Goal: Task Accomplishment & Management: Manage account settings

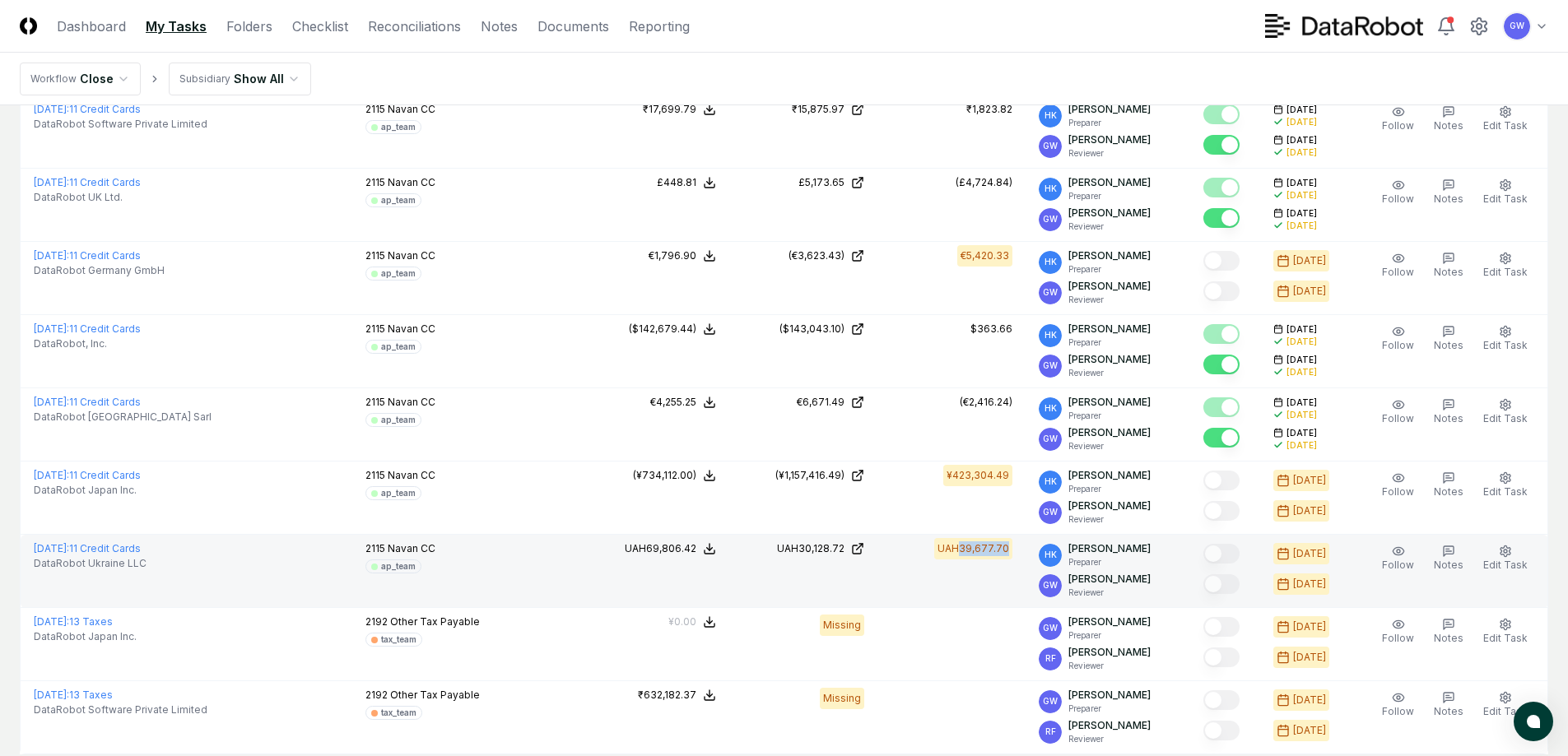
scroll to position [882, 0]
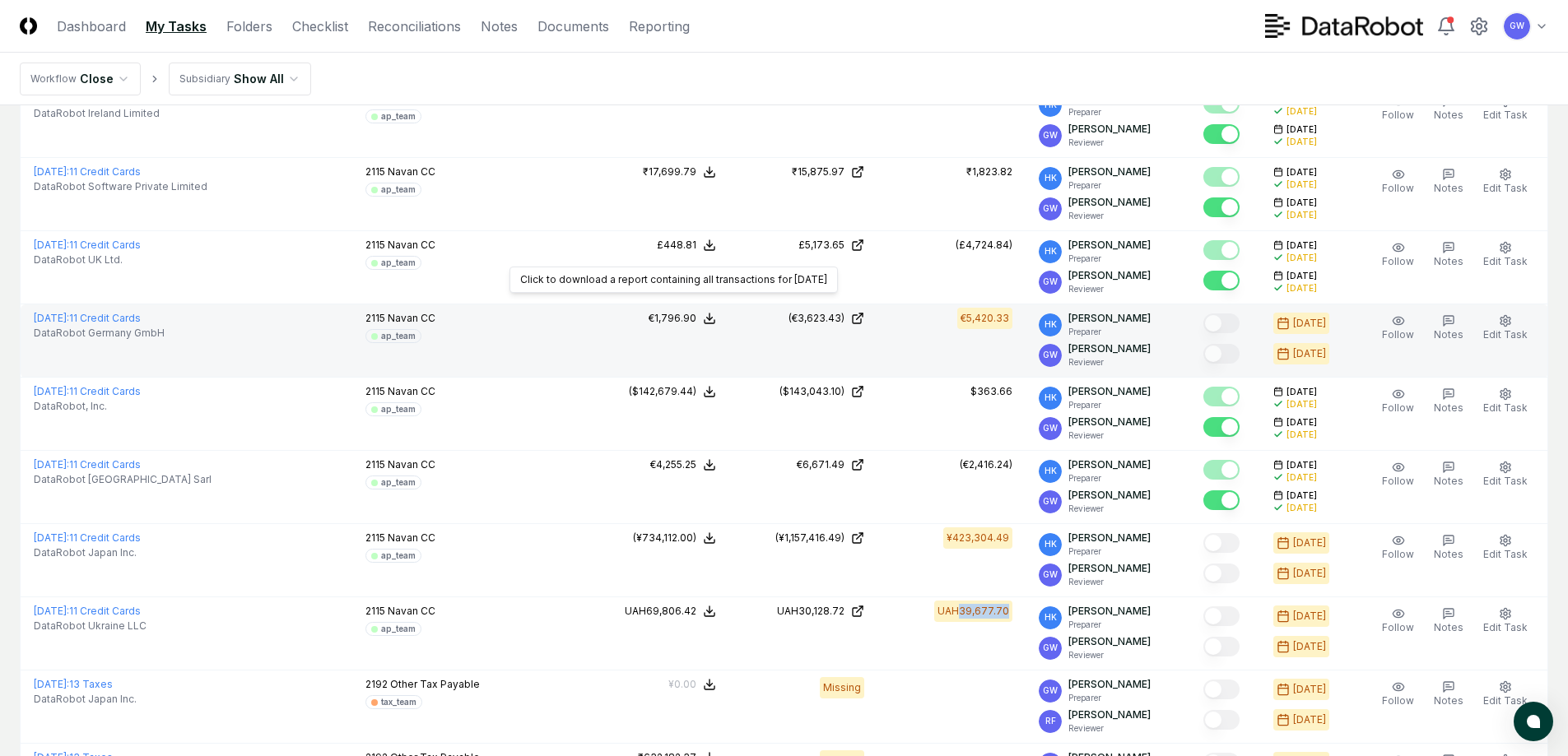
click at [672, 311] on div "€1,796.90" at bounding box center [673, 318] width 48 height 15
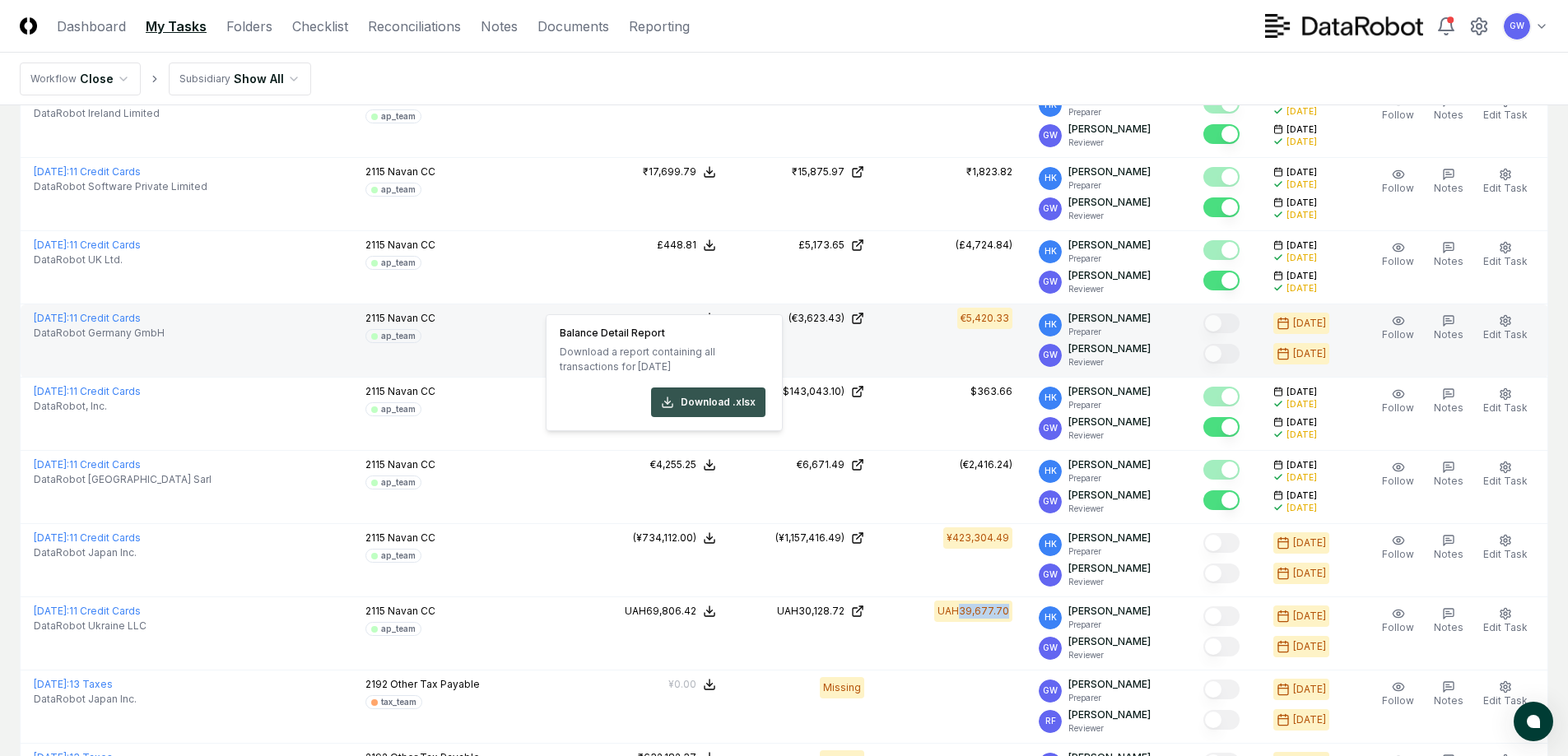
click at [690, 399] on button "Download .xlsx" at bounding box center [708, 402] width 114 height 29
click at [716, 406] on div "Download .xlsx" at bounding box center [662, 402] width 206 height 29
click at [714, 397] on div "Download .xlsx" at bounding box center [662, 402] width 206 height 29
click at [714, 399] on div "Download .xlsx" at bounding box center [662, 402] width 206 height 29
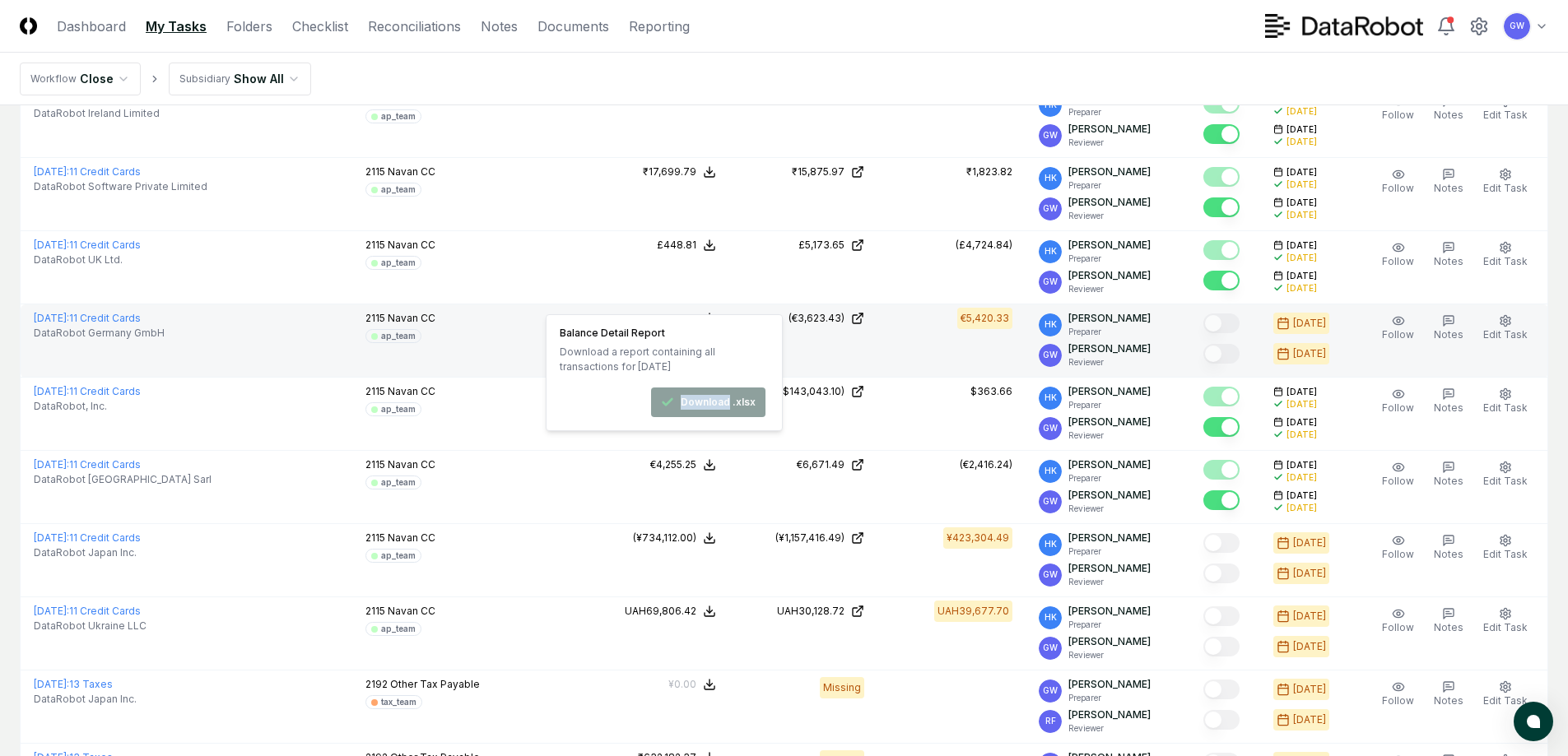
click at [713, 400] on div "Download .xlsx" at bounding box center [662, 402] width 206 height 29
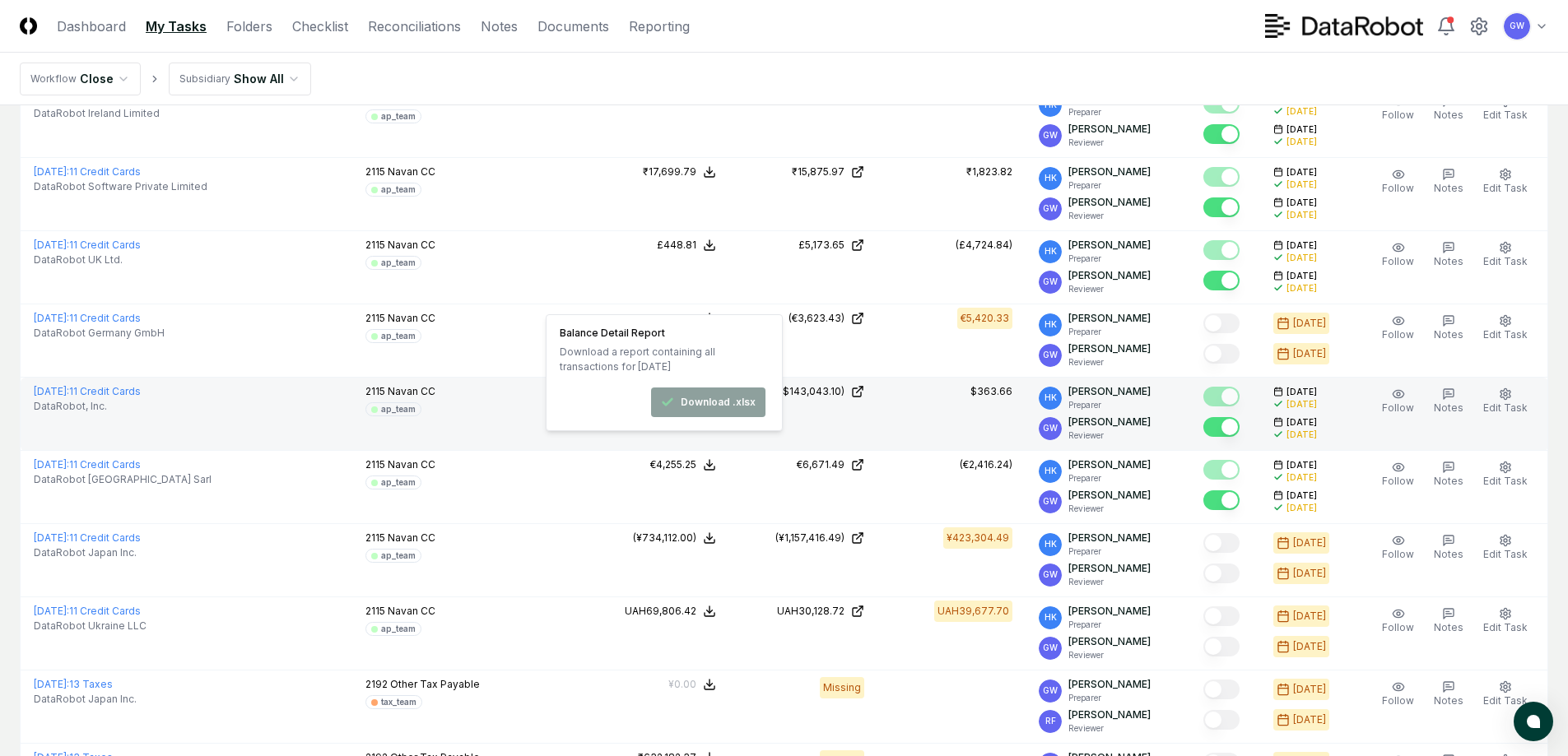
click at [452, 384] on div "2115 Navan CC ap_team" at bounding box center [466, 400] width 202 height 32
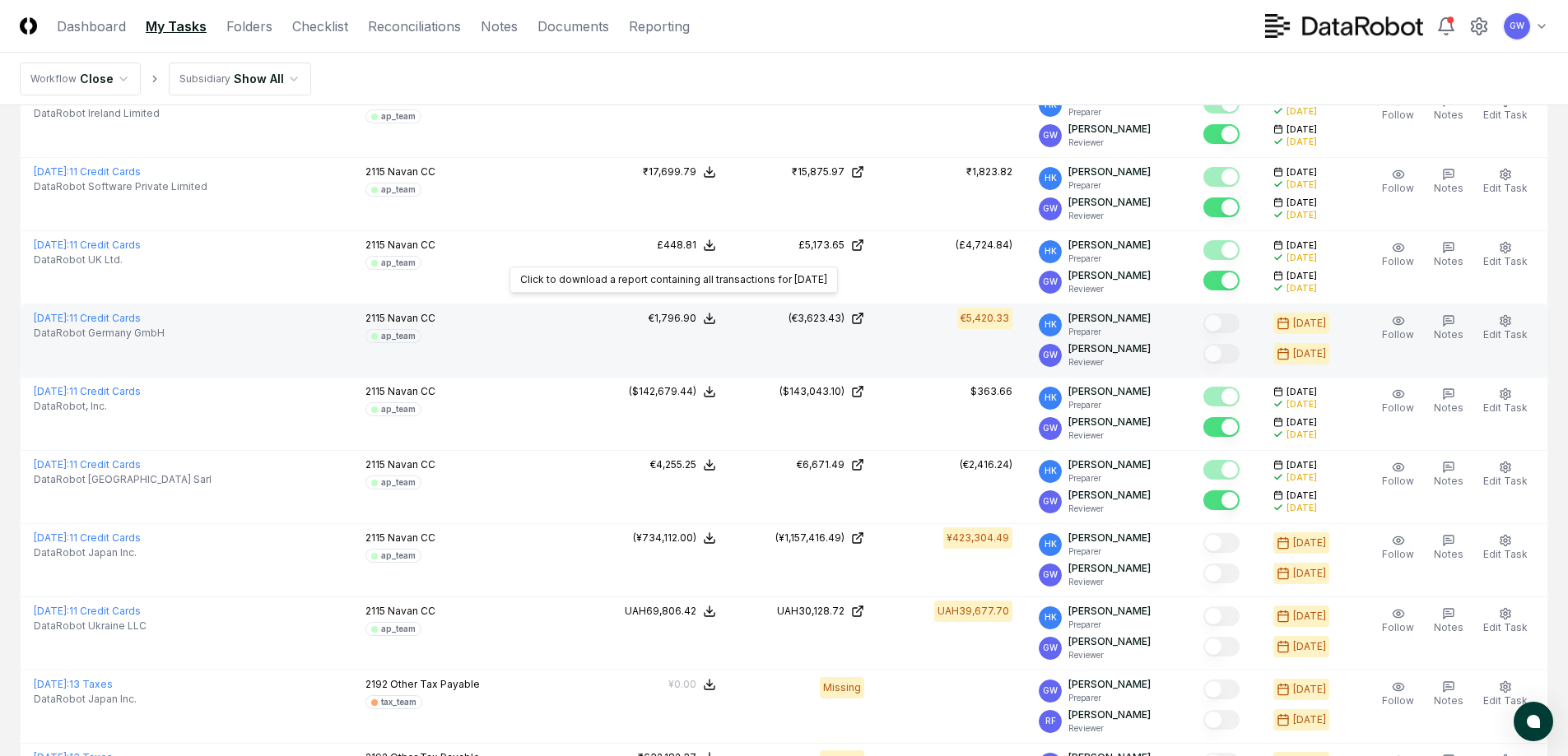
click at [692, 311] on div "€1,796.90" at bounding box center [673, 318] width 48 height 15
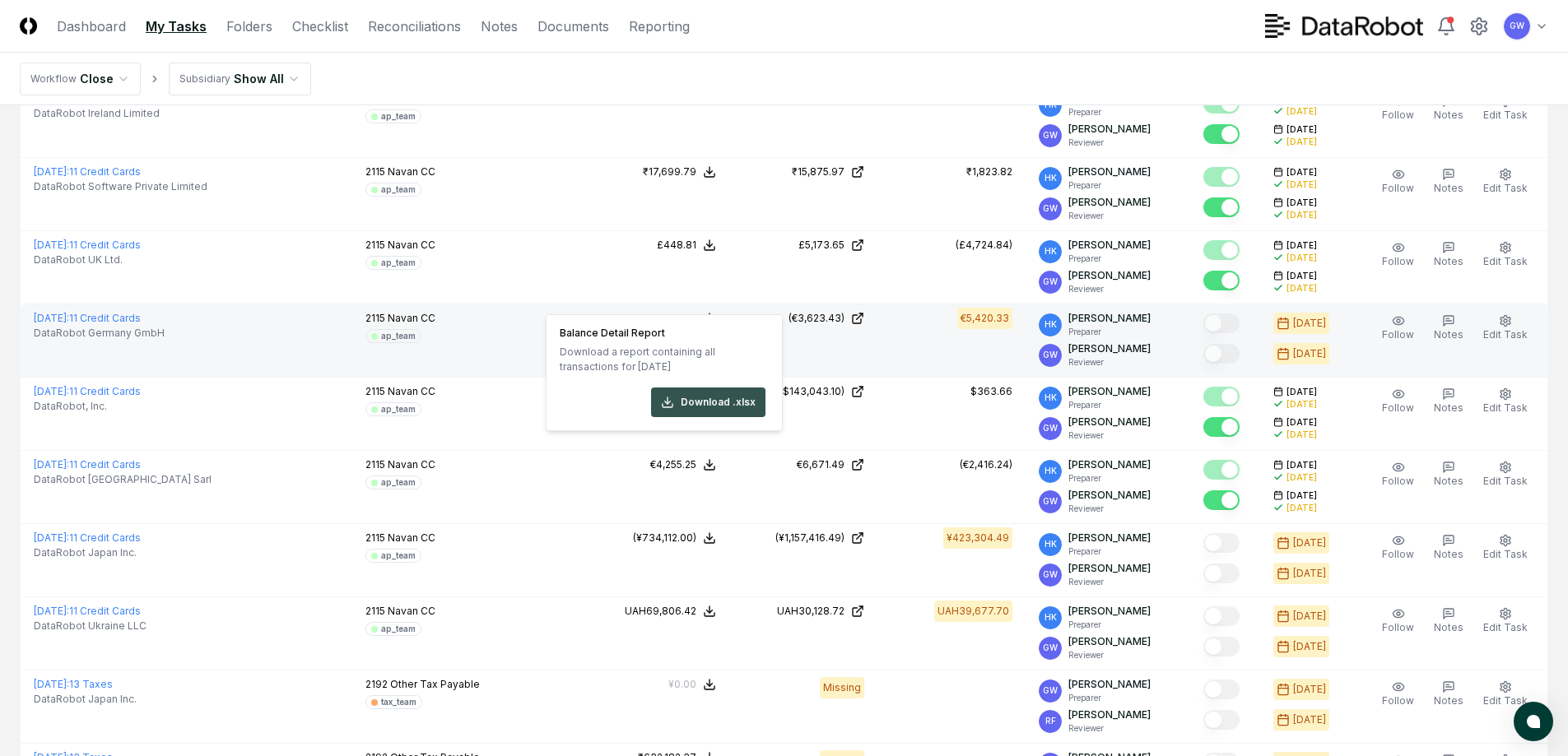
click at [699, 399] on button "Download .xlsx" at bounding box center [708, 402] width 114 height 29
click at [945, 325] on td "€5,420.33" at bounding box center [952, 341] width 148 height 73
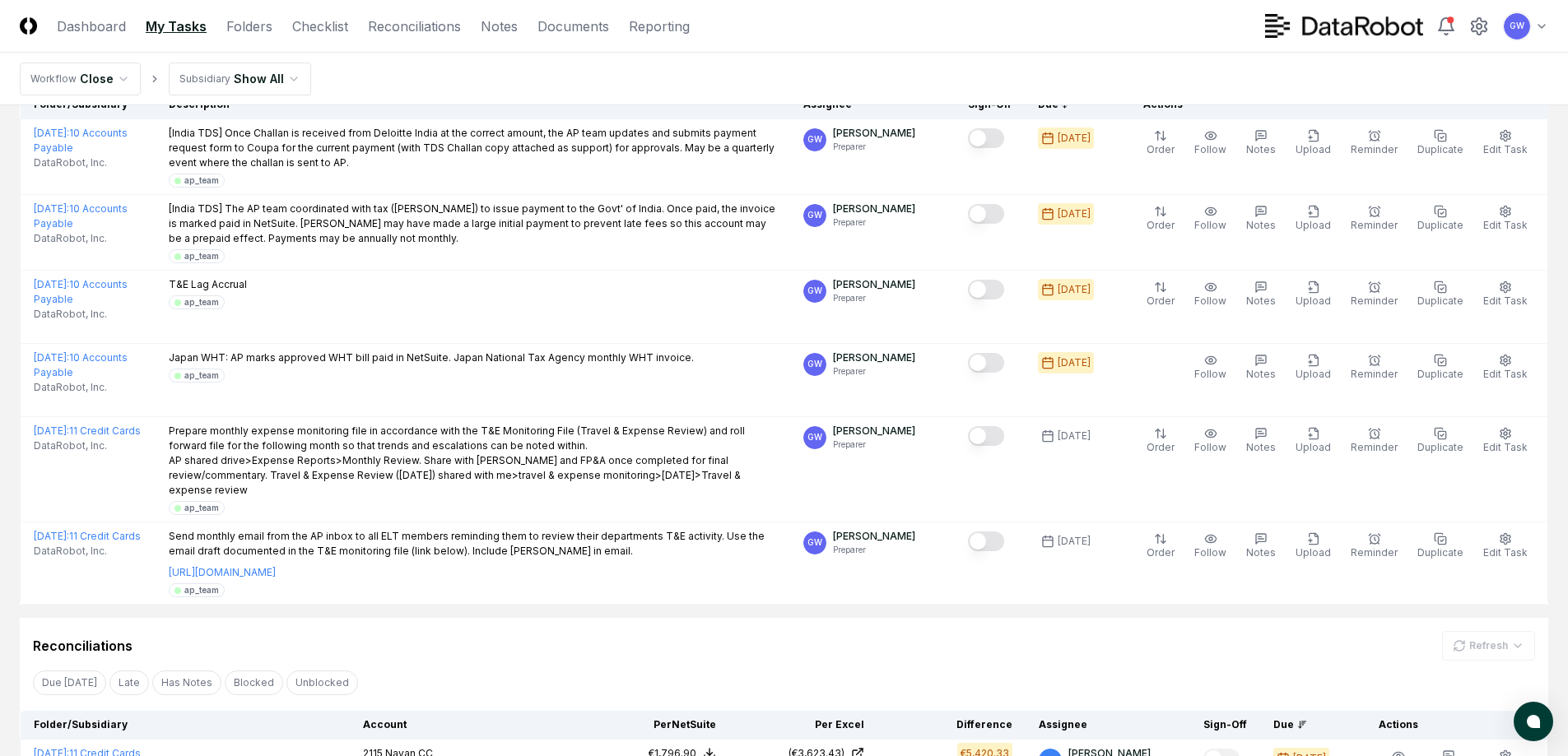
scroll to position [113, 0]
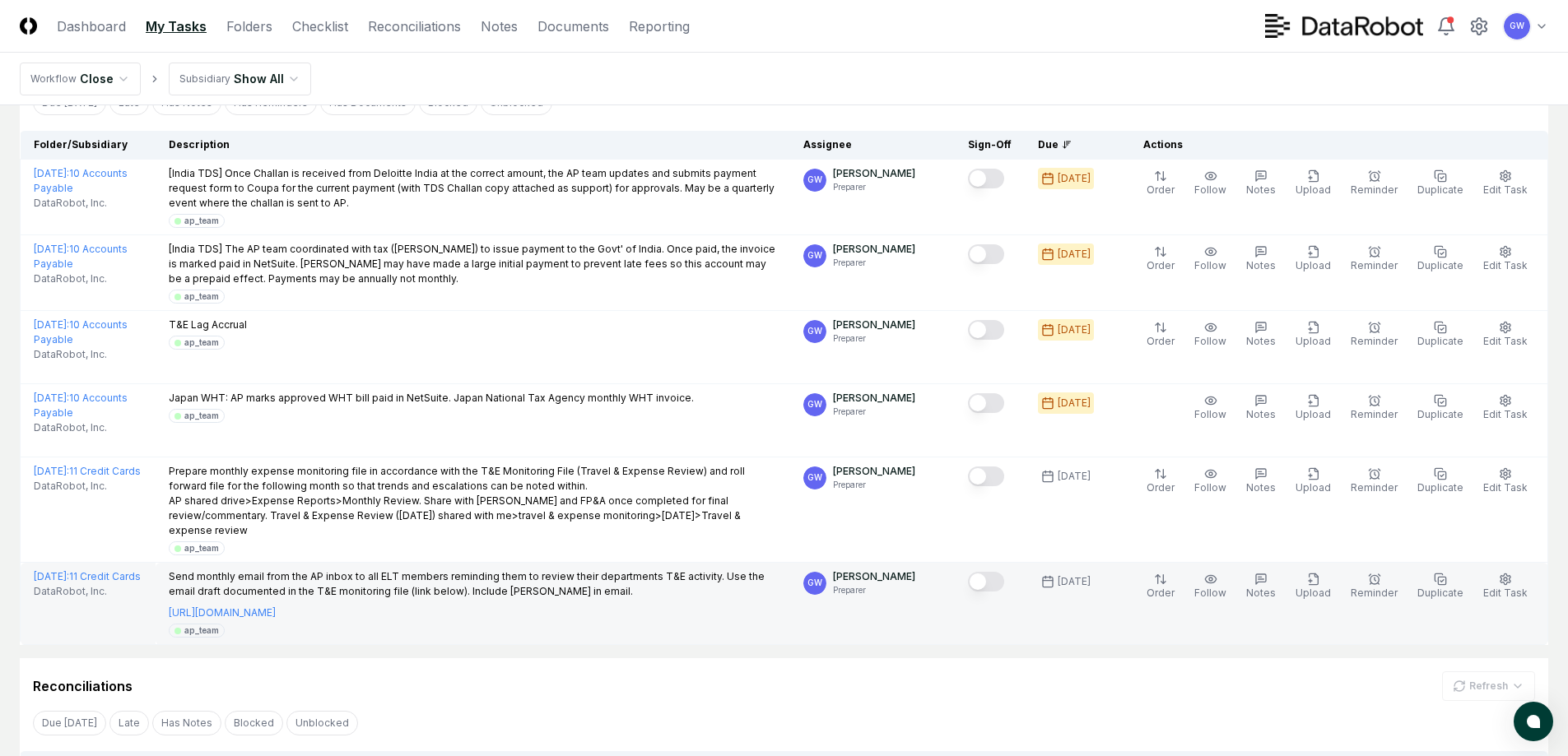
click at [986, 571] on button "Mark complete" at bounding box center [986, 581] width 37 height 20
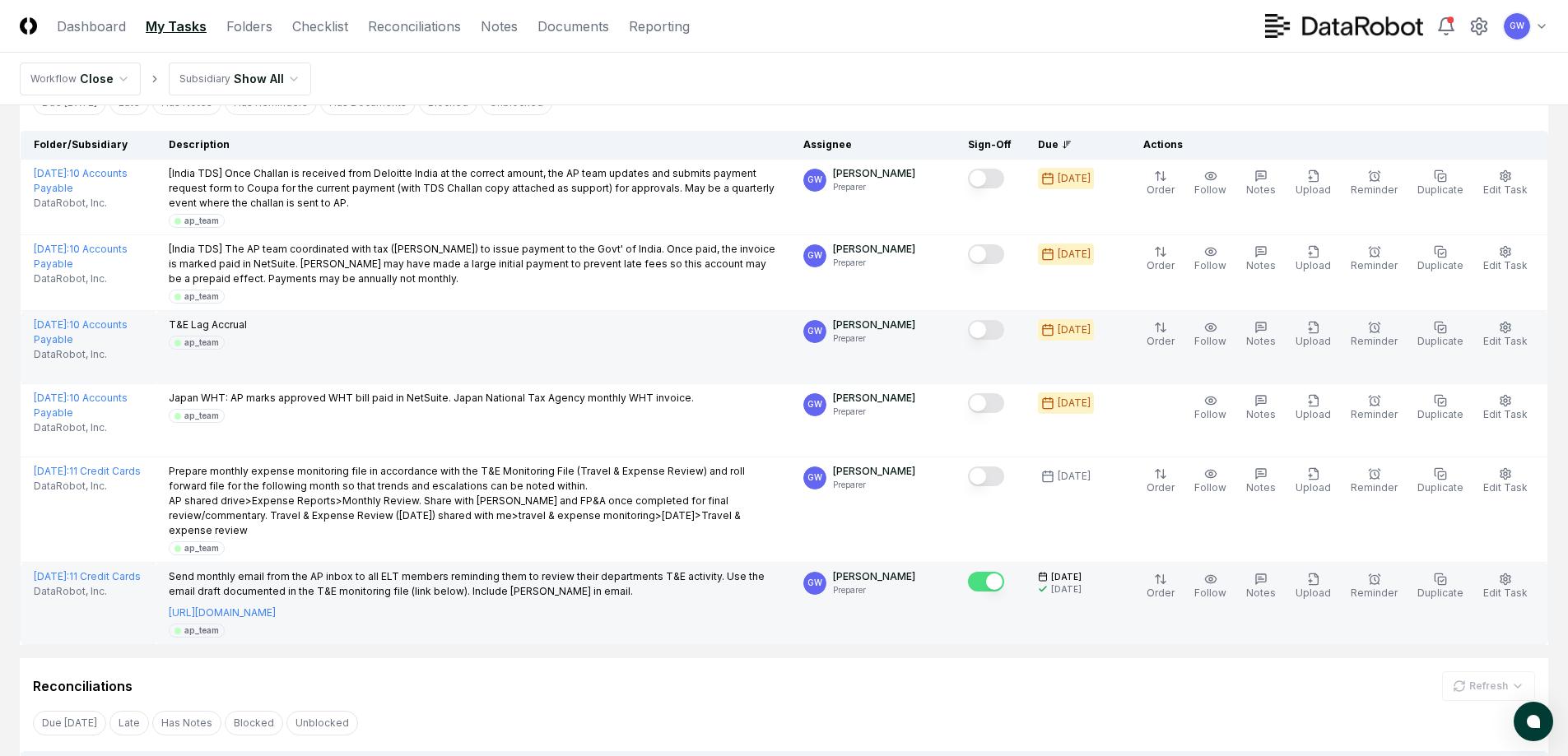
click at [1001, 330] on button "Mark complete" at bounding box center [986, 330] width 37 height 20
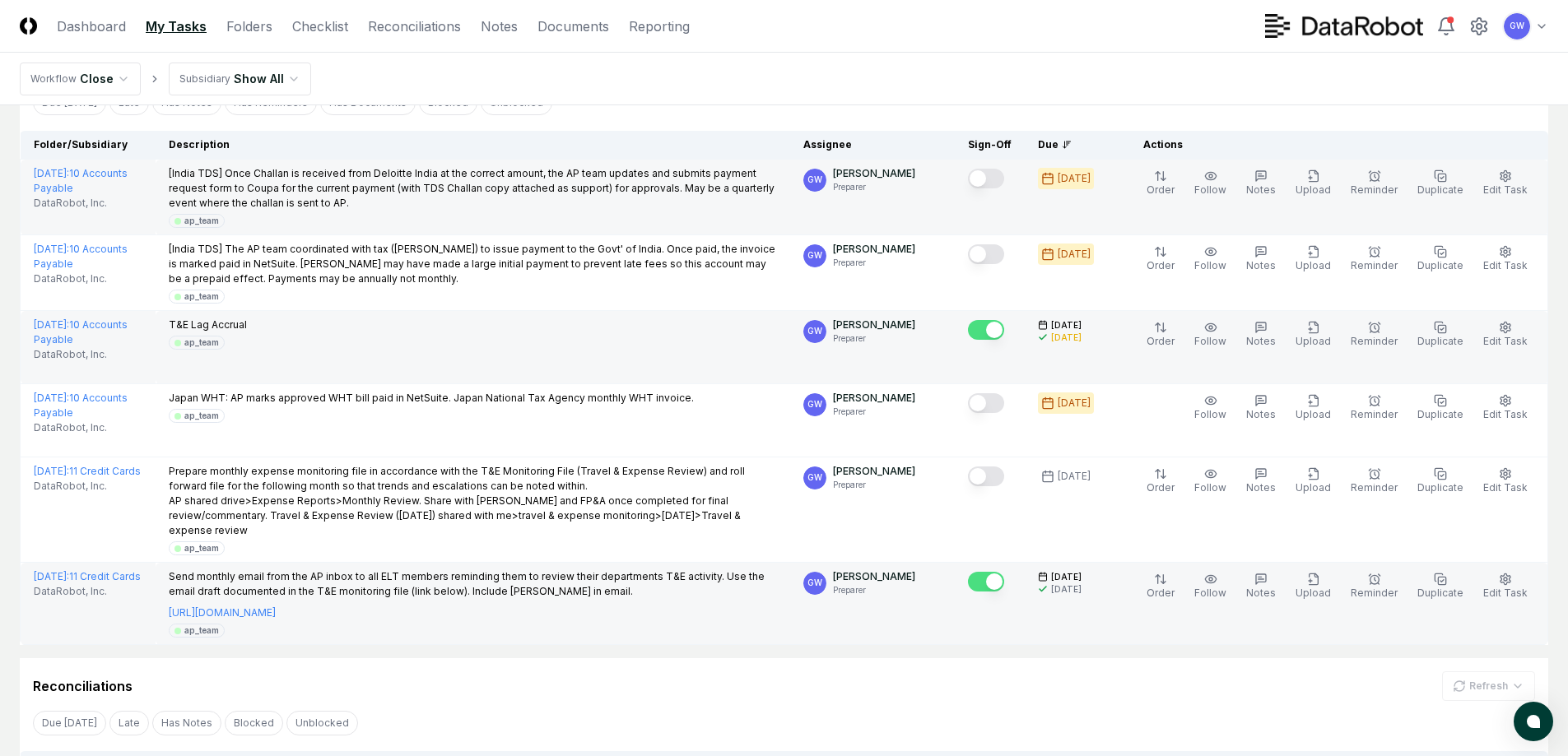
click at [999, 176] on button "Mark complete" at bounding box center [986, 178] width 37 height 20
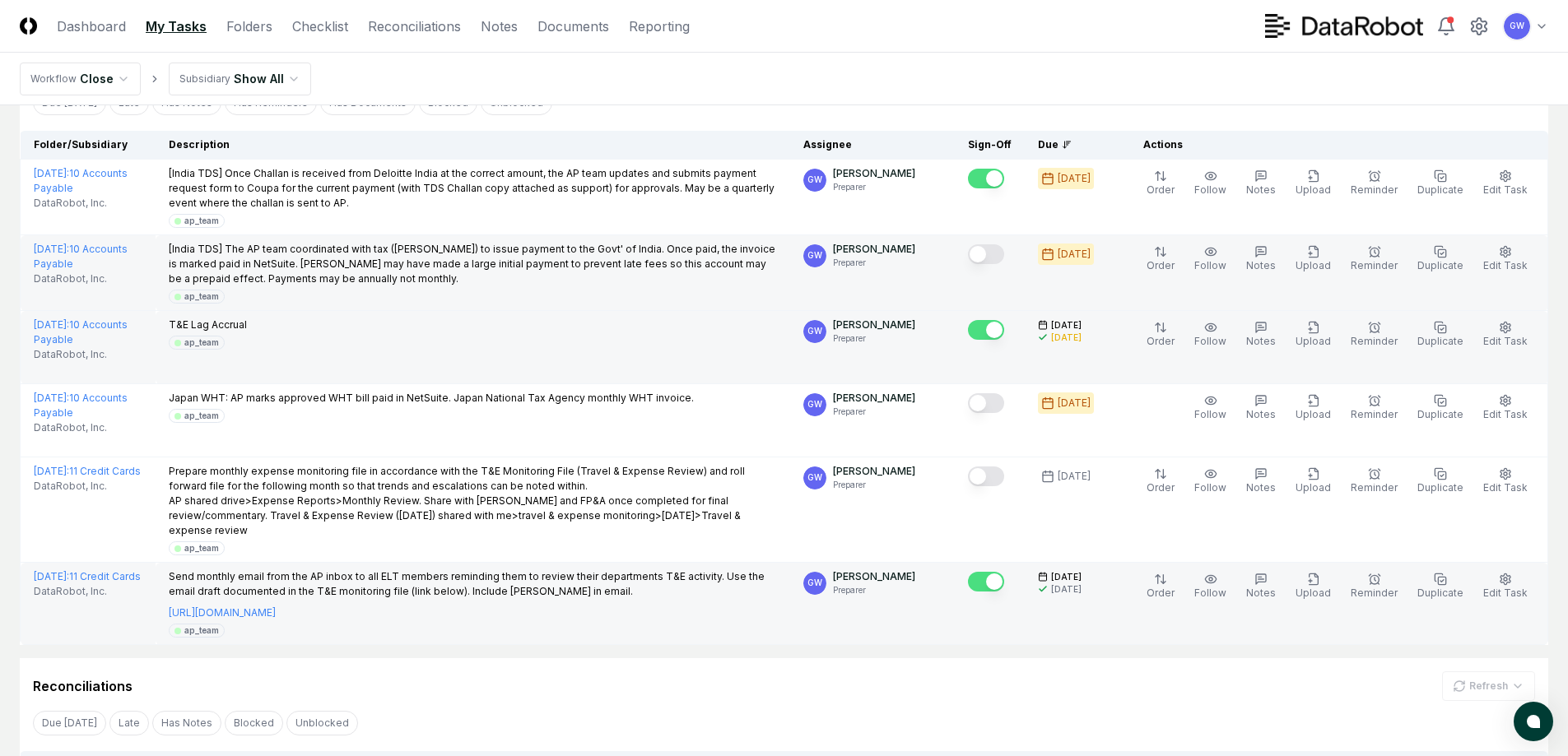
click at [996, 258] on button "Mark complete" at bounding box center [986, 254] width 37 height 20
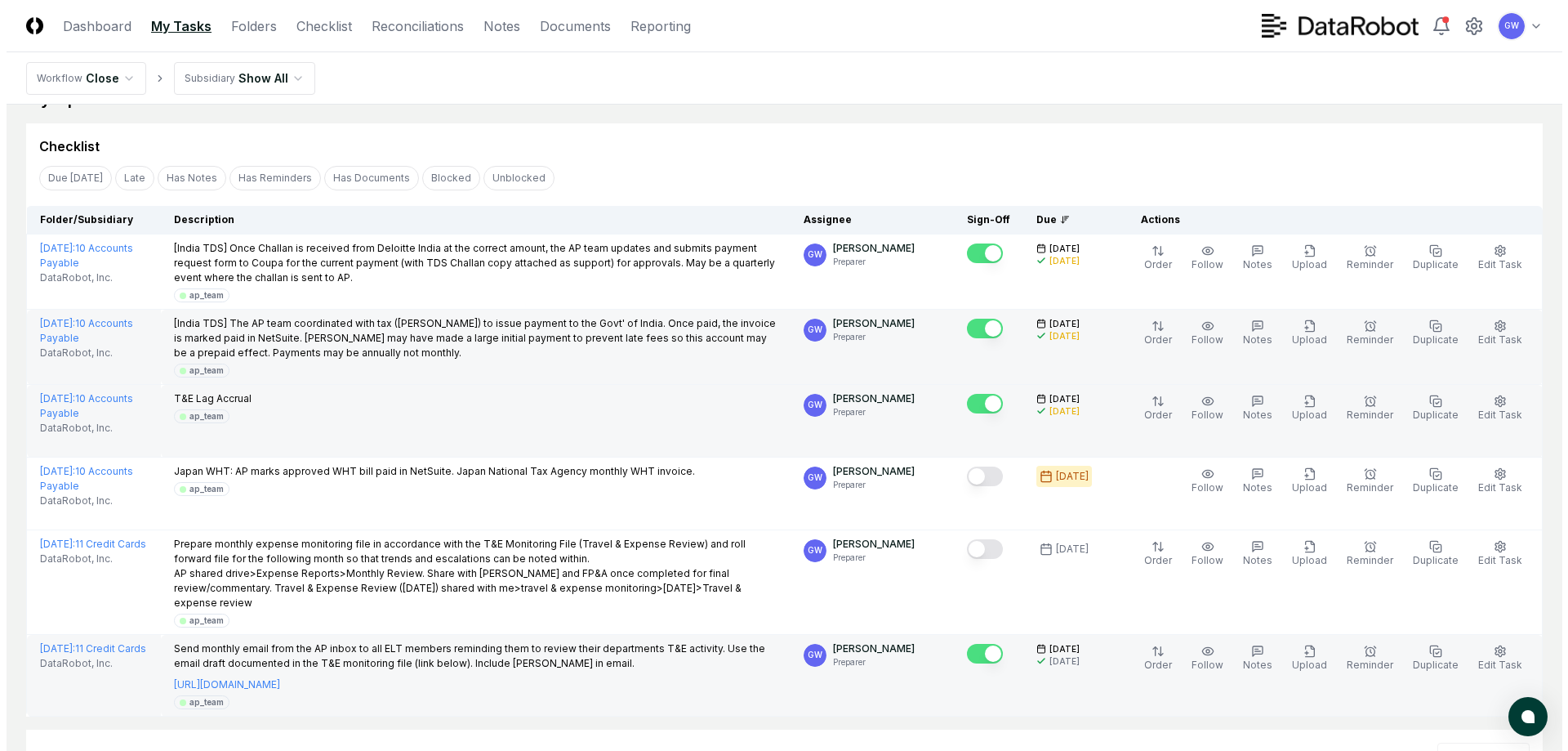
scroll to position [0, 0]
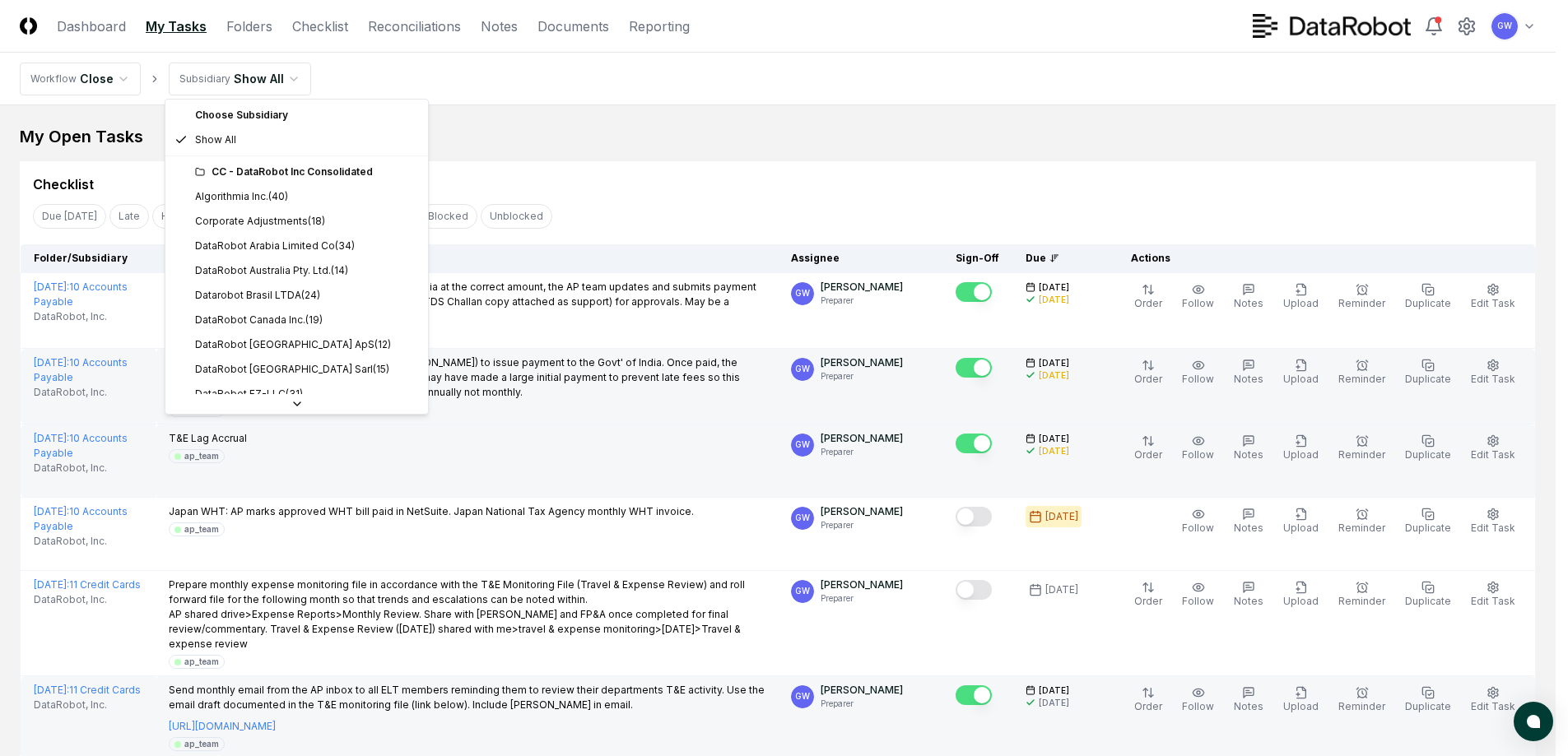
click at [292, 73] on html "CloseCore Dashboard My Tasks Folders Checklist Reconciliations Notes Documents …" at bounding box center [784, 688] width 1568 height 1376
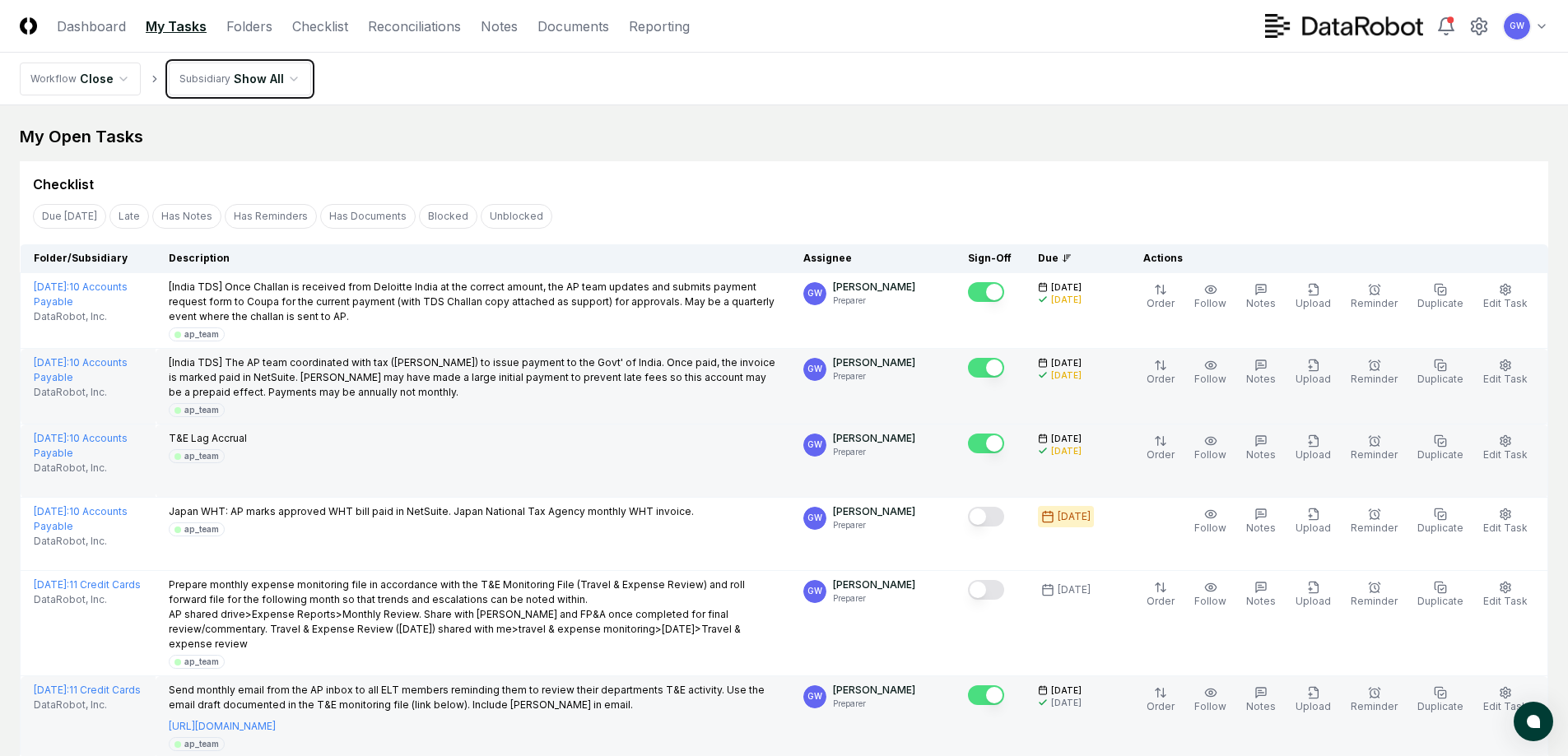
click at [292, 73] on html "CloseCore Dashboard My Tasks Folders Checklist Reconciliations Notes Documents …" at bounding box center [784, 688] width 1568 height 1376
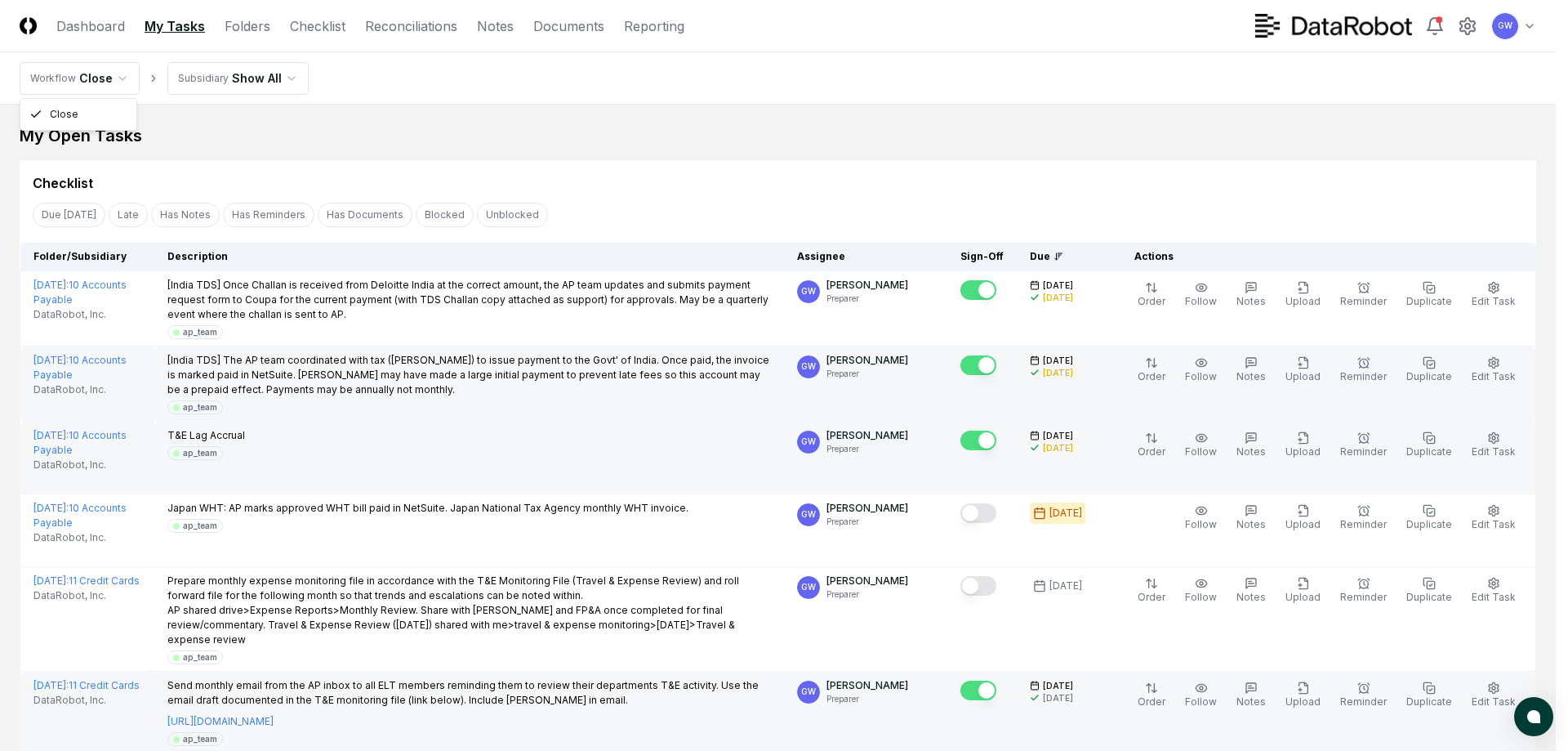
click at [119, 74] on html "CloseCore Dashboard My Tasks Folders Checklist Reconciliations Notes Documents …" at bounding box center [784, 684] width 1568 height 1367
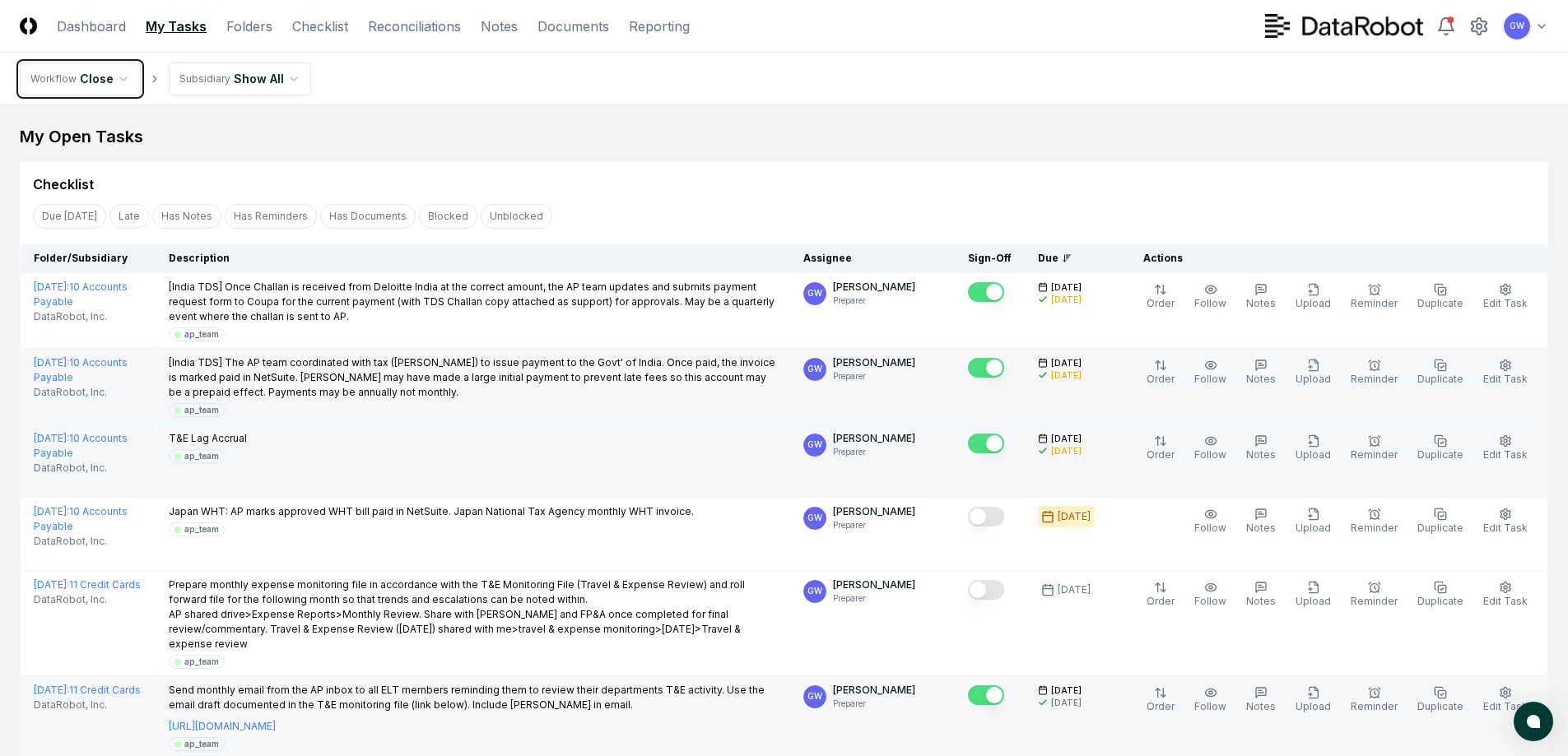
click at [120, 74] on html "CloseCore Dashboard My Tasks Folders Checklist Reconciliations Notes Documents …" at bounding box center [784, 688] width 1568 height 1376
click at [175, 26] on link "My Tasks" at bounding box center [176, 26] width 61 height 20
click at [101, 28] on link "Dashboard" at bounding box center [91, 26] width 69 height 20
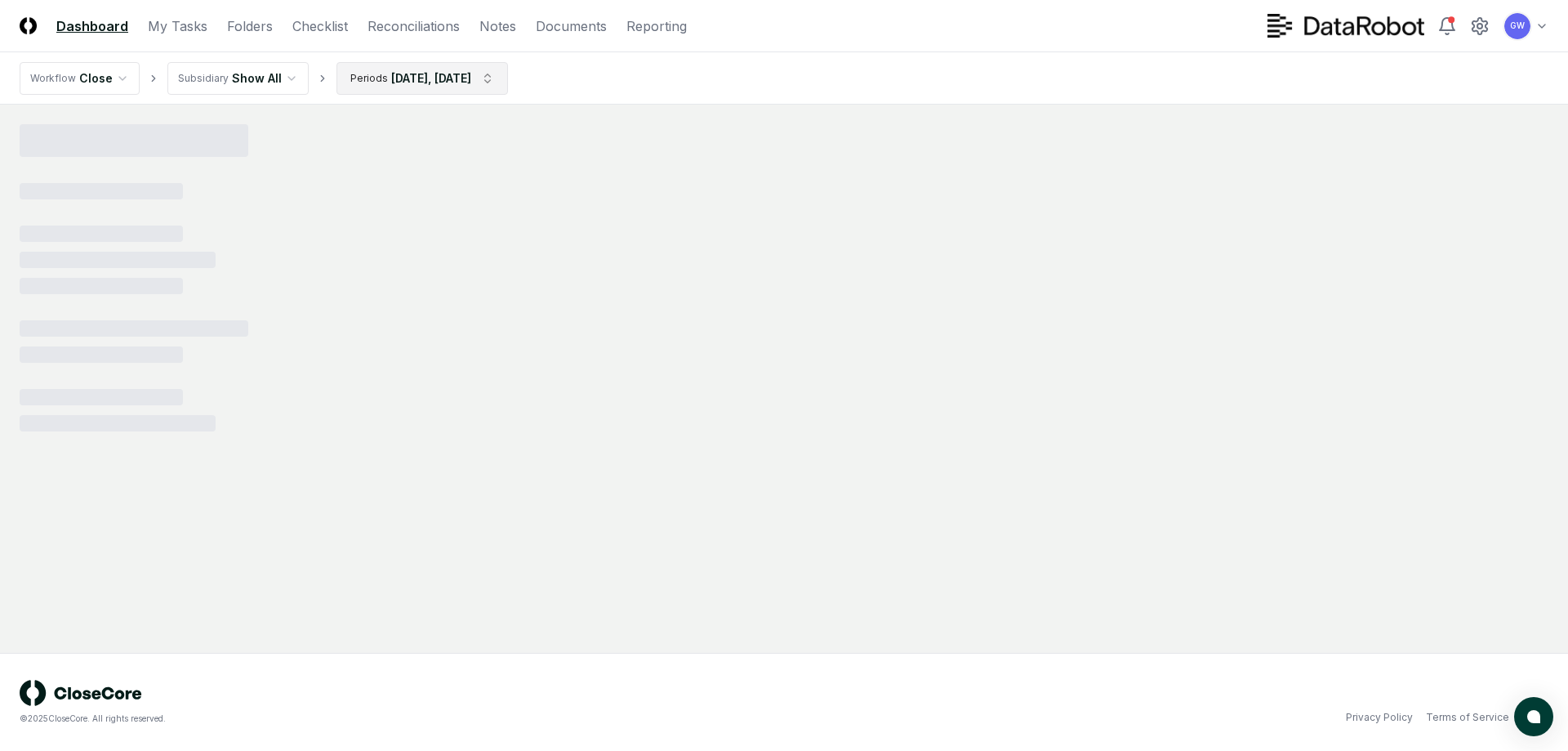
click at [406, 77] on html "CloseCore Dashboard My Tasks Folders Checklist Reconciliations Notes Documents …" at bounding box center [784, 376] width 1568 height 751
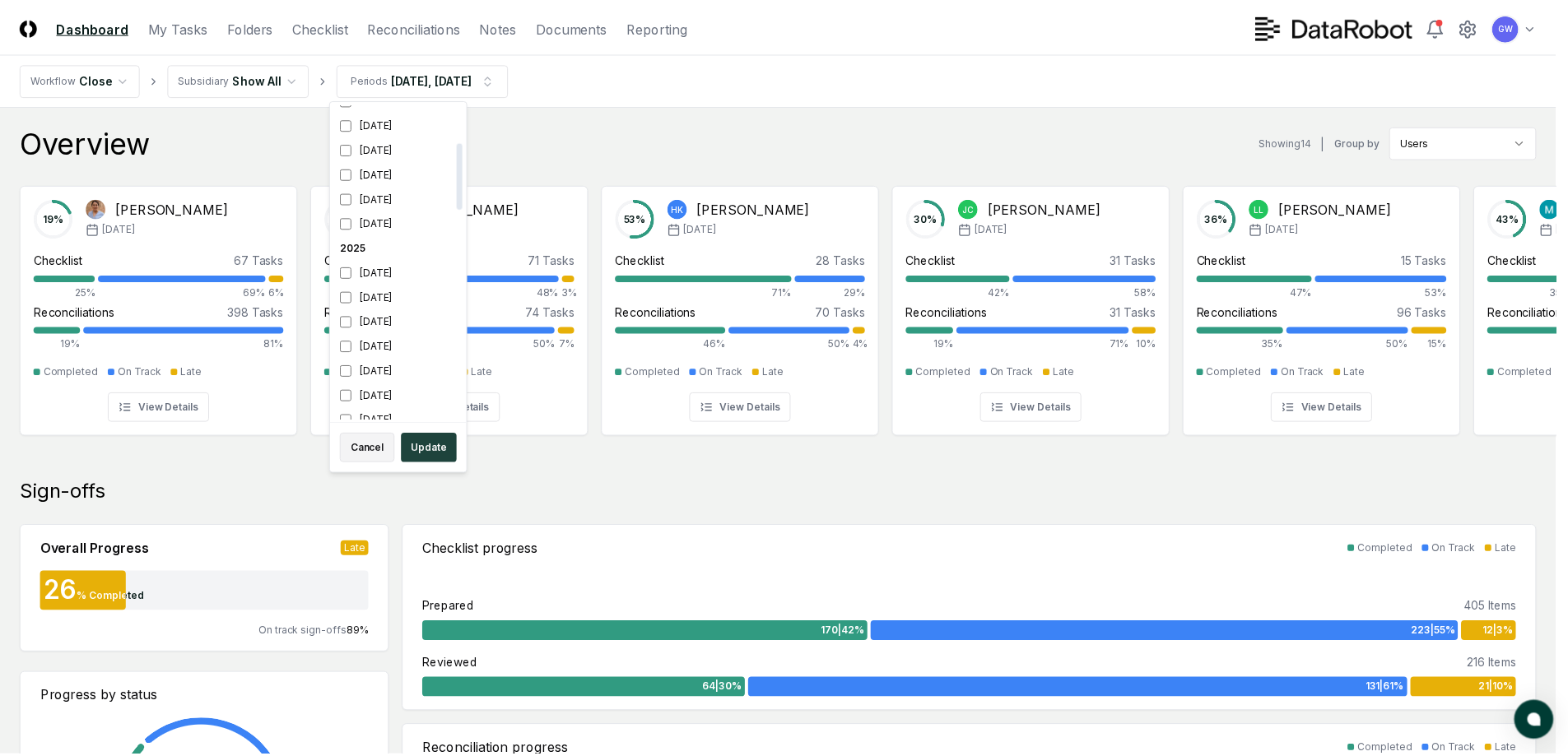
scroll to position [177, 0]
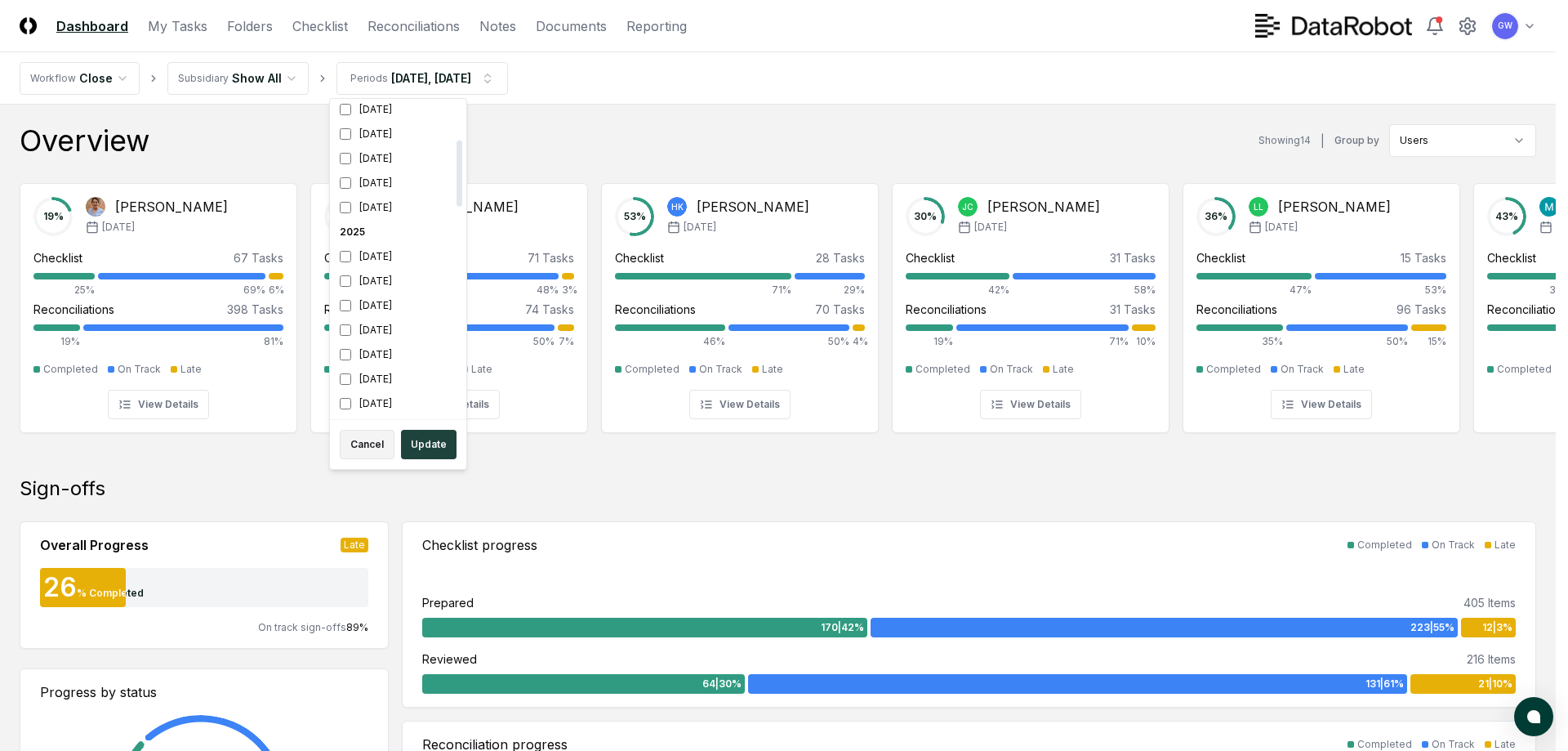
click at [371, 440] on button "Cancel" at bounding box center [367, 444] width 55 height 29
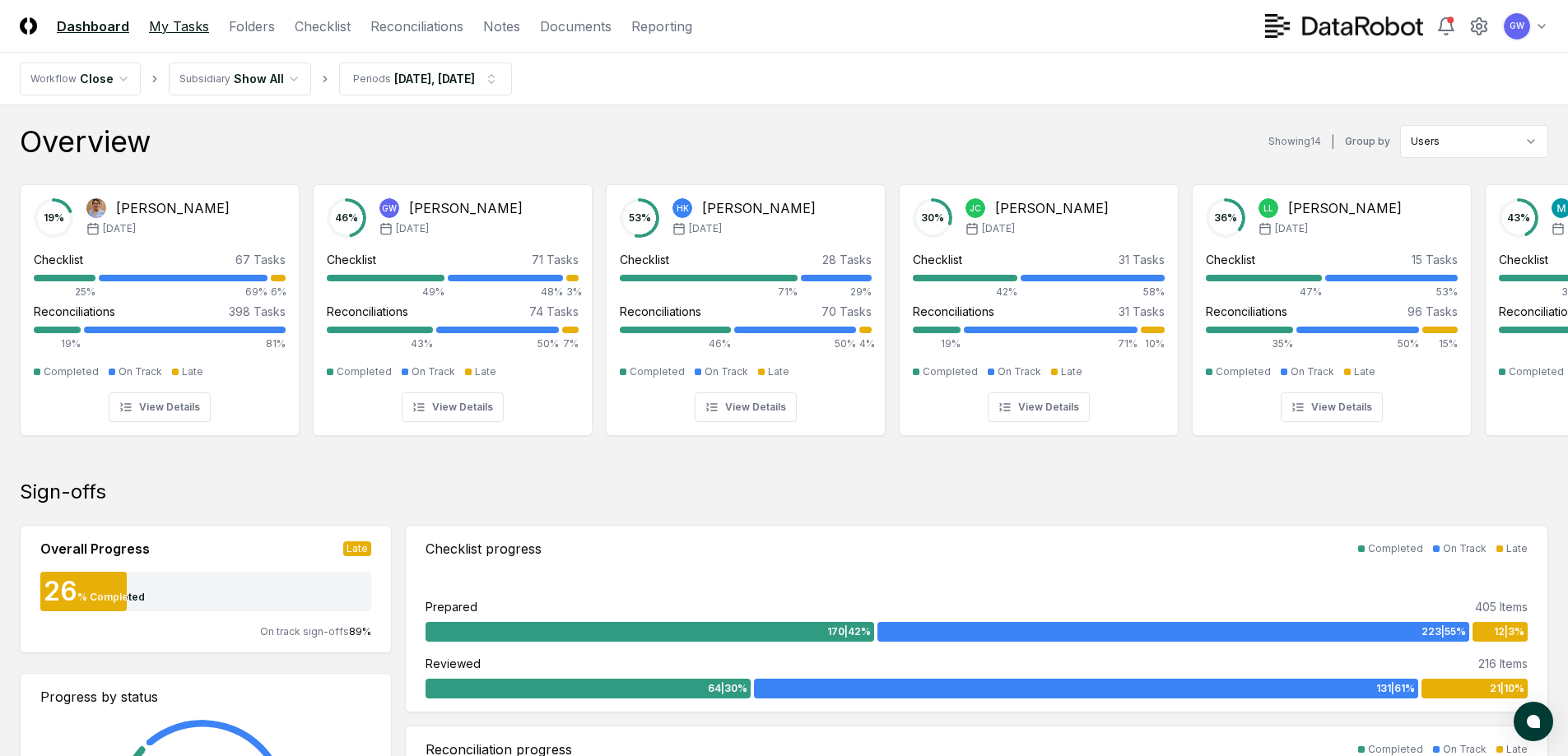
click at [182, 26] on link "My Tasks" at bounding box center [178, 26] width 60 height 20
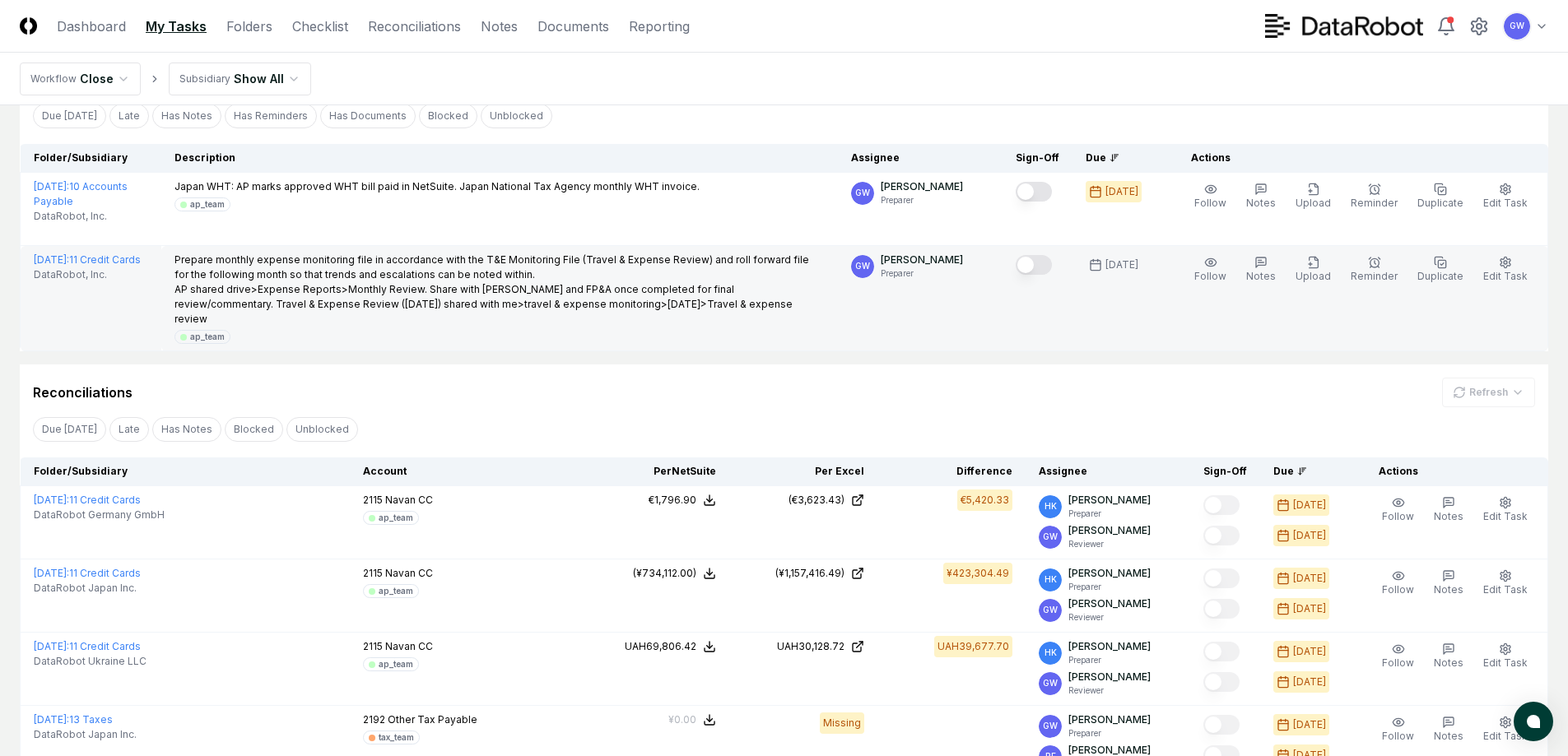
scroll to position [165, 0]
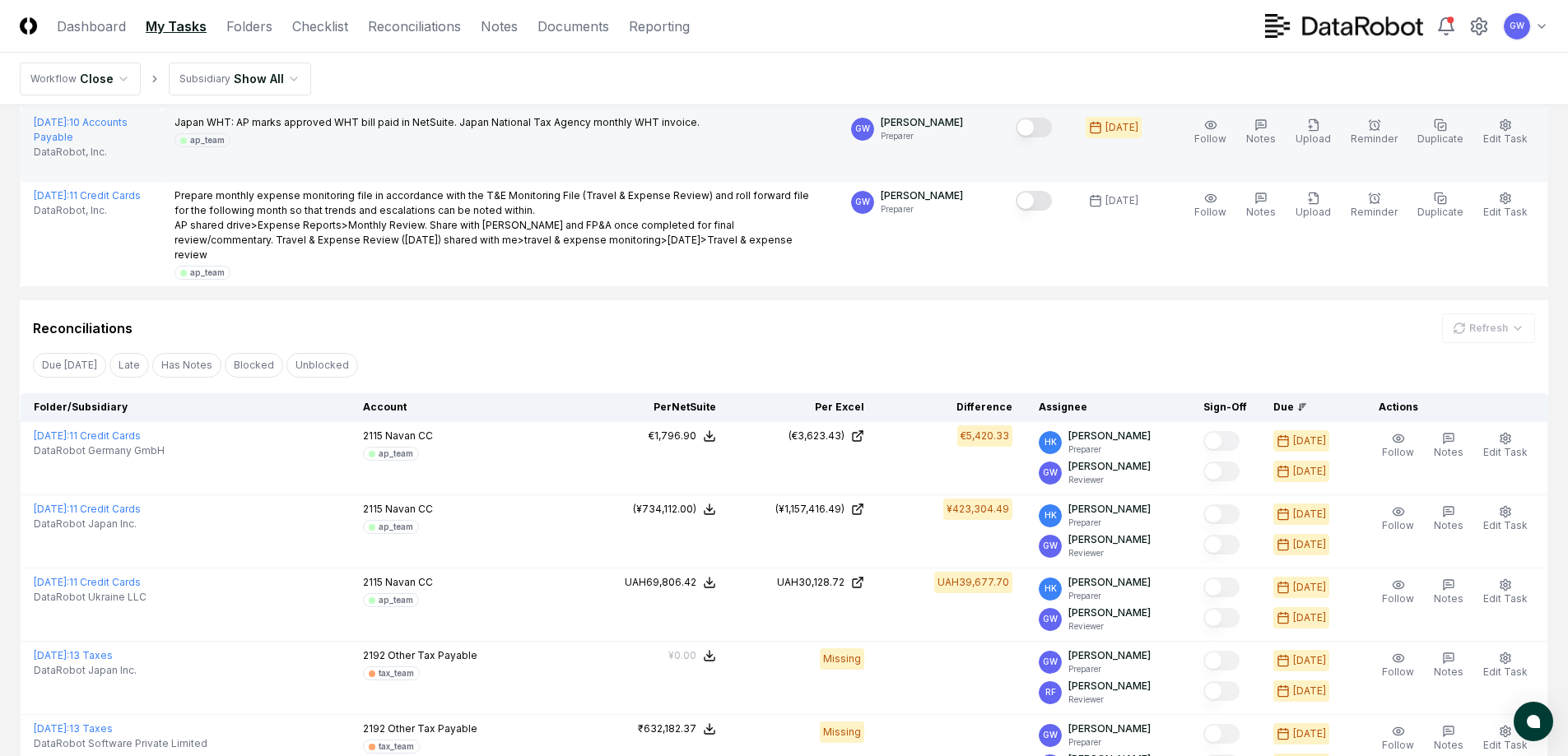
click at [1036, 126] on button "Mark complete" at bounding box center [1034, 127] width 37 height 20
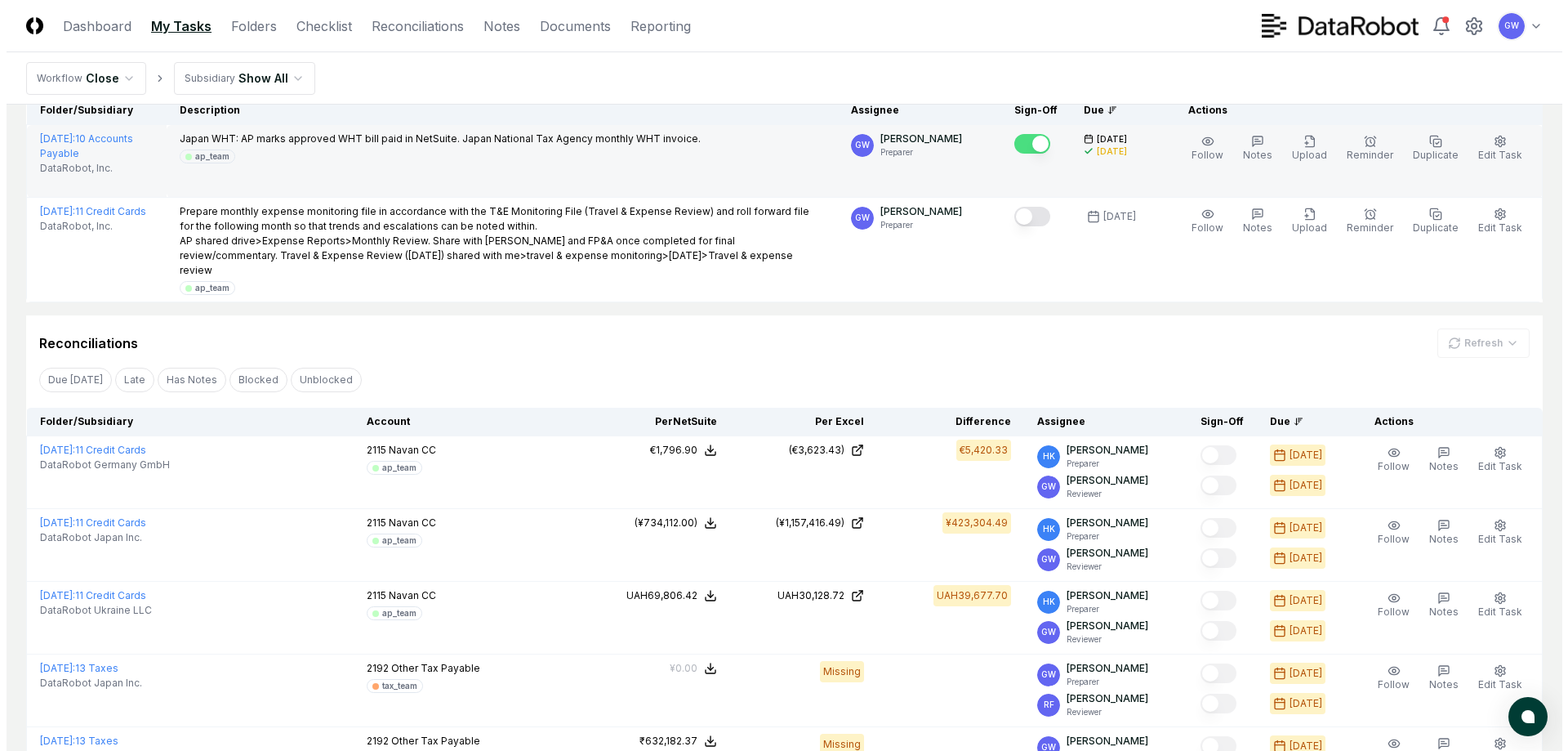
scroll to position [0, 0]
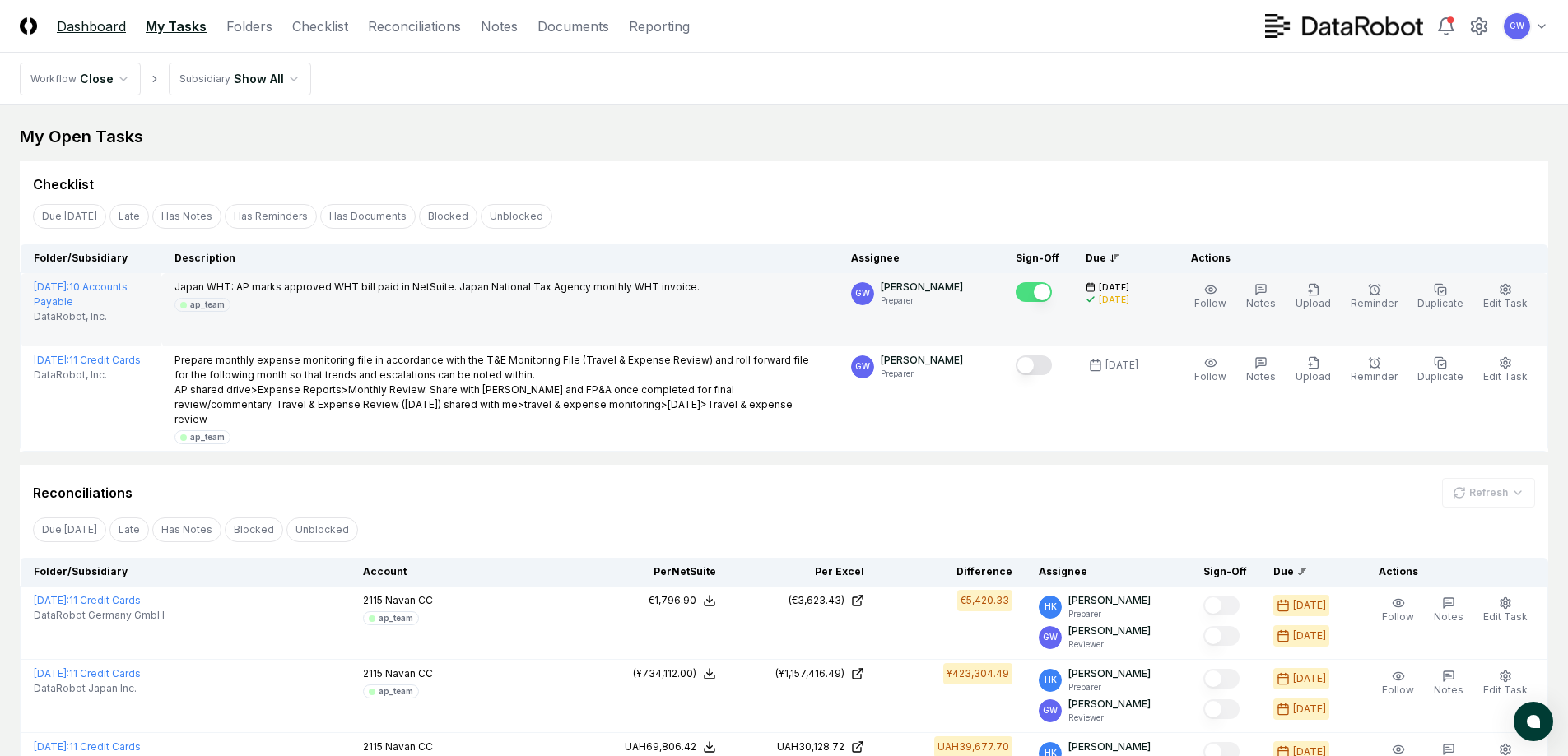
click at [86, 21] on link "Dashboard" at bounding box center [91, 26] width 69 height 20
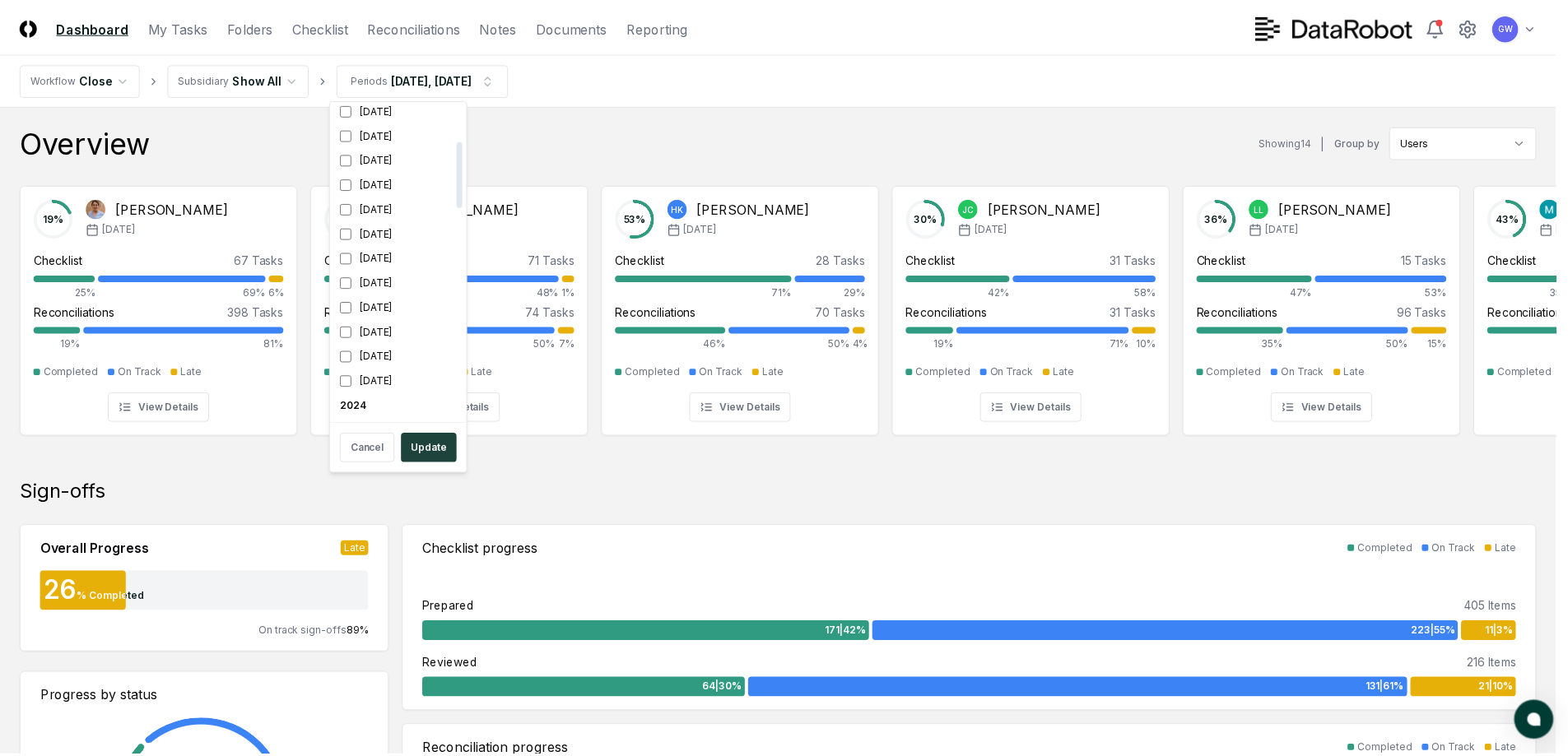
scroll to position [329, 0]
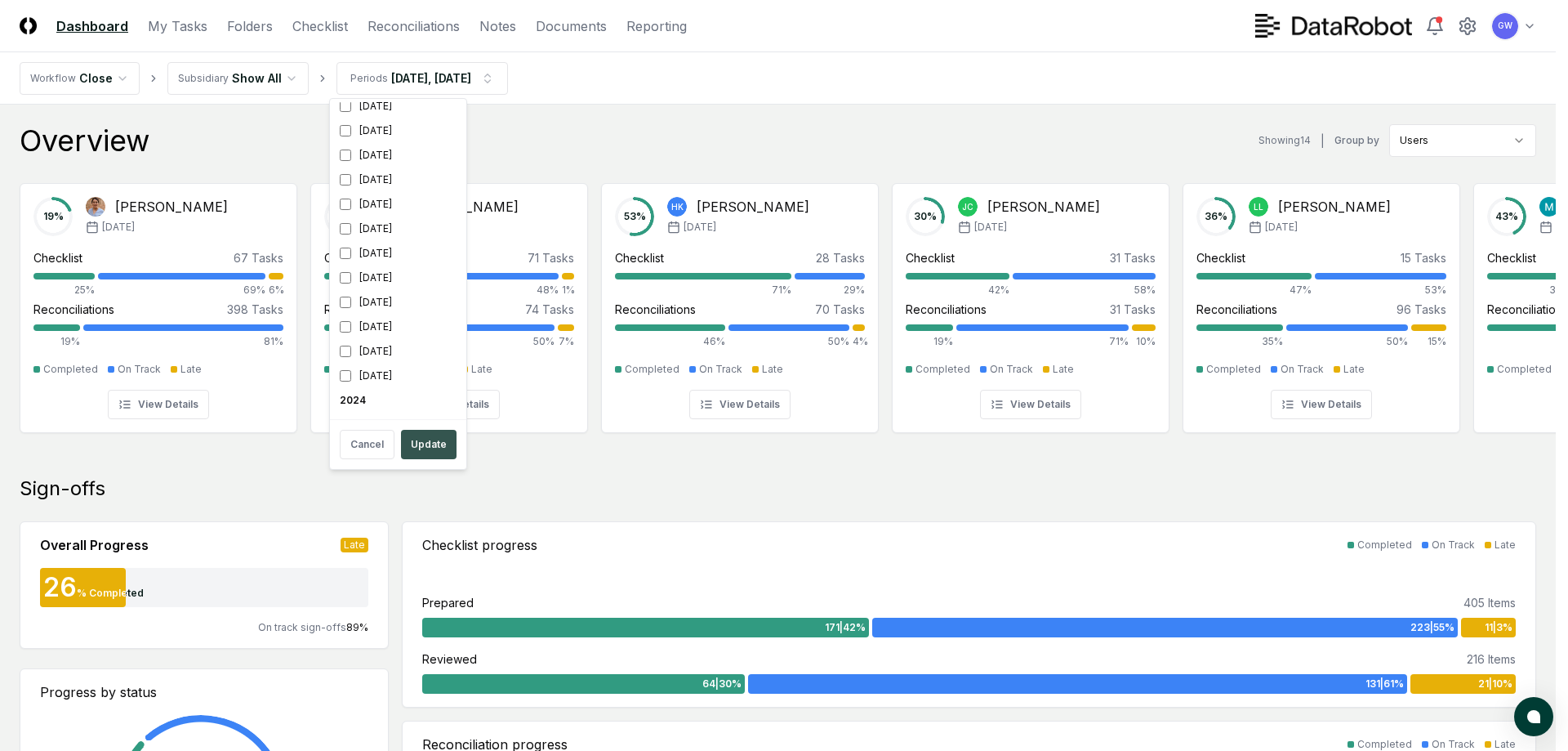
click at [415, 438] on button "Update" at bounding box center [429, 444] width 56 height 29
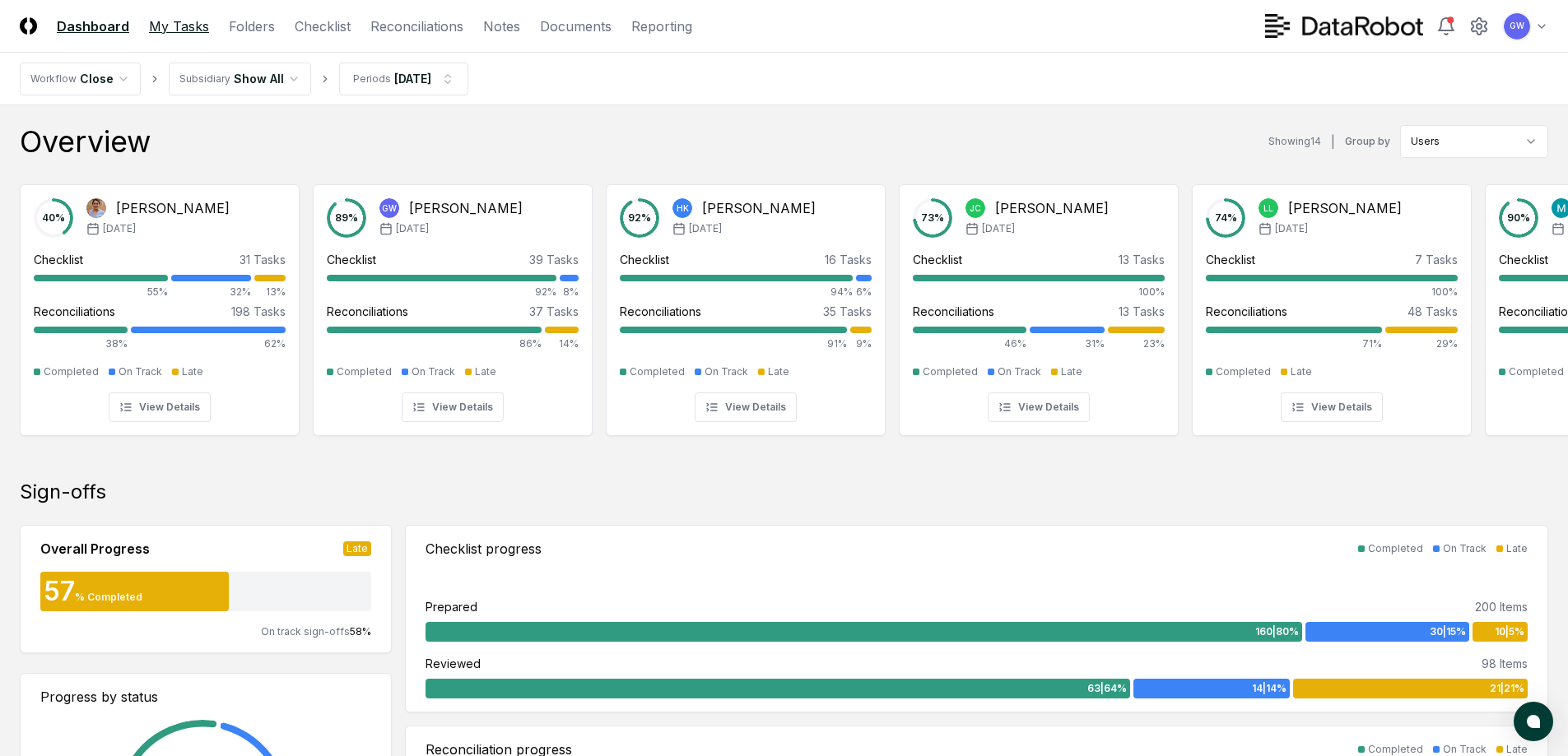
click at [177, 20] on link "My Tasks" at bounding box center [178, 26] width 60 height 20
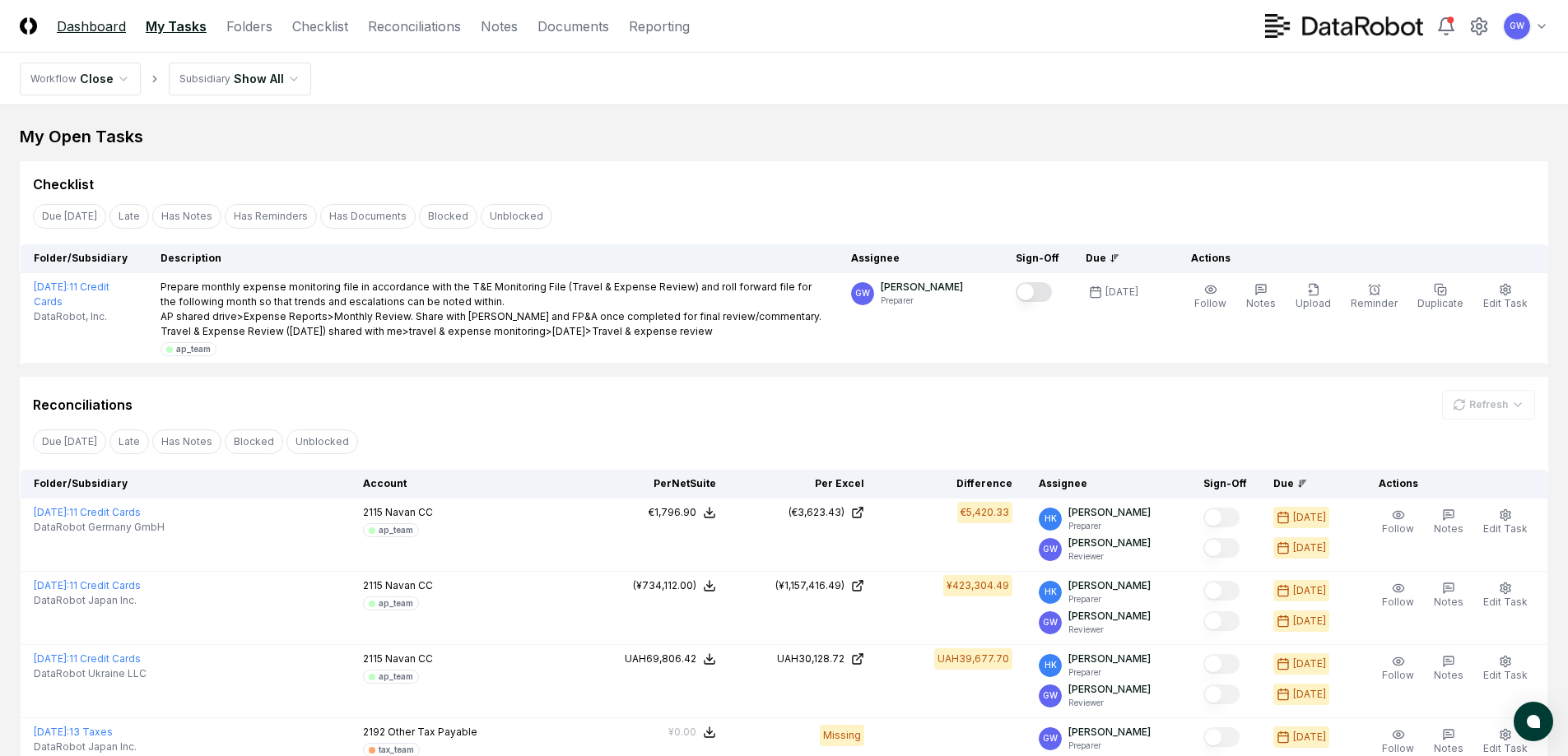
click at [98, 22] on link "Dashboard" at bounding box center [91, 26] width 69 height 20
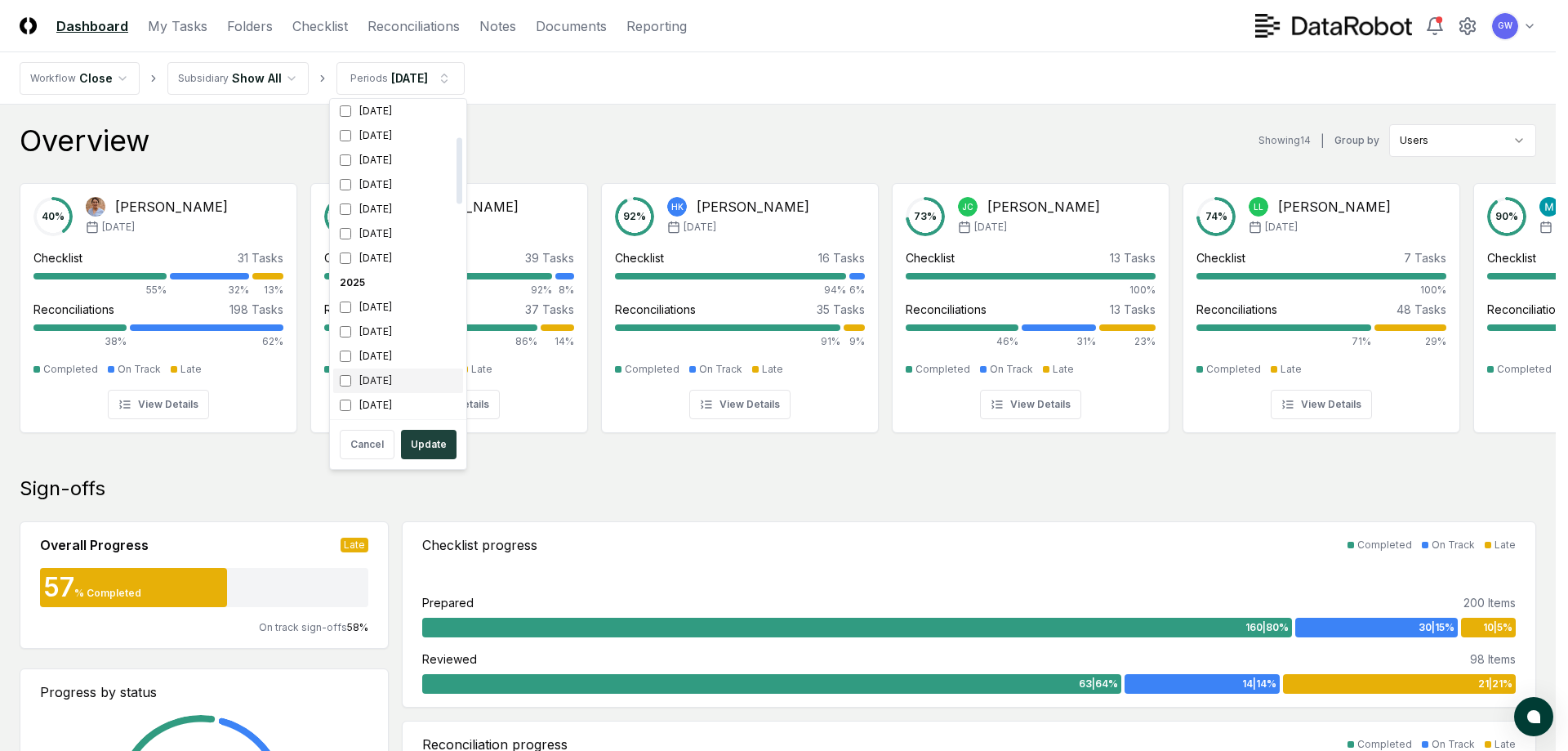
scroll to position [164, 0]
click at [380, 315] on div "October 2025" at bounding box center [398, 319] width 130 height 25
click at [377, 345] on div "[DATE]" at bounding box center [398, 344] width 130 height 25
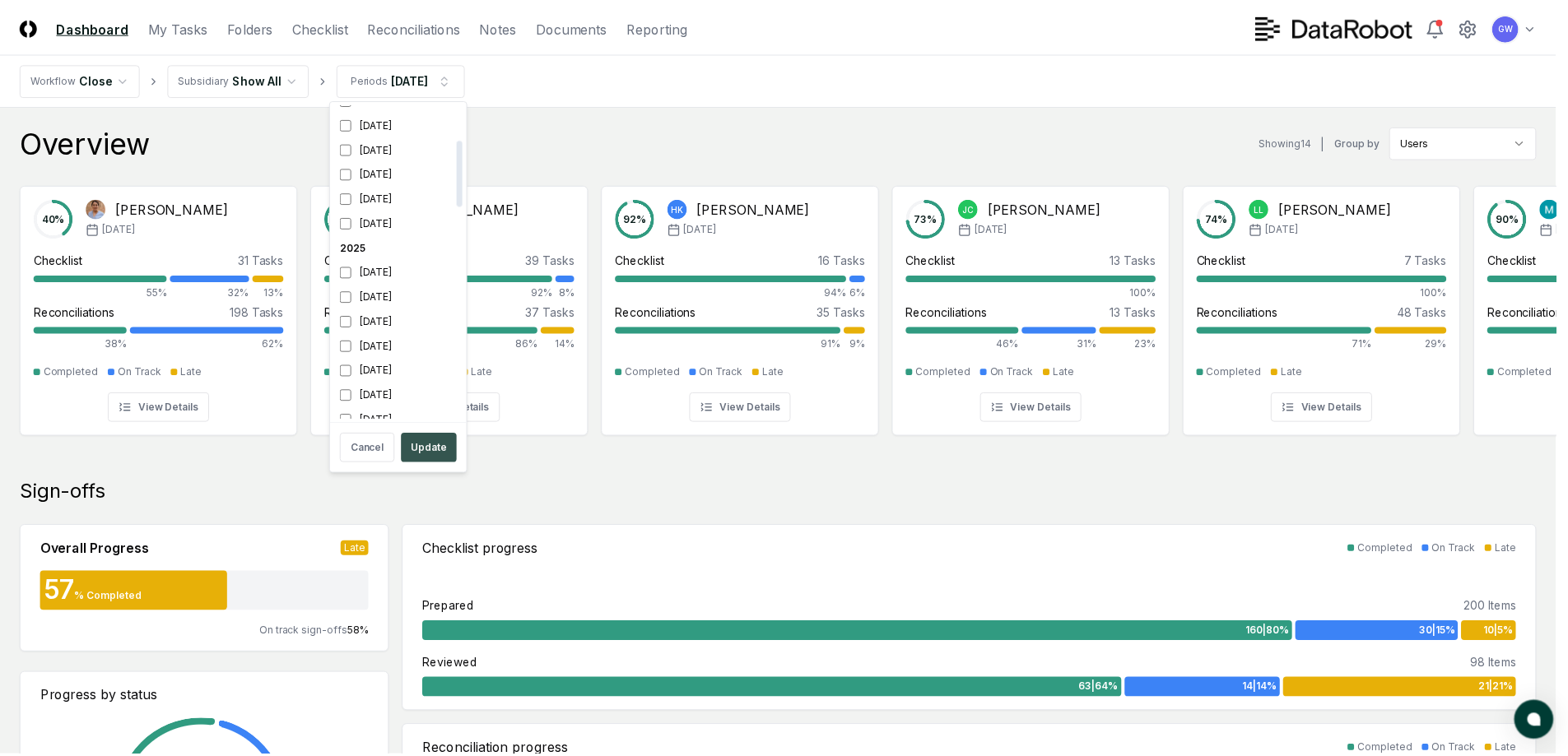
scroll to position [177, 0]
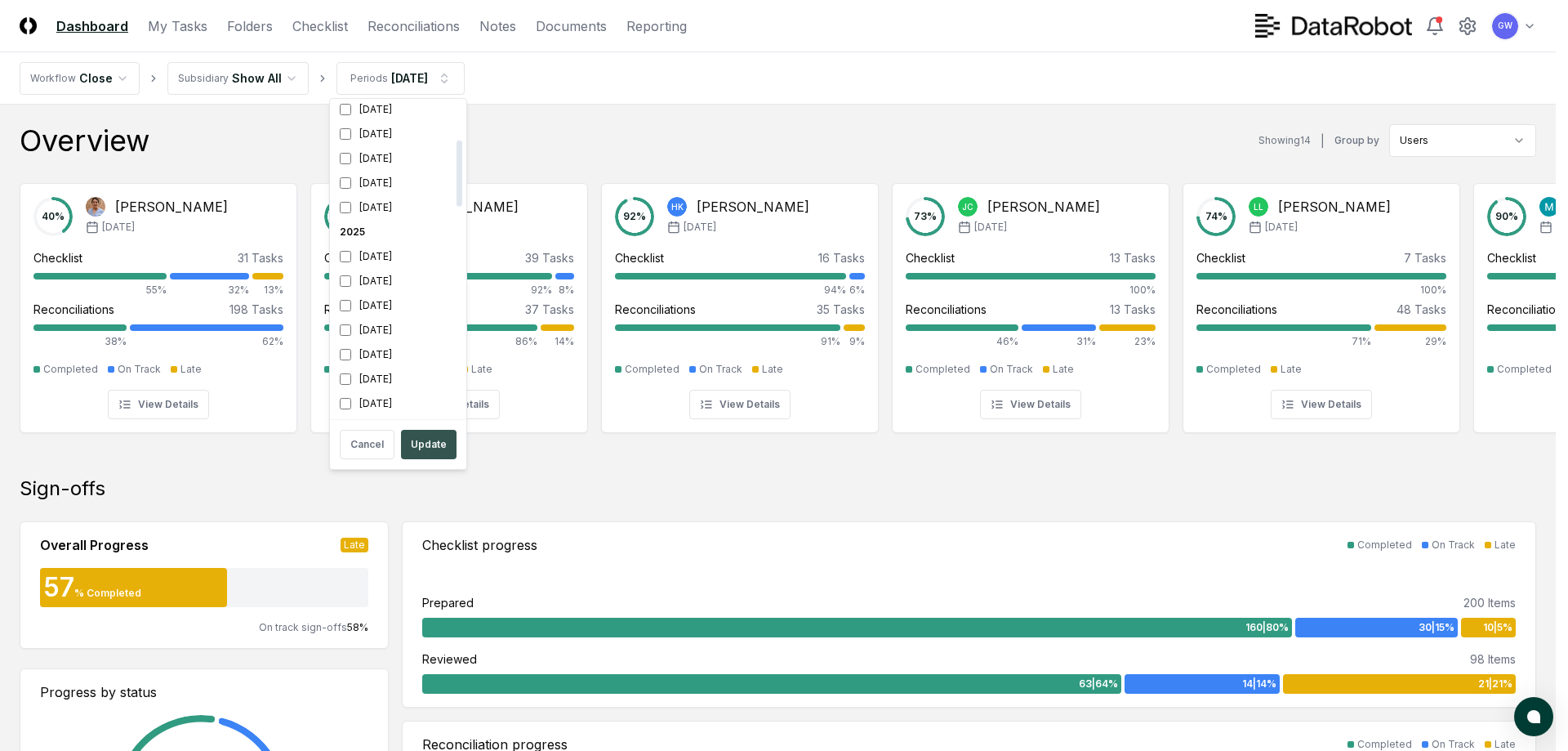
click at [422, 442] on button "Update" at bounding box center [429, 444] width 56 height 29
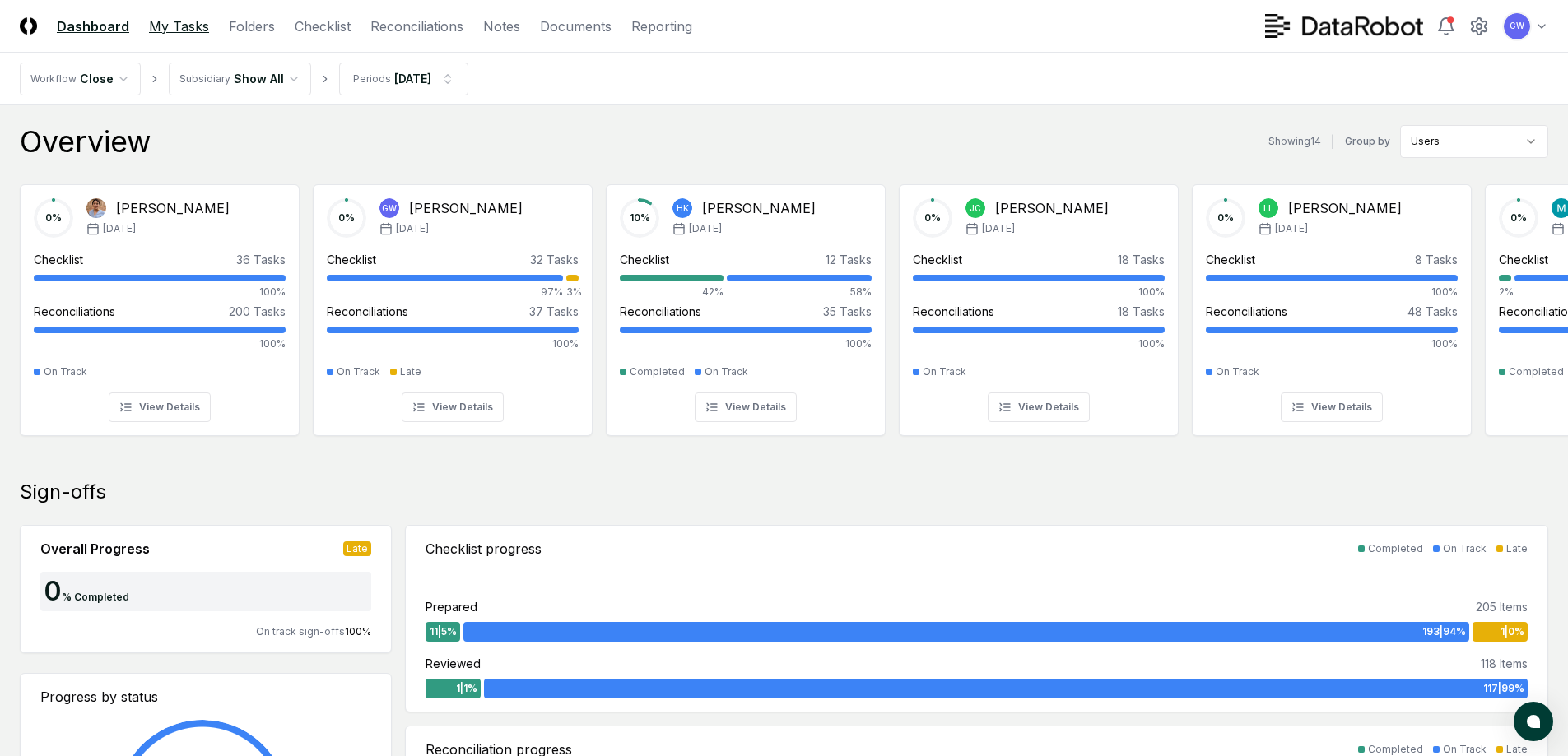
click at [157, 19] on link "My Tasks" at bounding box center [178, 26] width 60 height 20
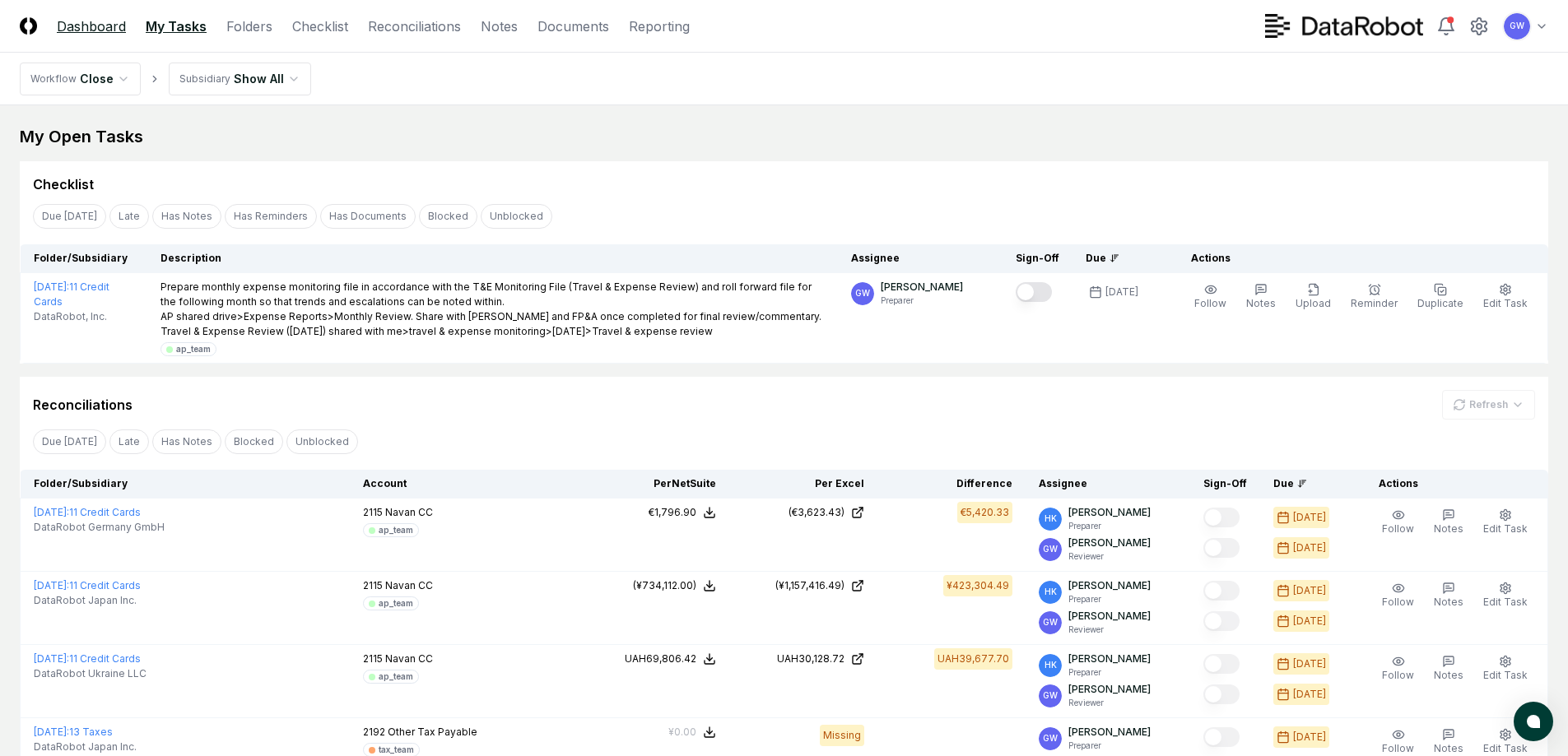
click at [92, 25] on link "Dashboard" at bounding box center [91, 26] width 69 height 20
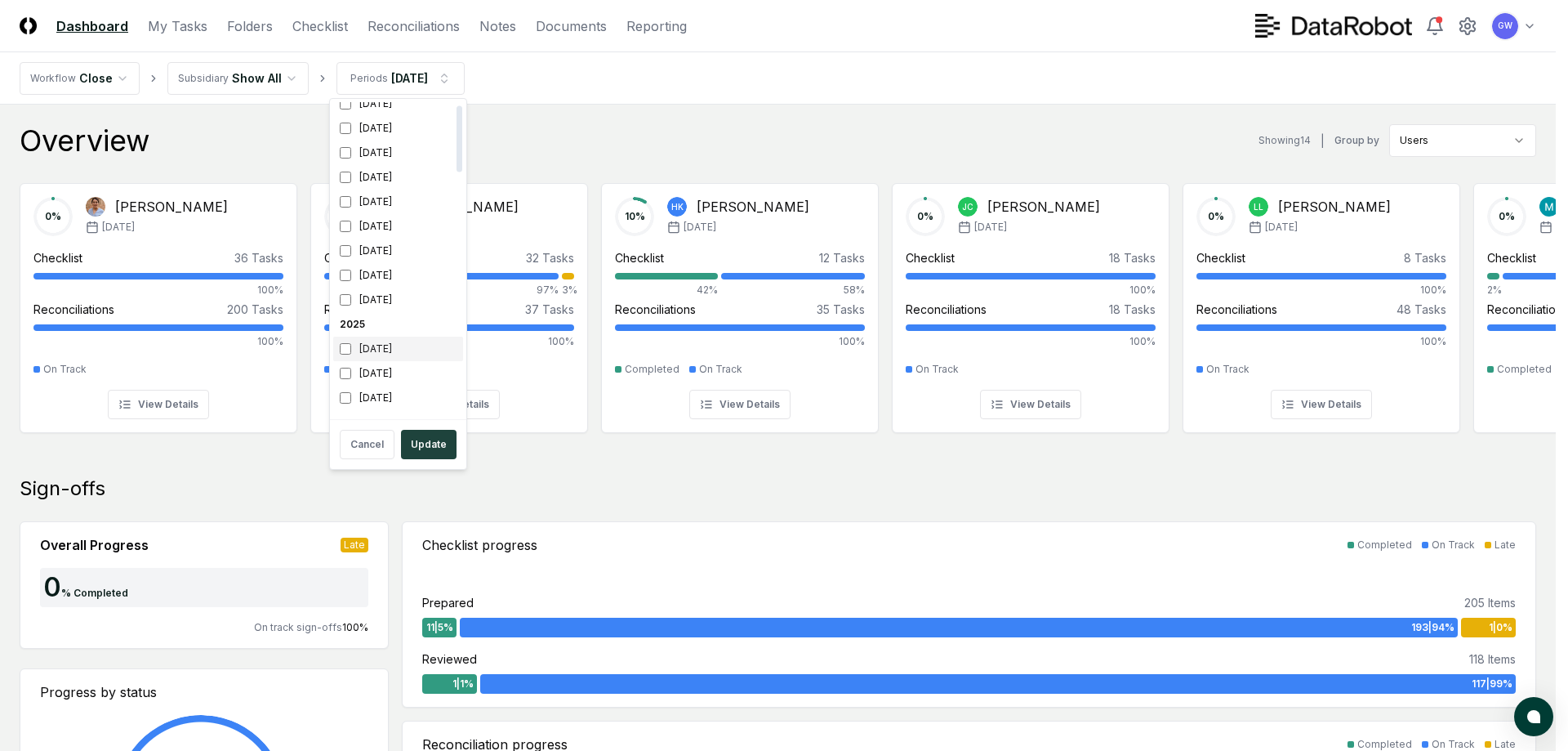
scroll to position [164, 0]
click at [375, 290] on div "November 2025" at bounding box center [398, 294] width 130 height 25
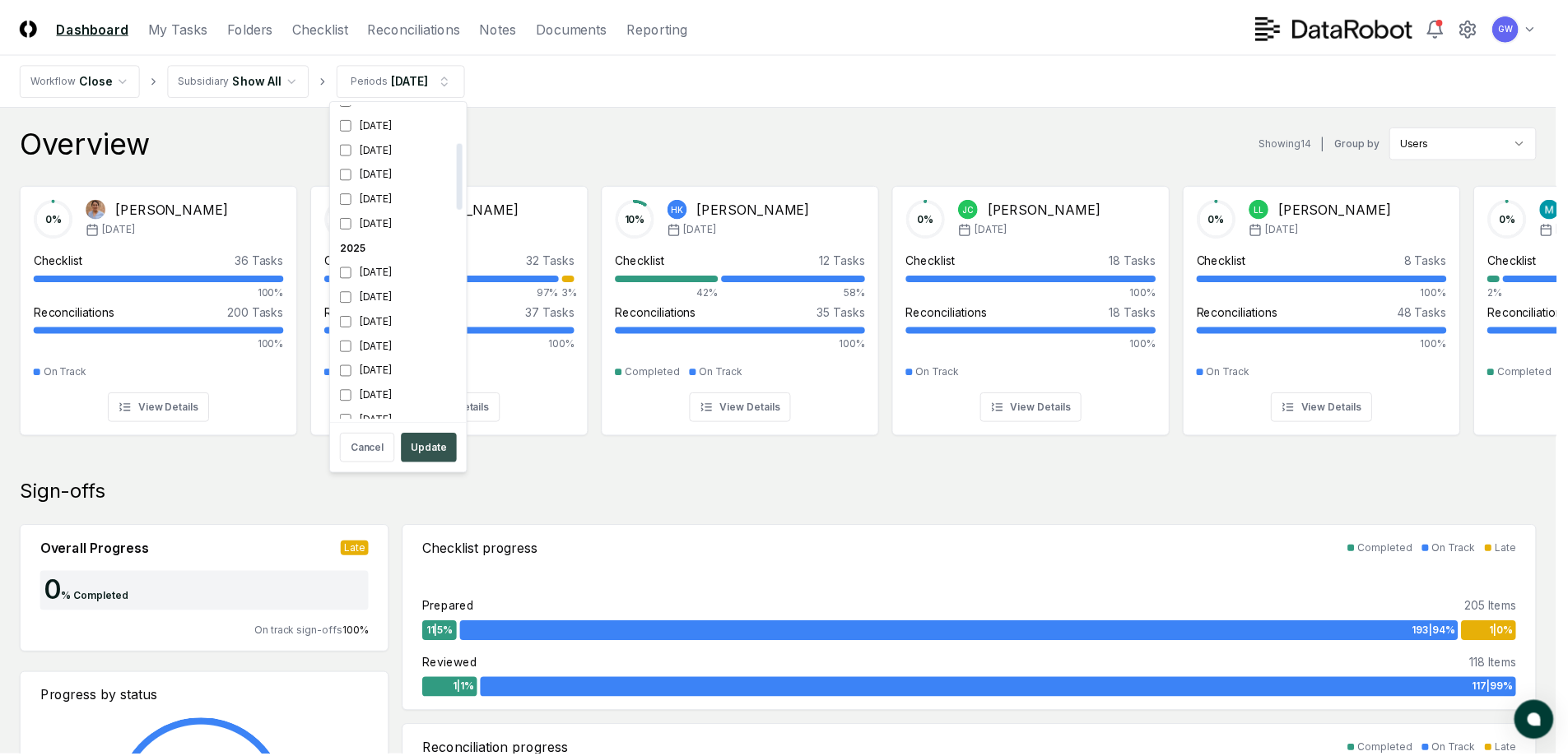
scroll to position [177, 0]
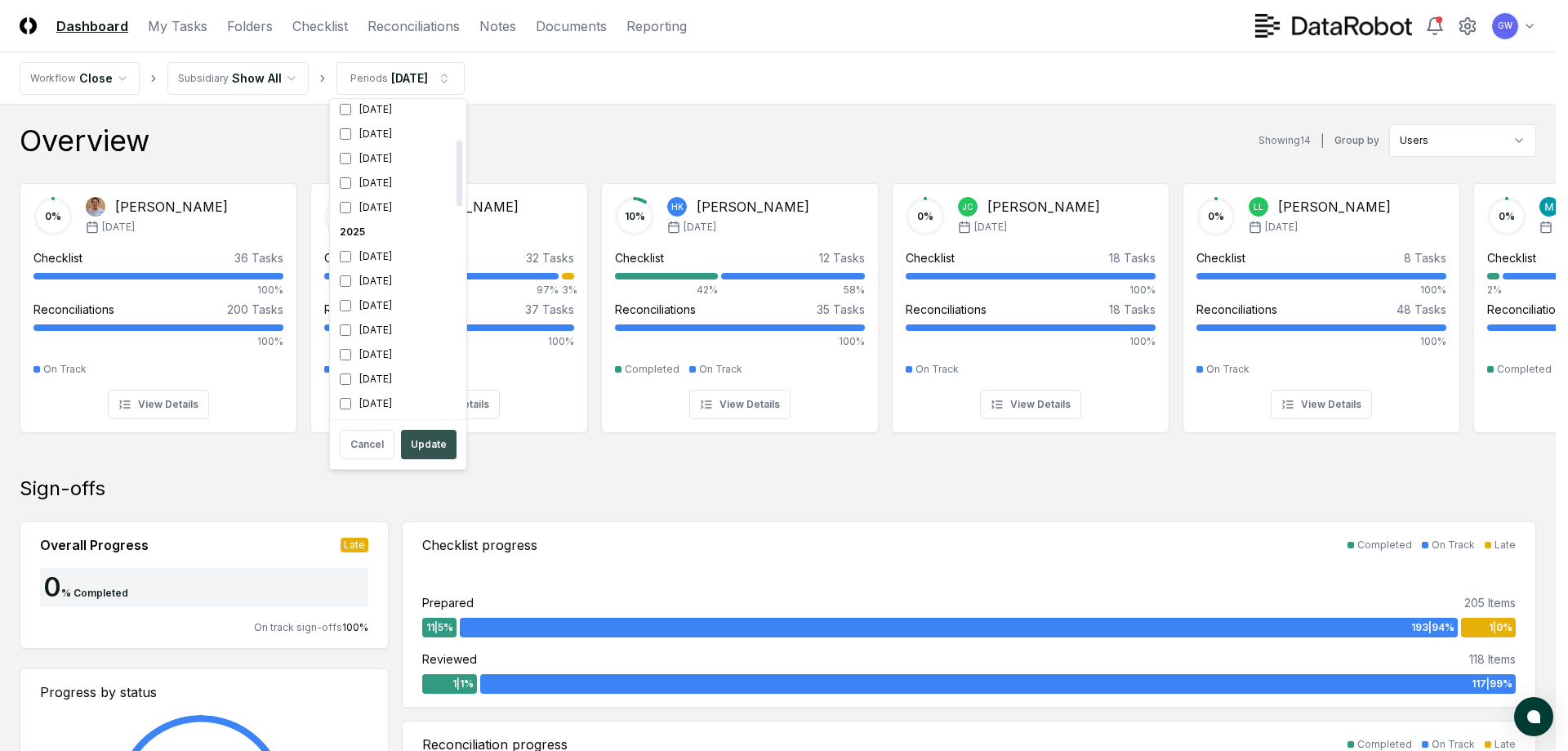
click at [431, 442] on button "Update" at bounding box center [429, 444] width 56 height 29
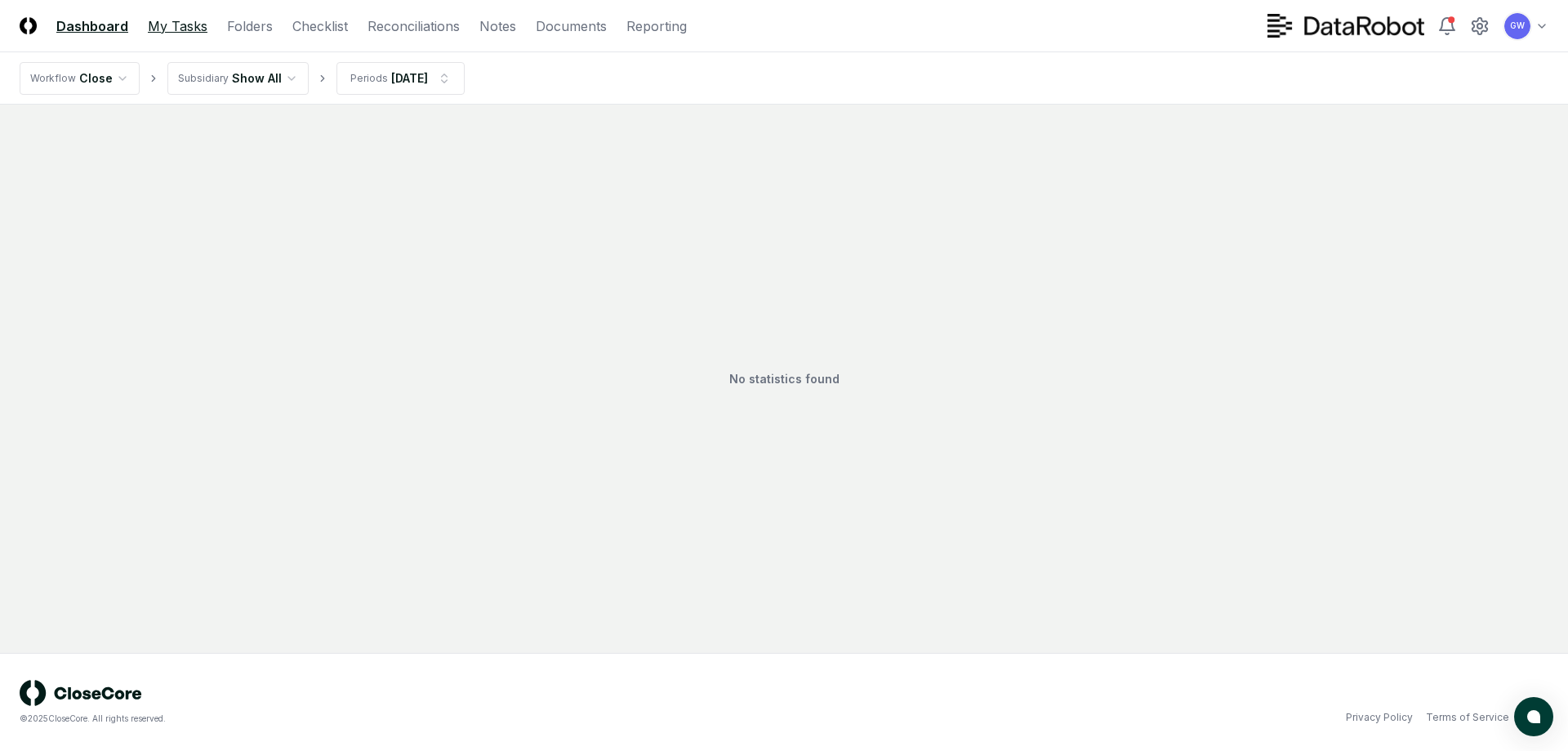
click at [161, 27] on link "My Tasks" at bounding box center [177, 26] width 59 height 19
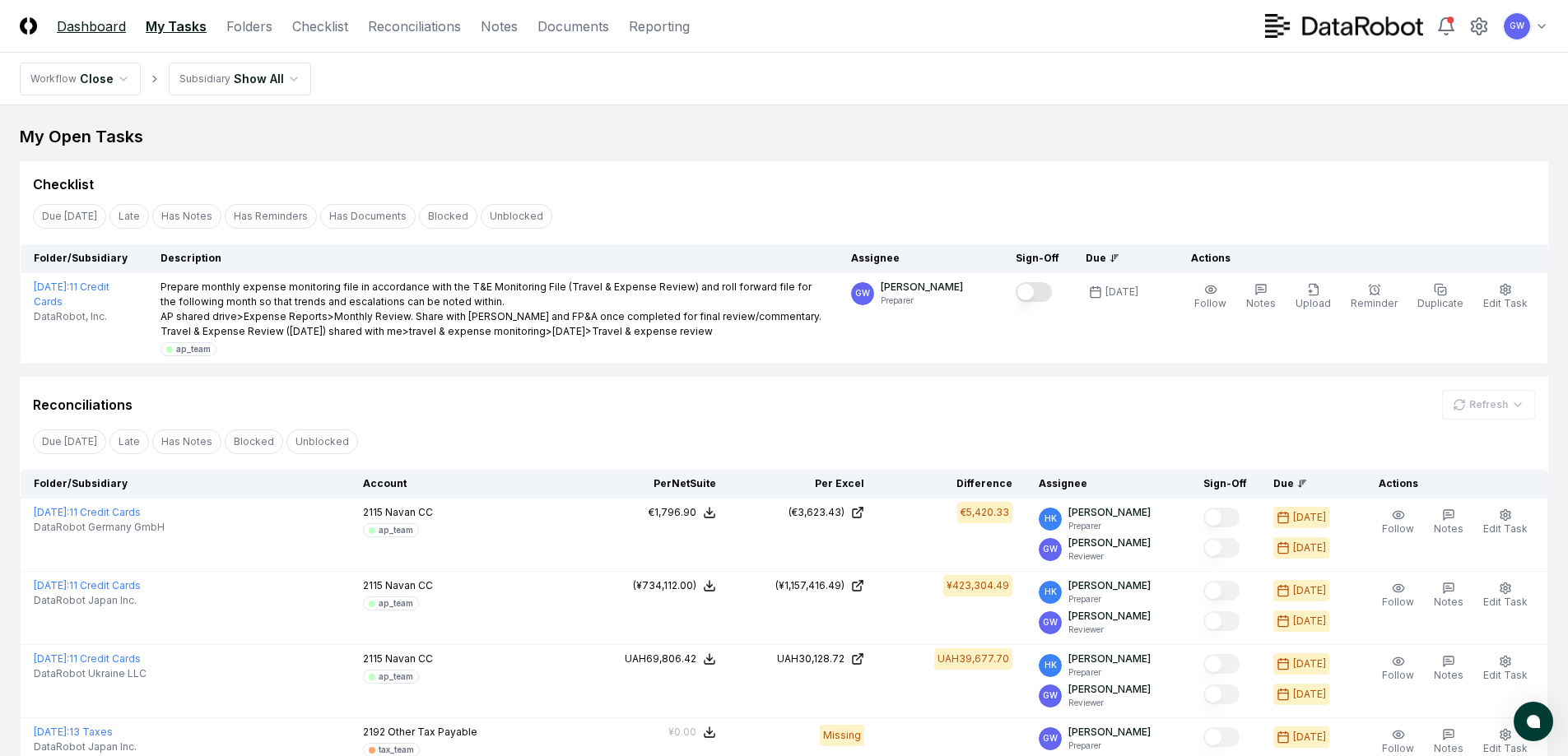
click at [101, 21] on link "Dashboard" at bounding box center [91, 26] width 69 height 20
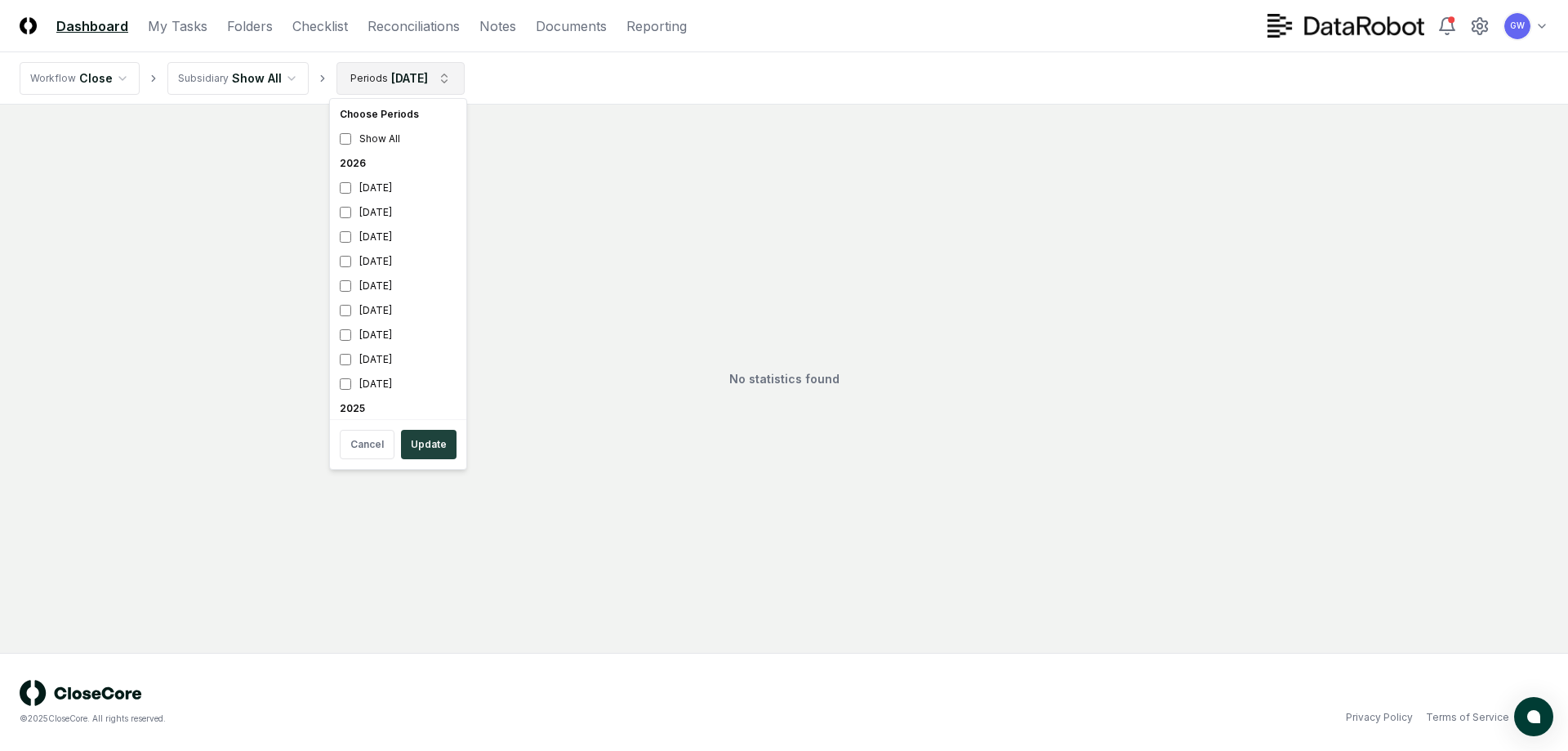
click at [449, 77] on html "CloseCore Dashboard My Tasks Folders Checklist Reconciliations Notes Documents …" at bounding box center [784, 376] width 1568 height 751
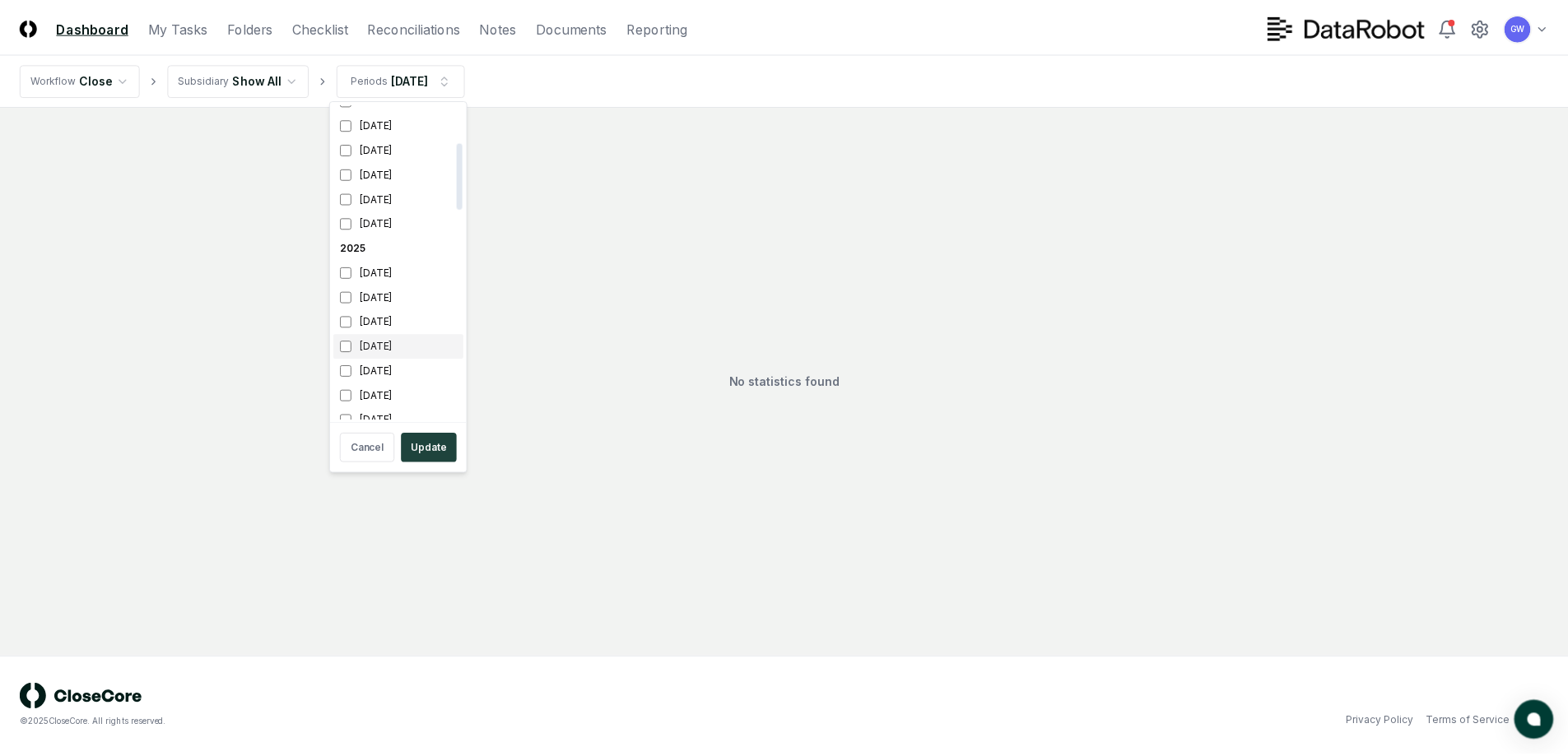
scroll to position [177, 0]
click at [421, 442] on button "Update" at bounding box center [432, 447] width 56 height 29
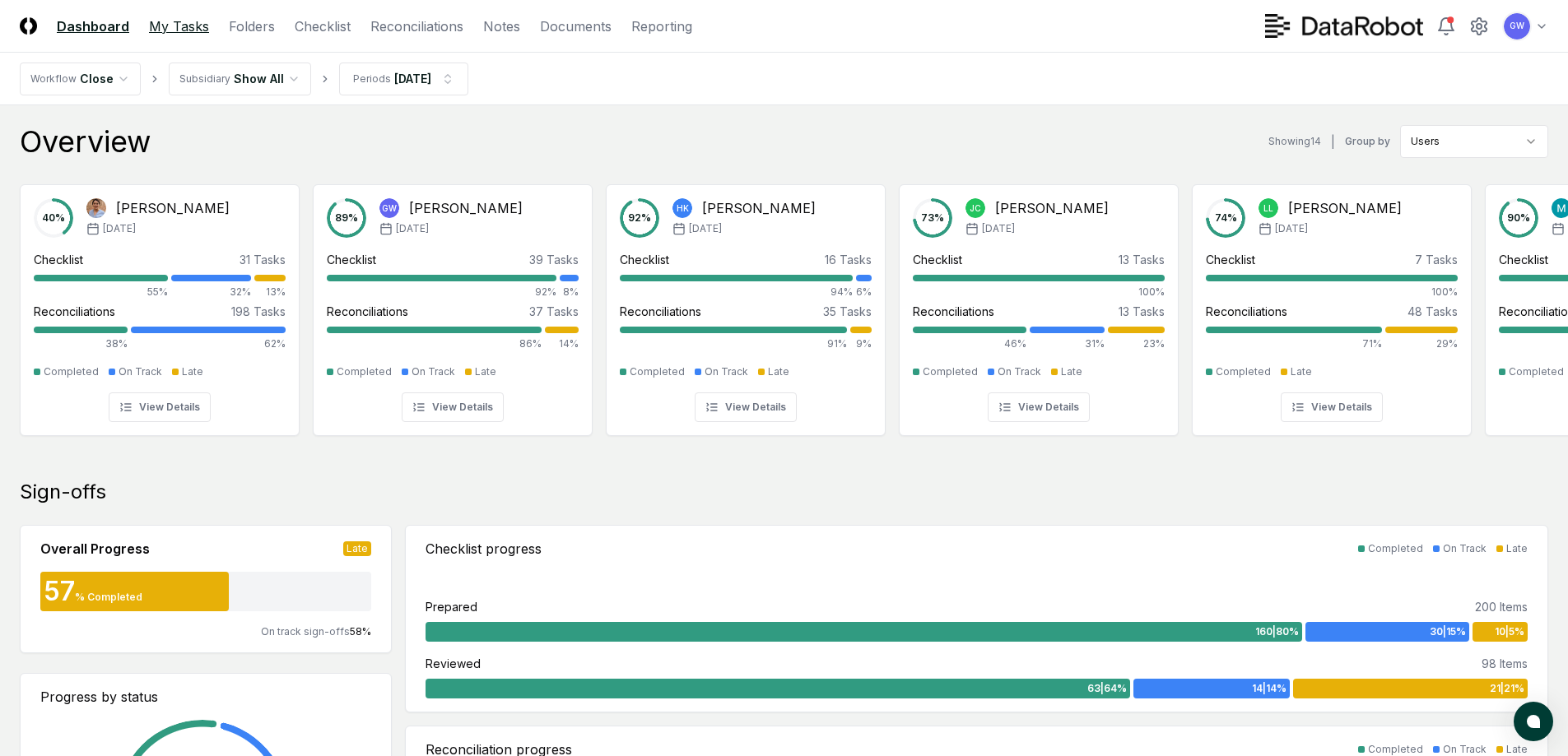
click at [165, 20] on link "My Tasks" at bounding box center [178, 26] width 60 height 20
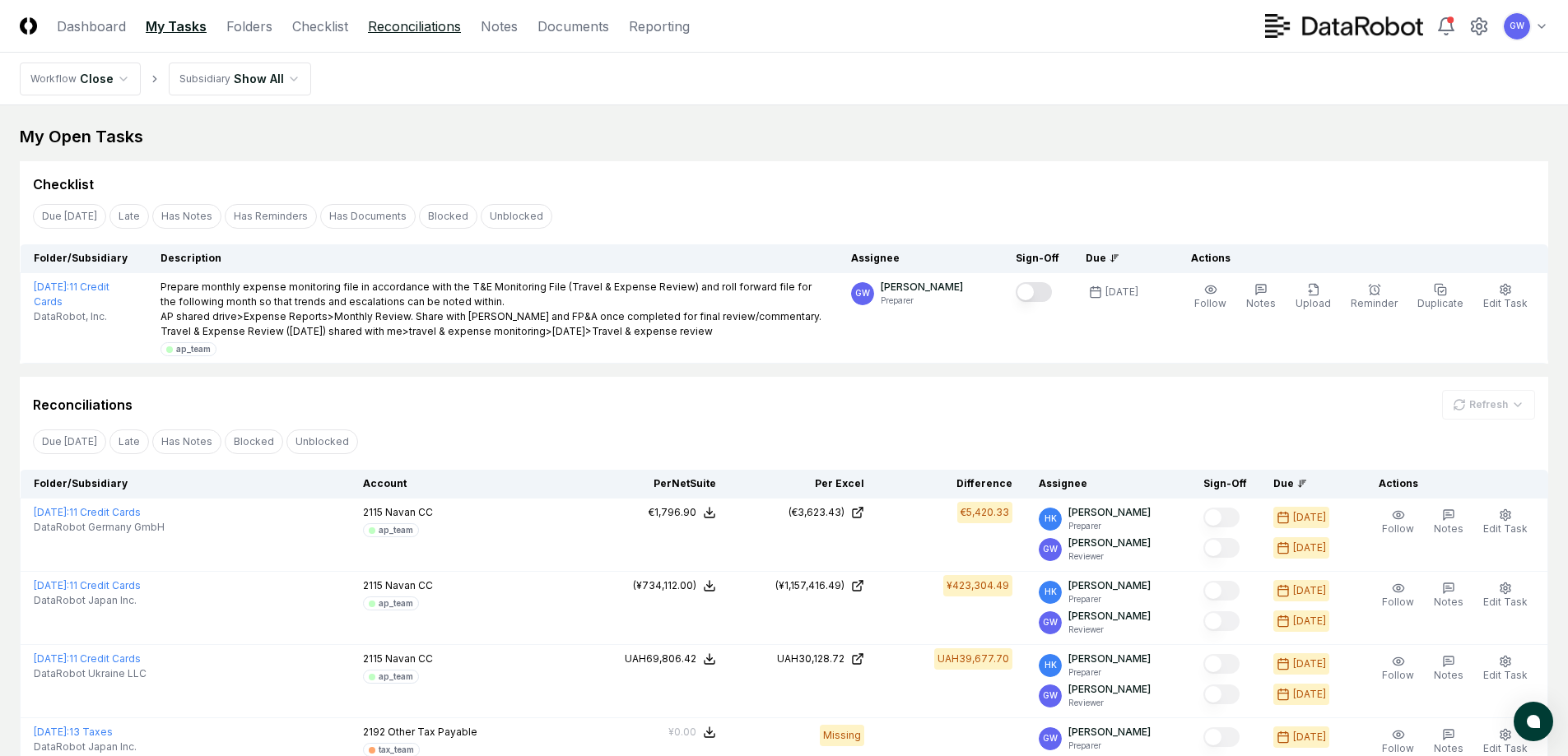
click at [400, 29] on link "Reconciliations" at bounding box center [414, 26] width 93 height 20
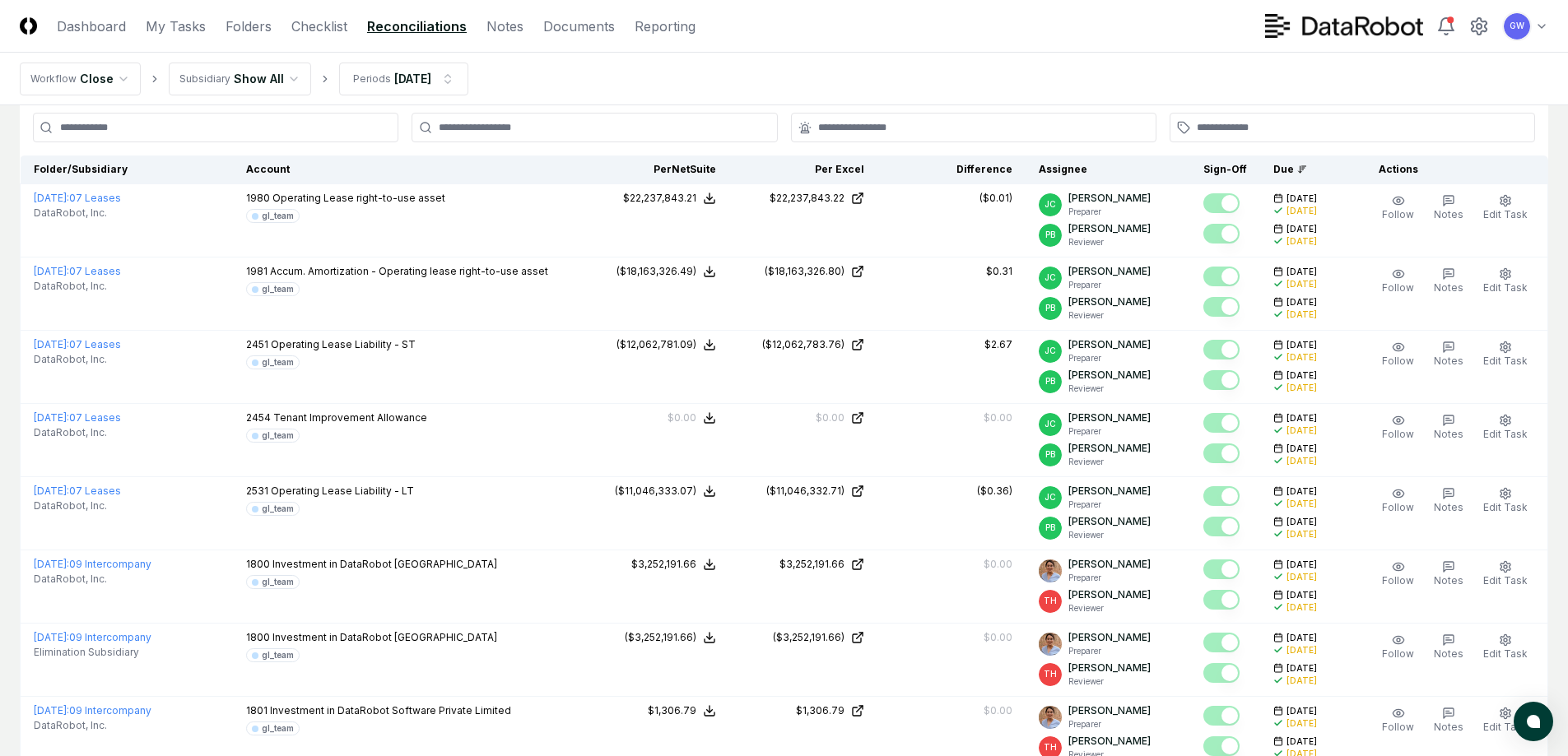
scroll to position [165, 0]
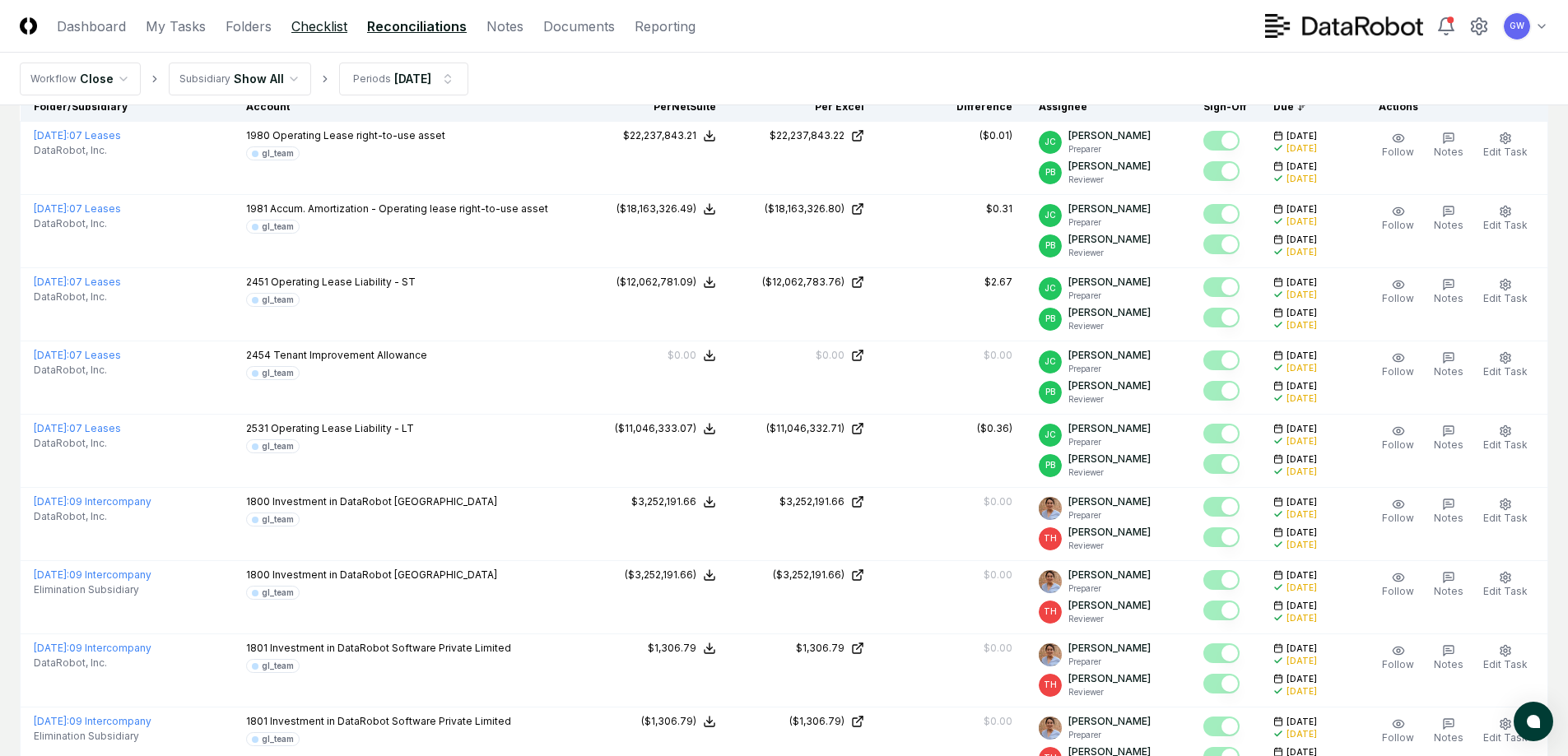
click at [318, 29] on link "Checklist" at bounding box center [319, 26] width 56 height 20
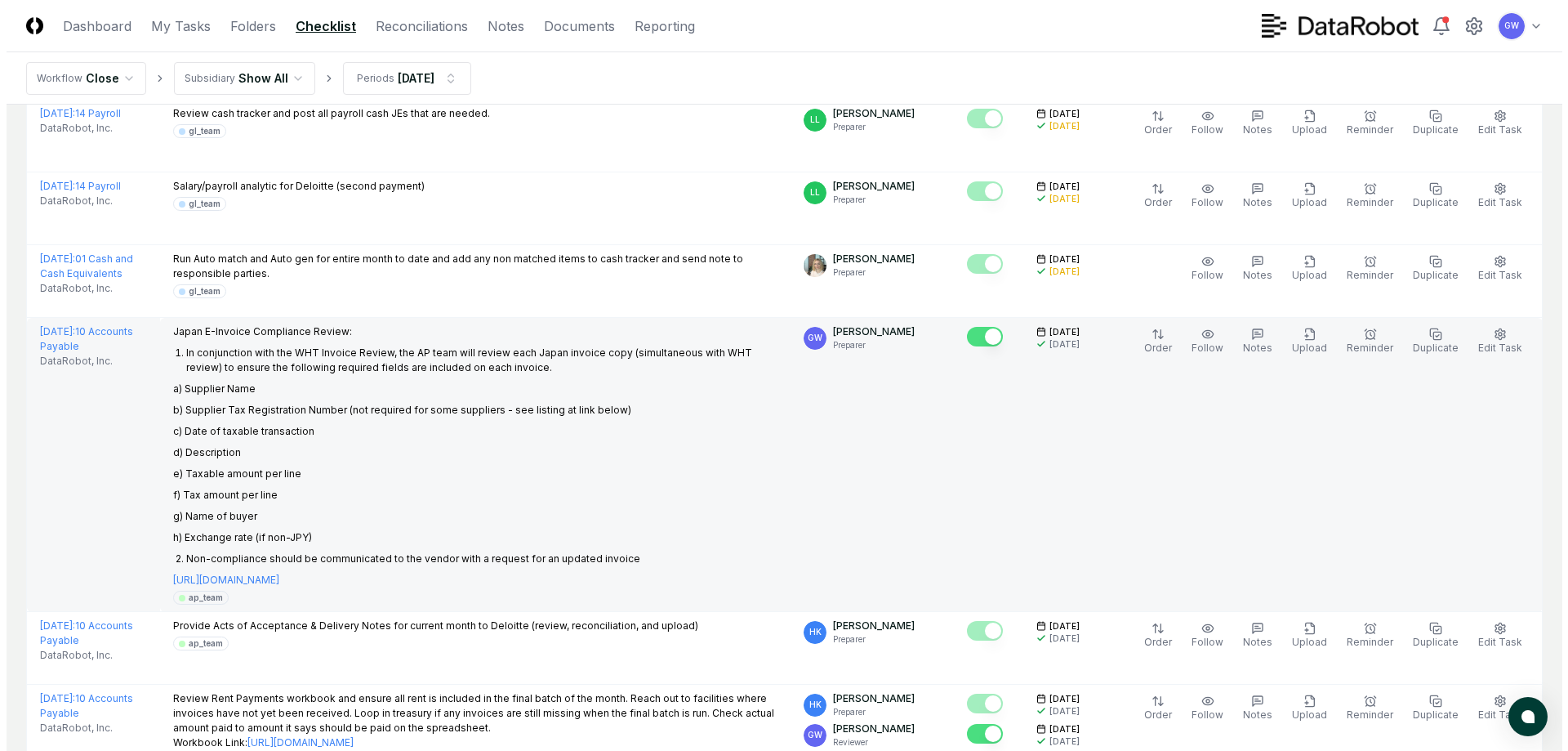
scroll to position [3578, 0]
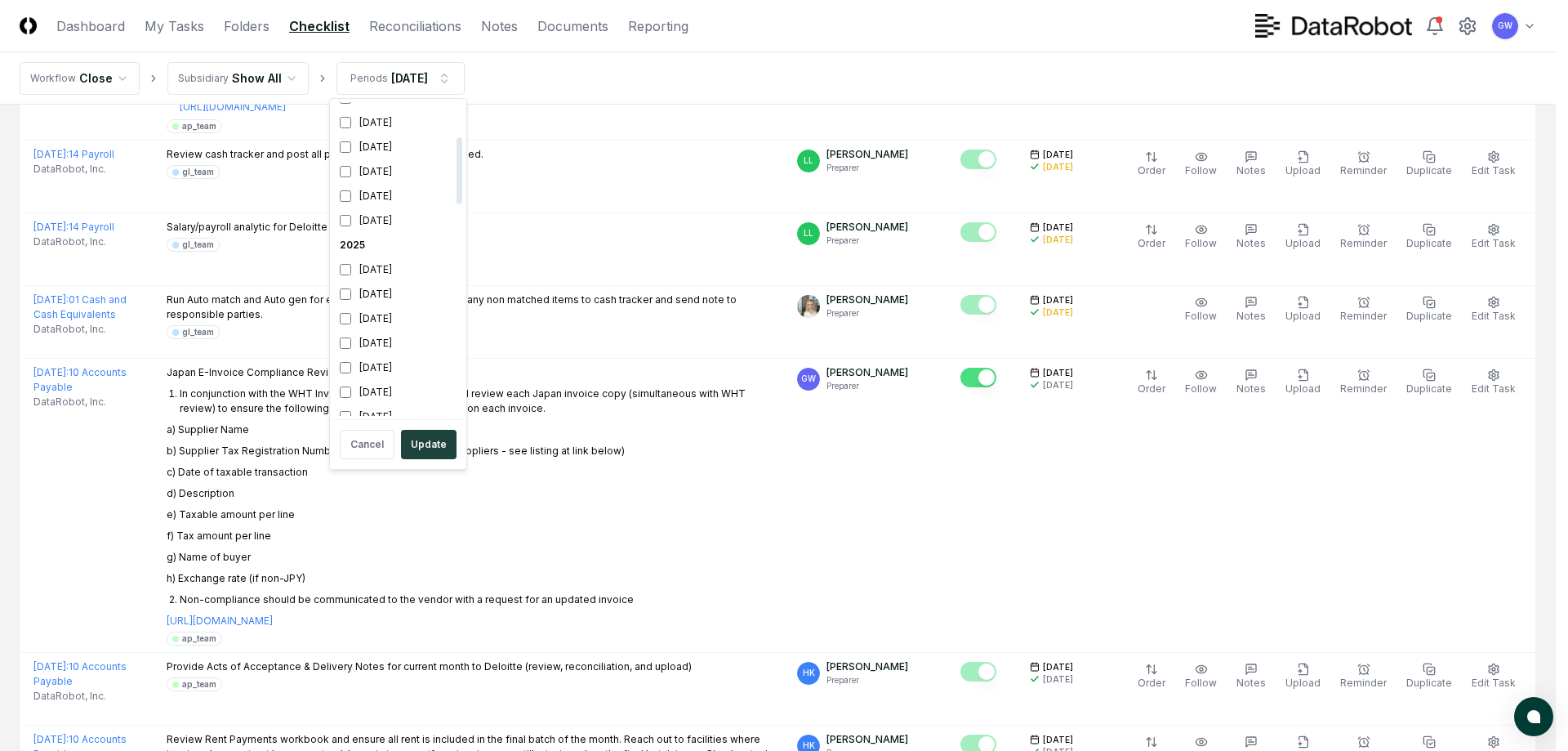
scroll to position [176, 0]
click at [418, 443] on button "Update" at bounding box center [429, 444] width 56 height 29
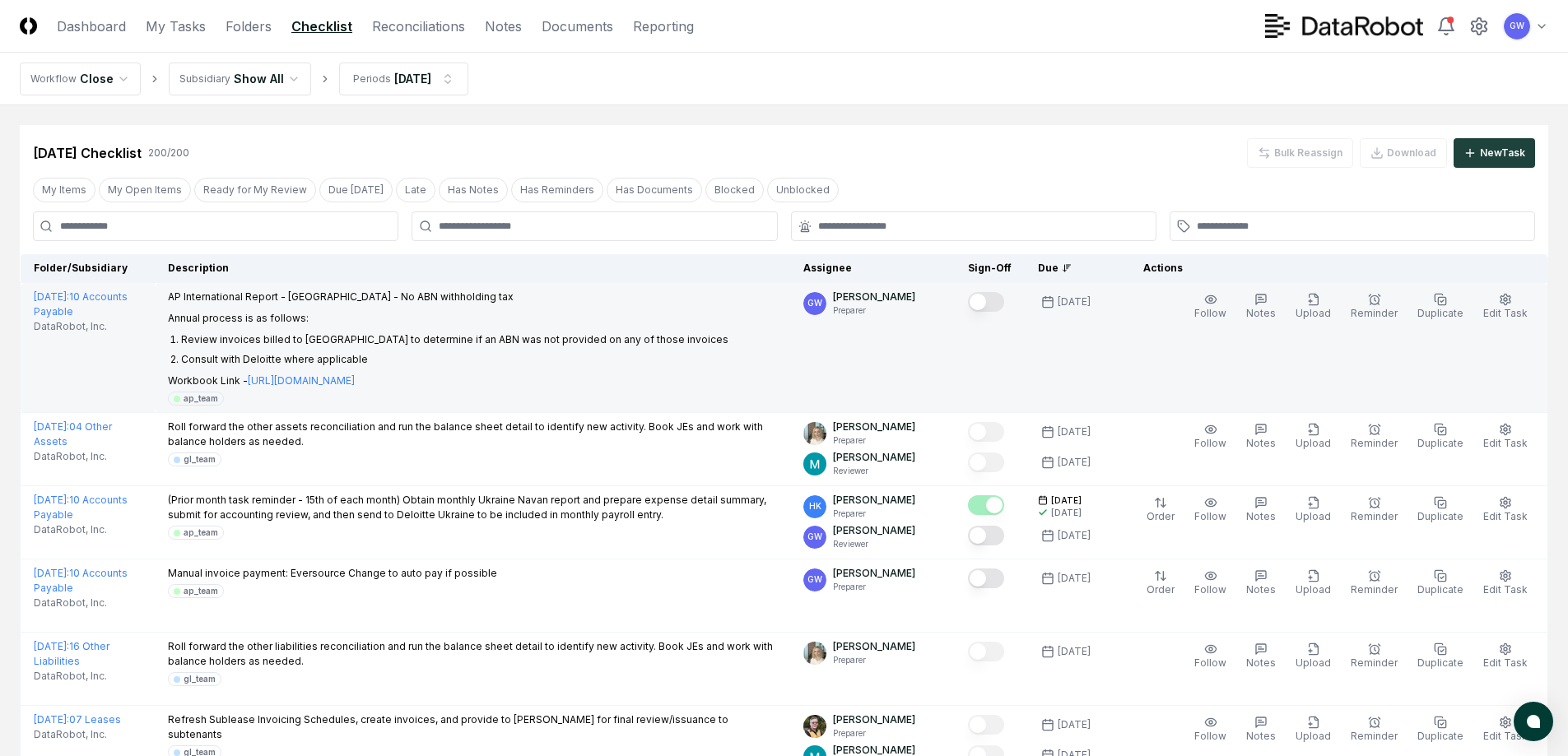
scroll to position [165, 0]
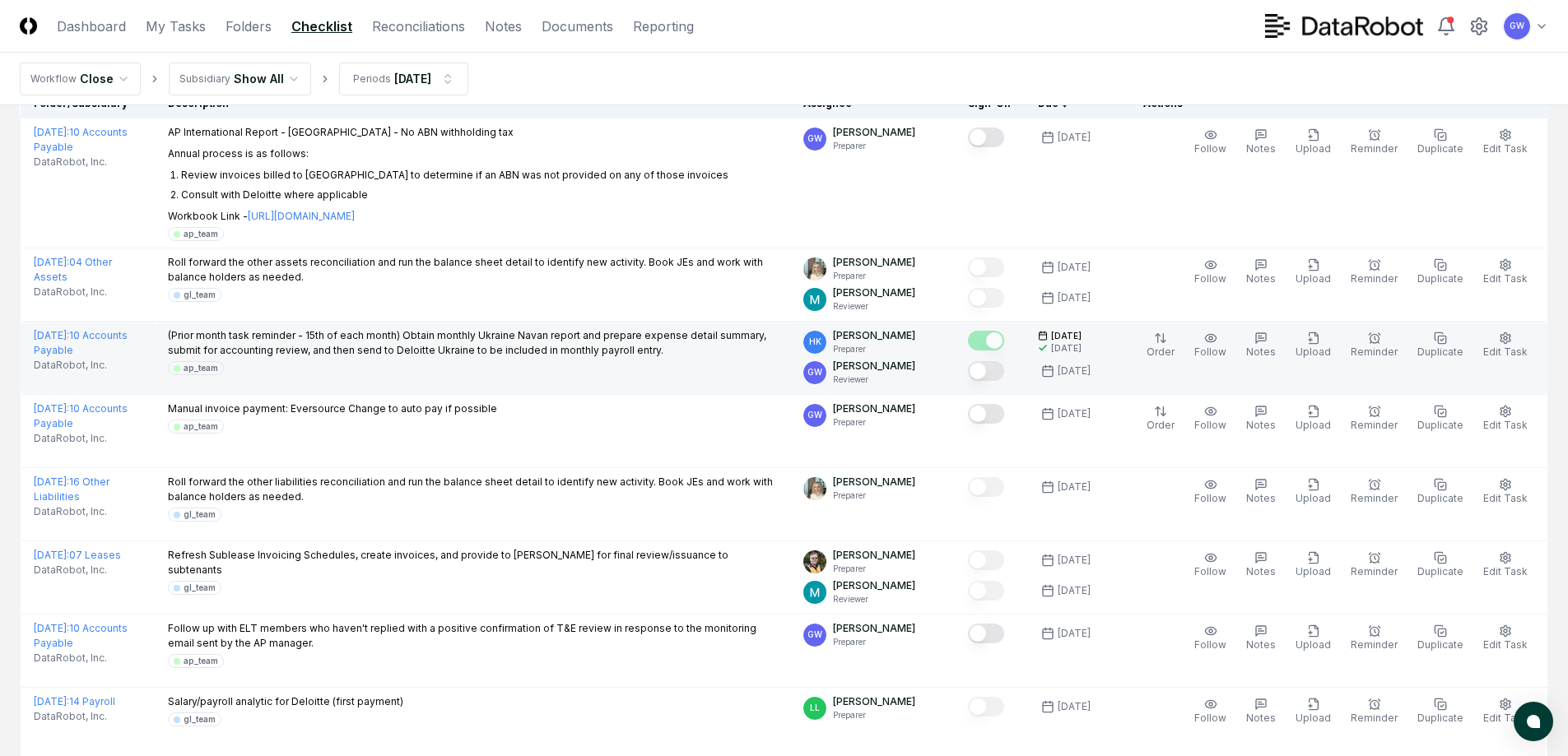
click at [994, 370] on button "Mark complete" at bounding box center [986, 371] width 37 height 20
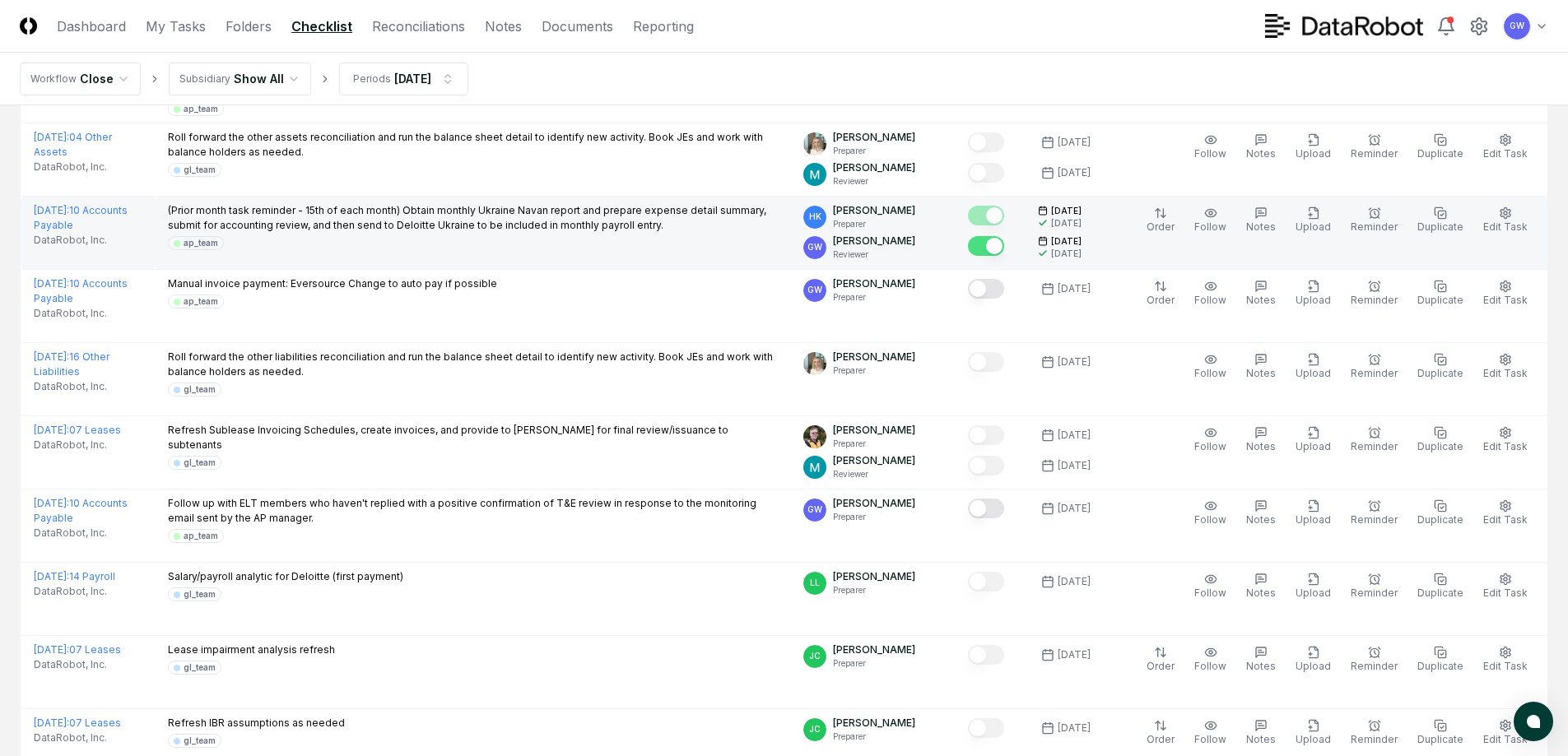
scroll to position [329, 0]
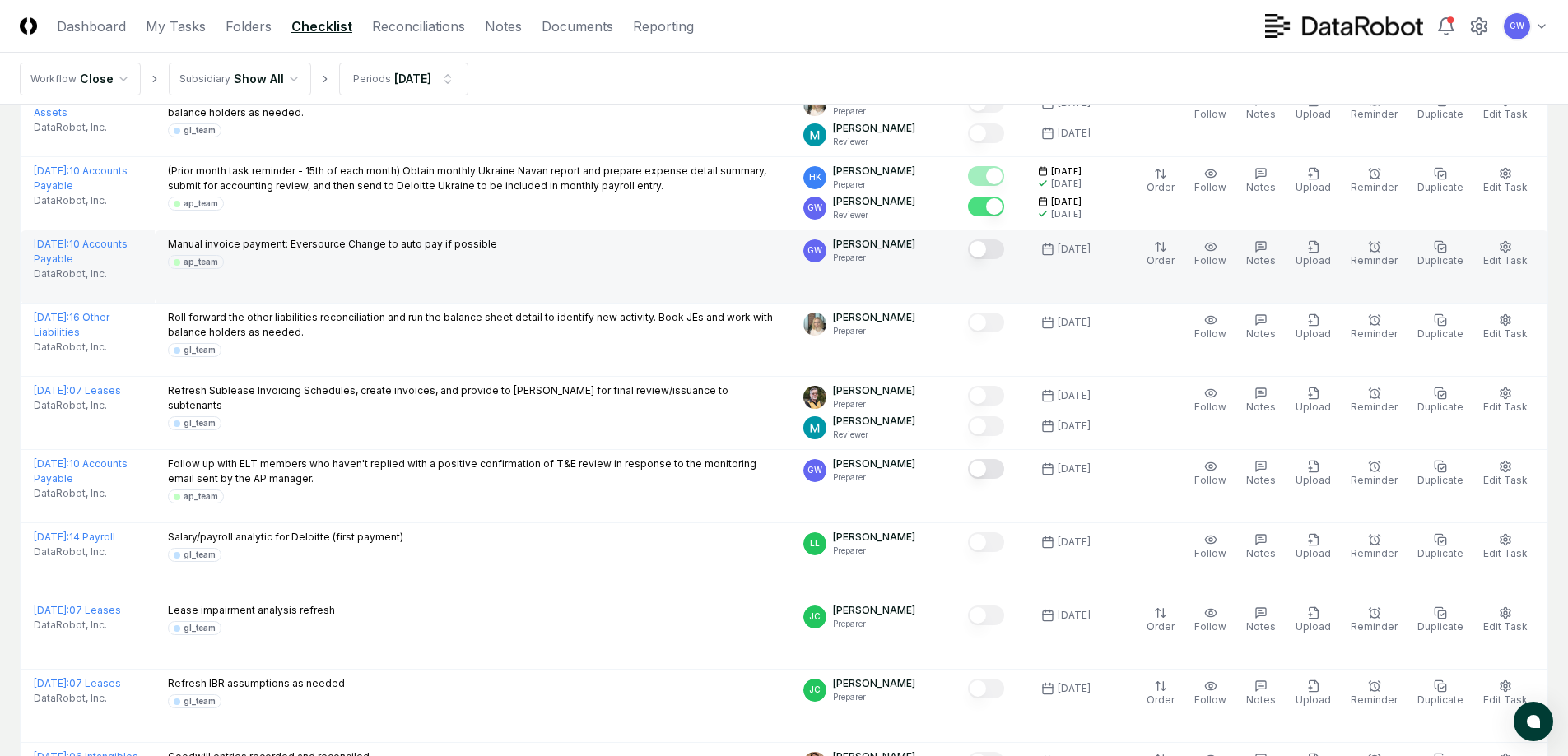
click at [996, 246] on button "Mark complete" at bounding box center [986, 249] width 37 height 20
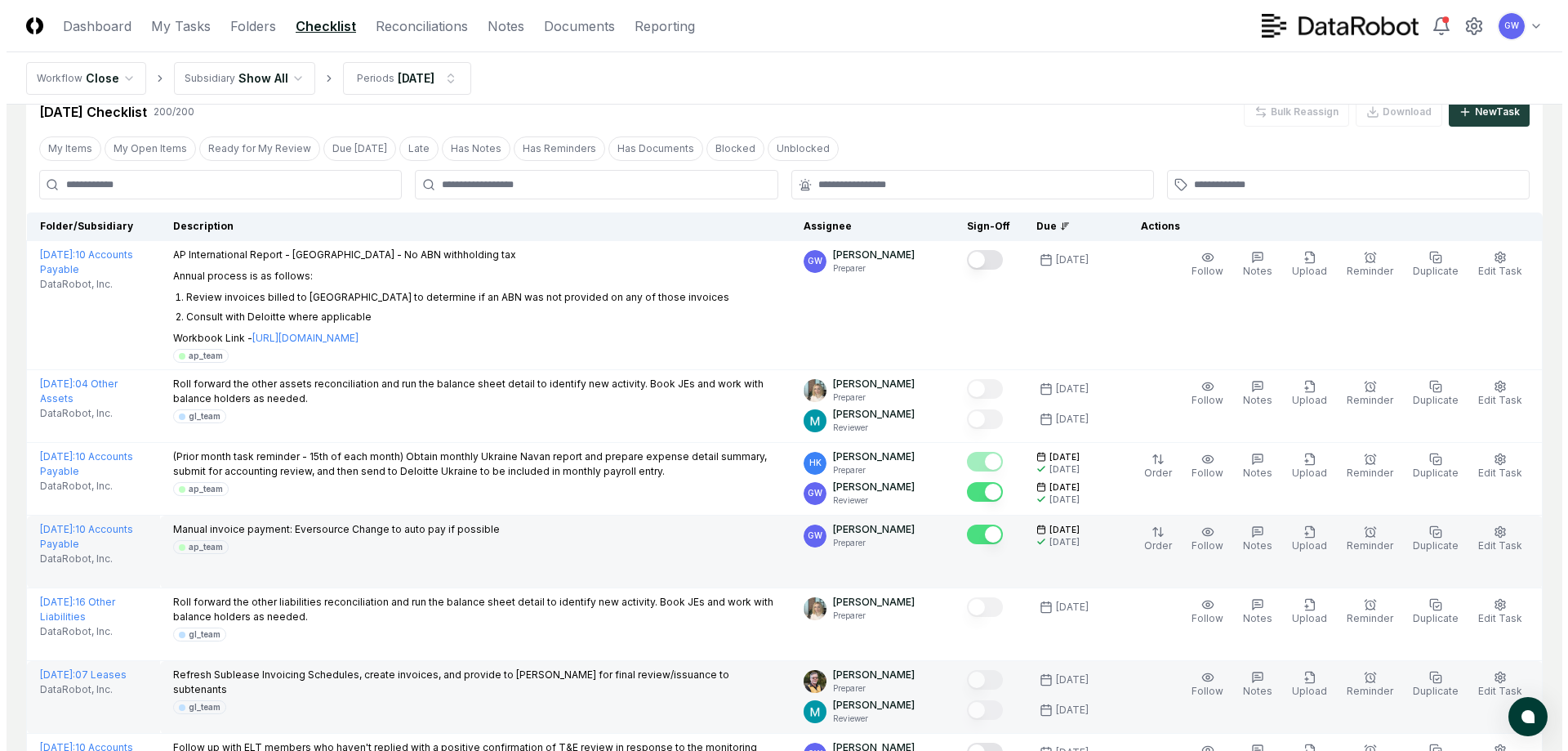
scroll to position [0, 0]
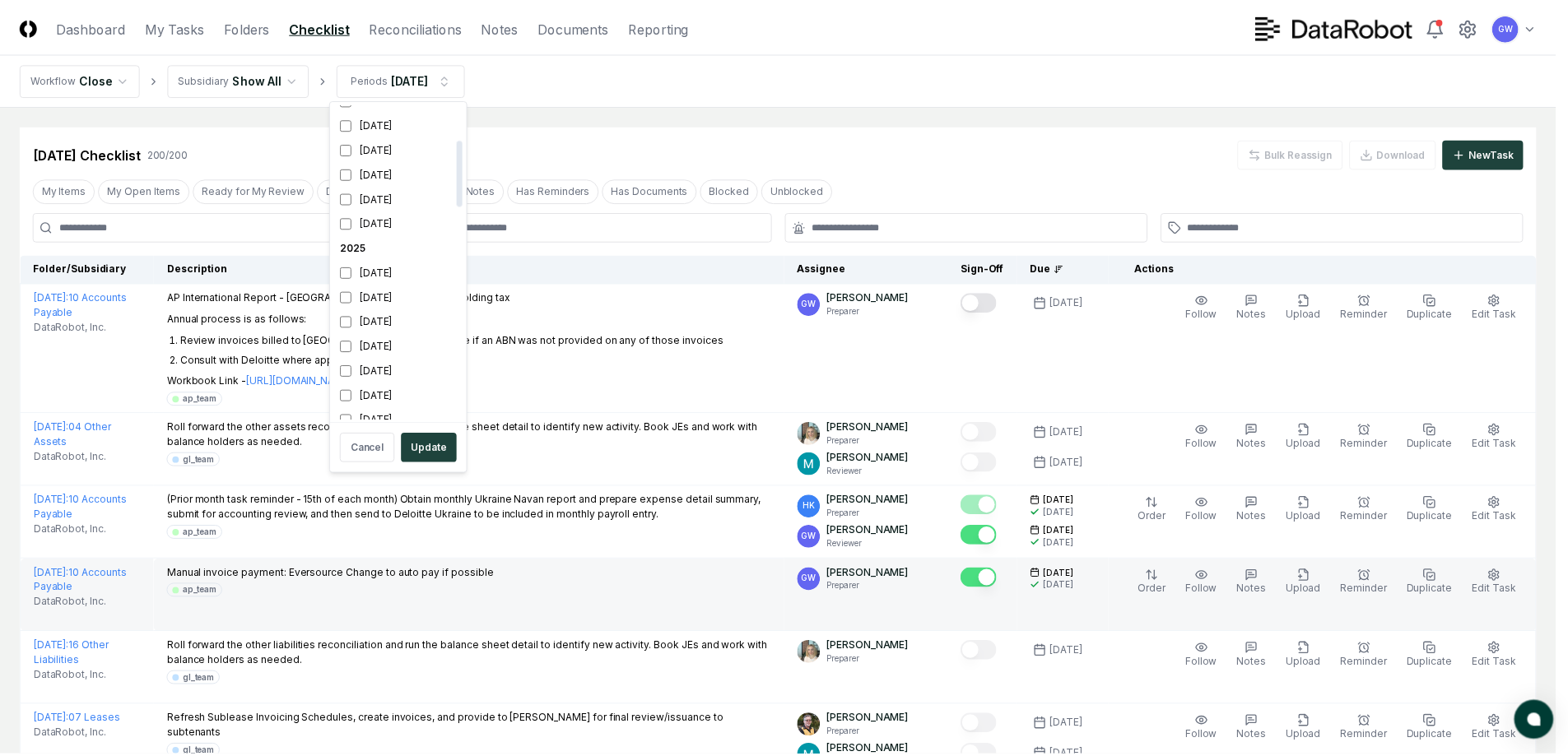
scroll to position [177, 0]
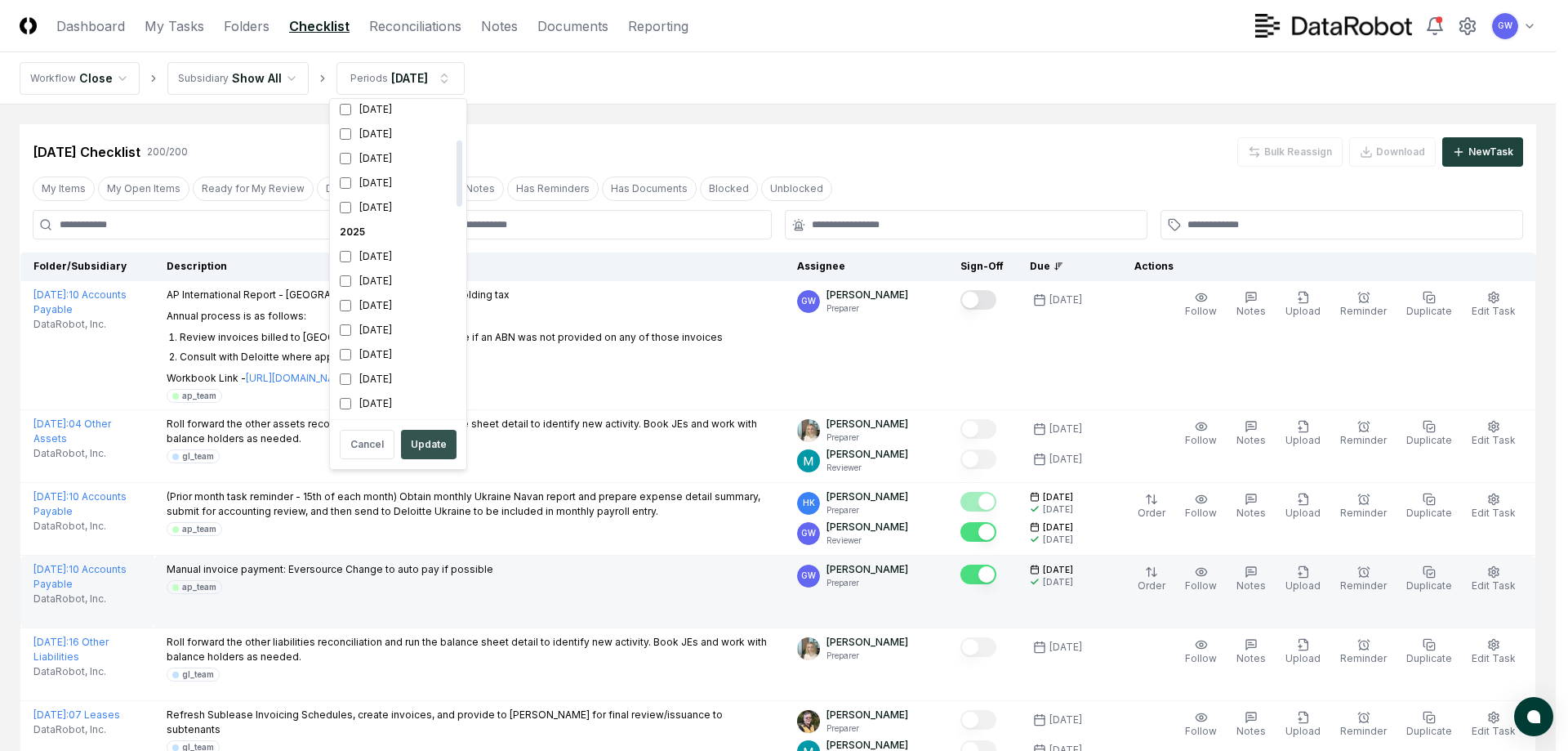
click at [428, 442] on button "Update" at bounding box center [429, 444] width 56 height 29
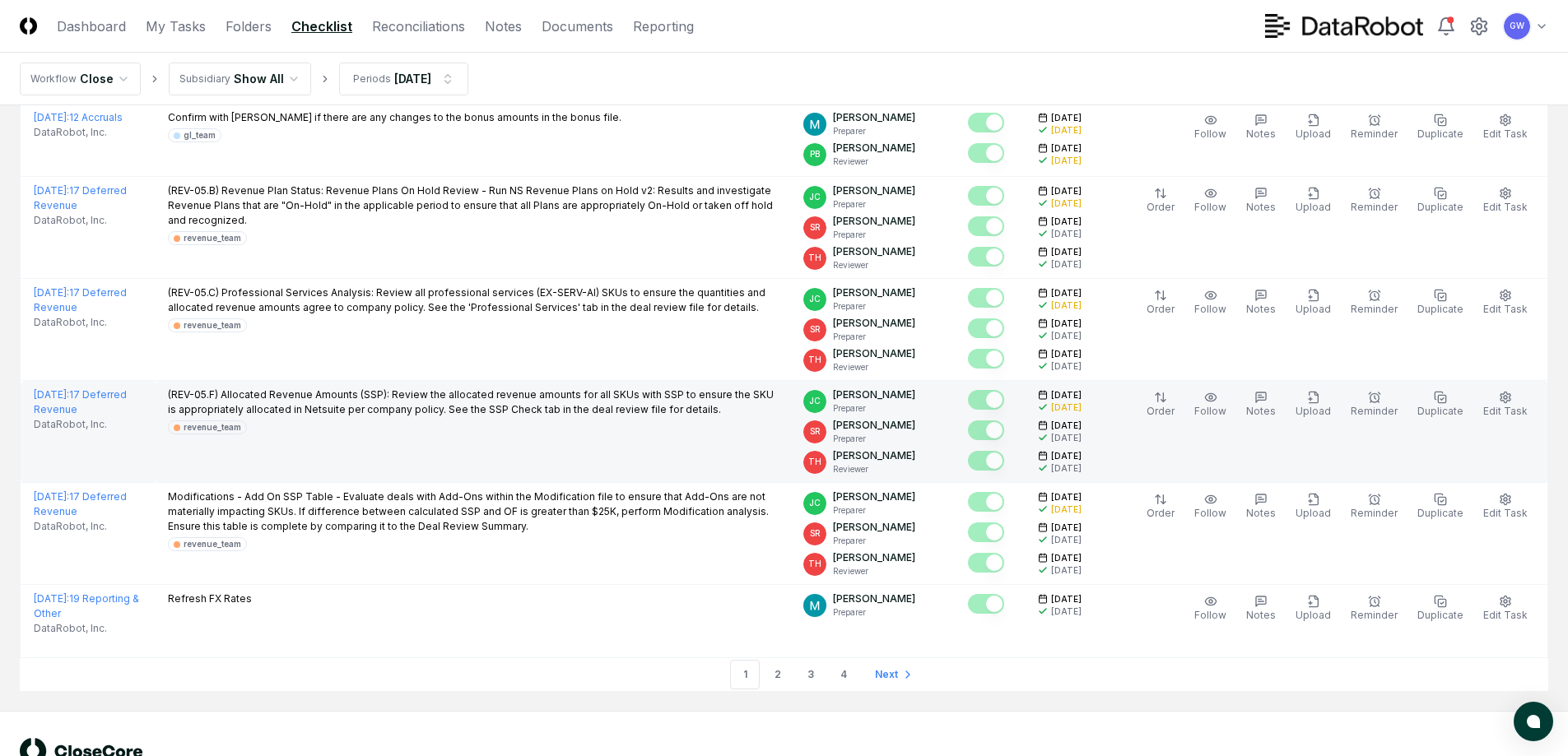
scroll to position [4589, 0]
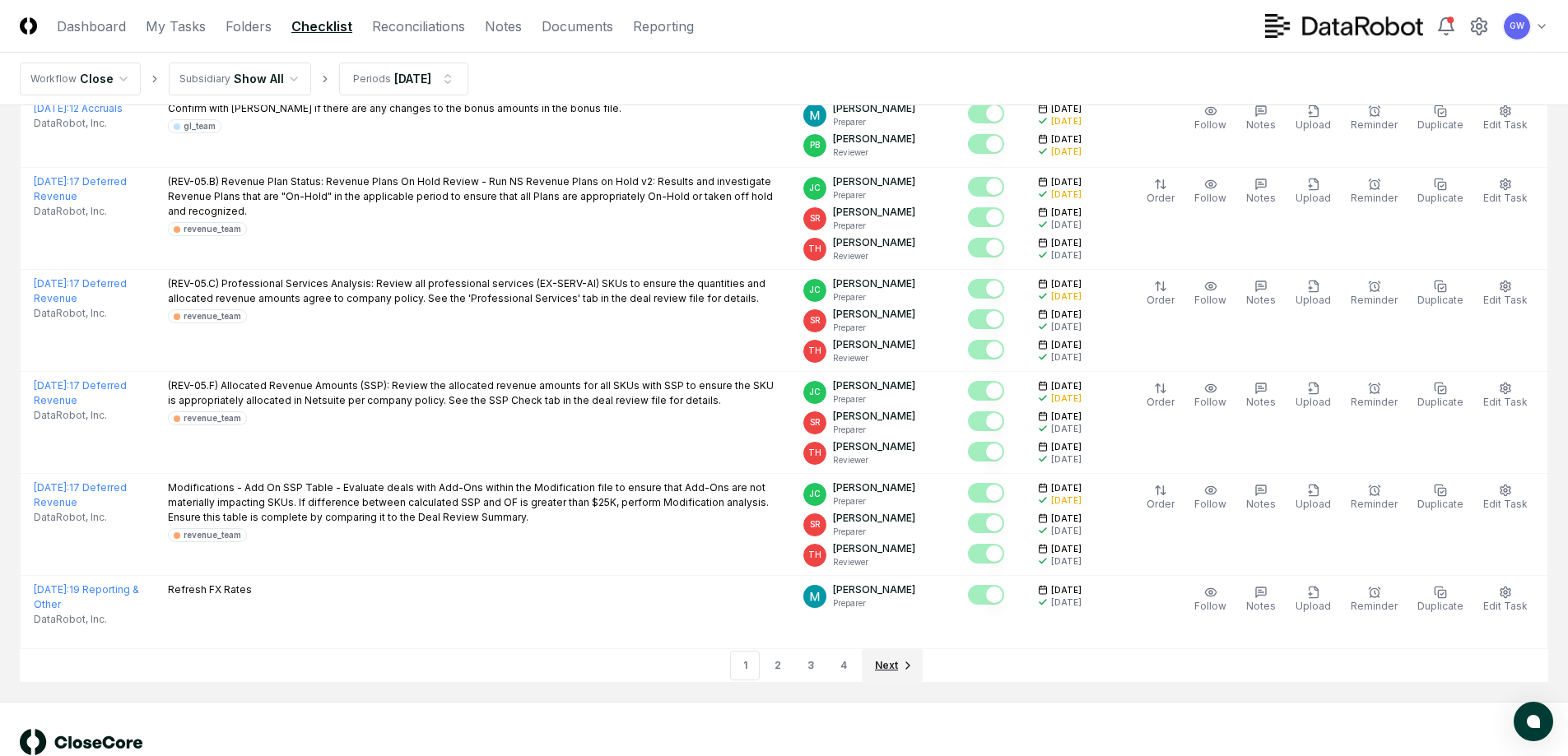
click at [887, 658] on span "Next" at bounding box center [887, 665] width 23 height 15
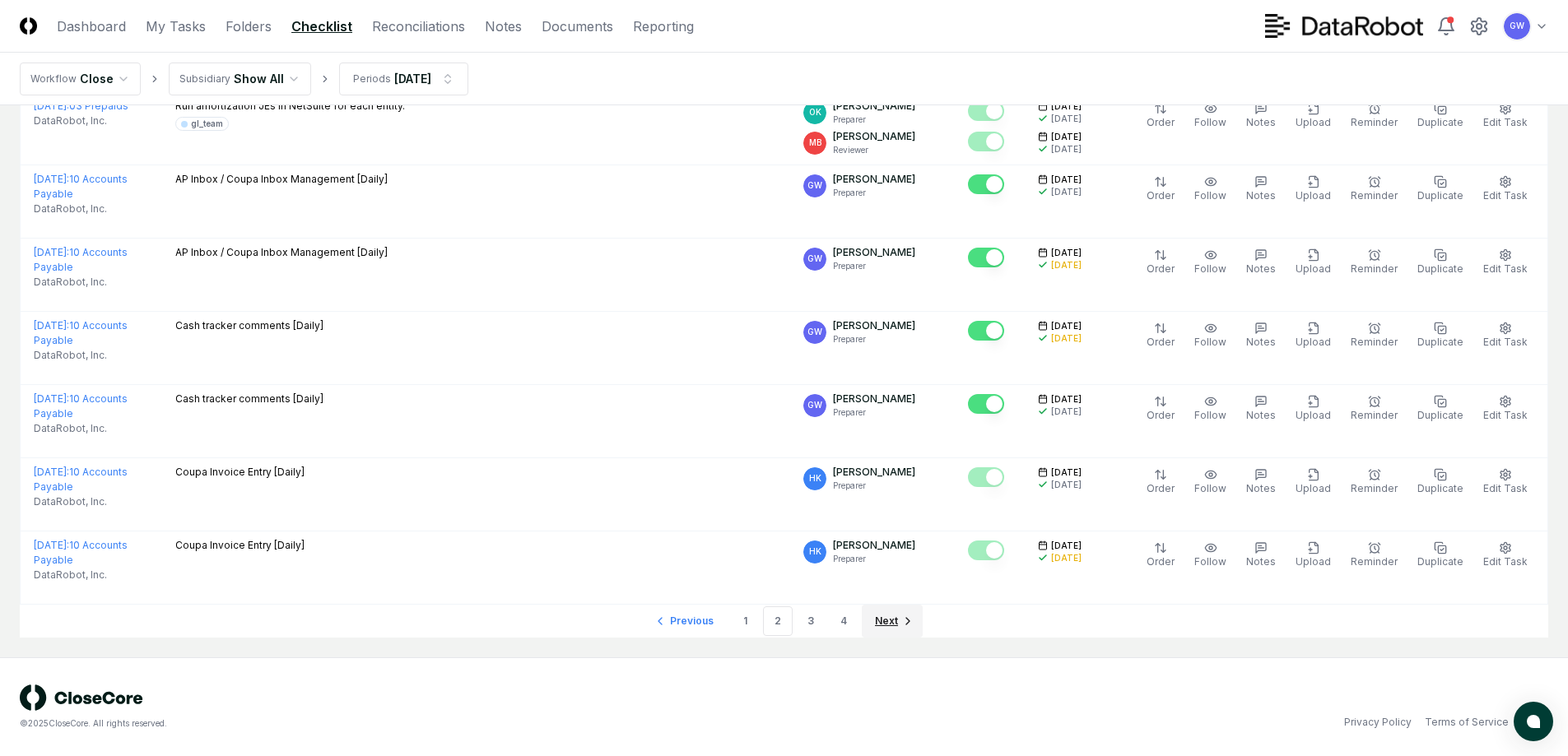
scroll to position [3471, 0]
click at [837, 626] on link "4" at bounding box center [843, 620] width 29 height 29
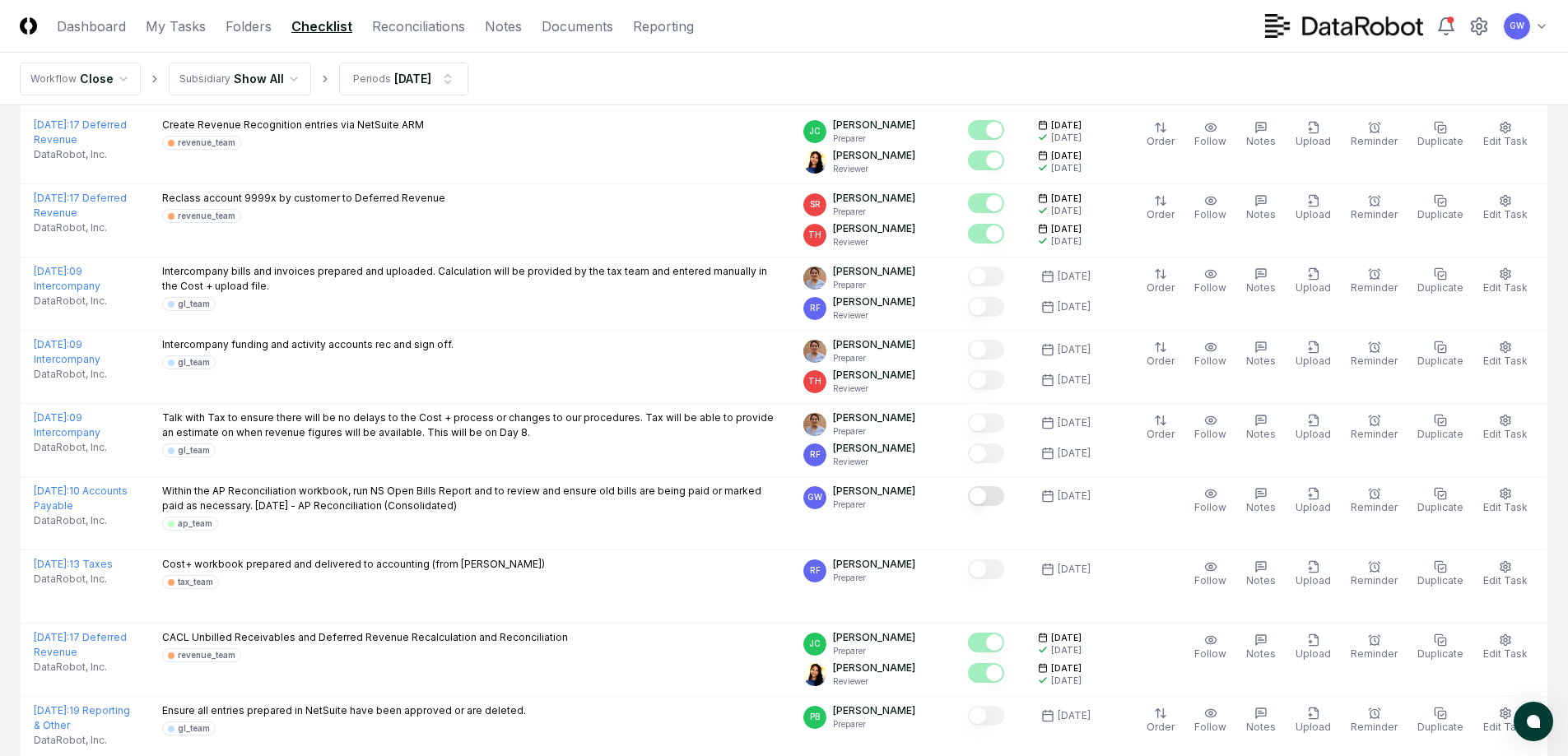
scroll to position [1458, 0]
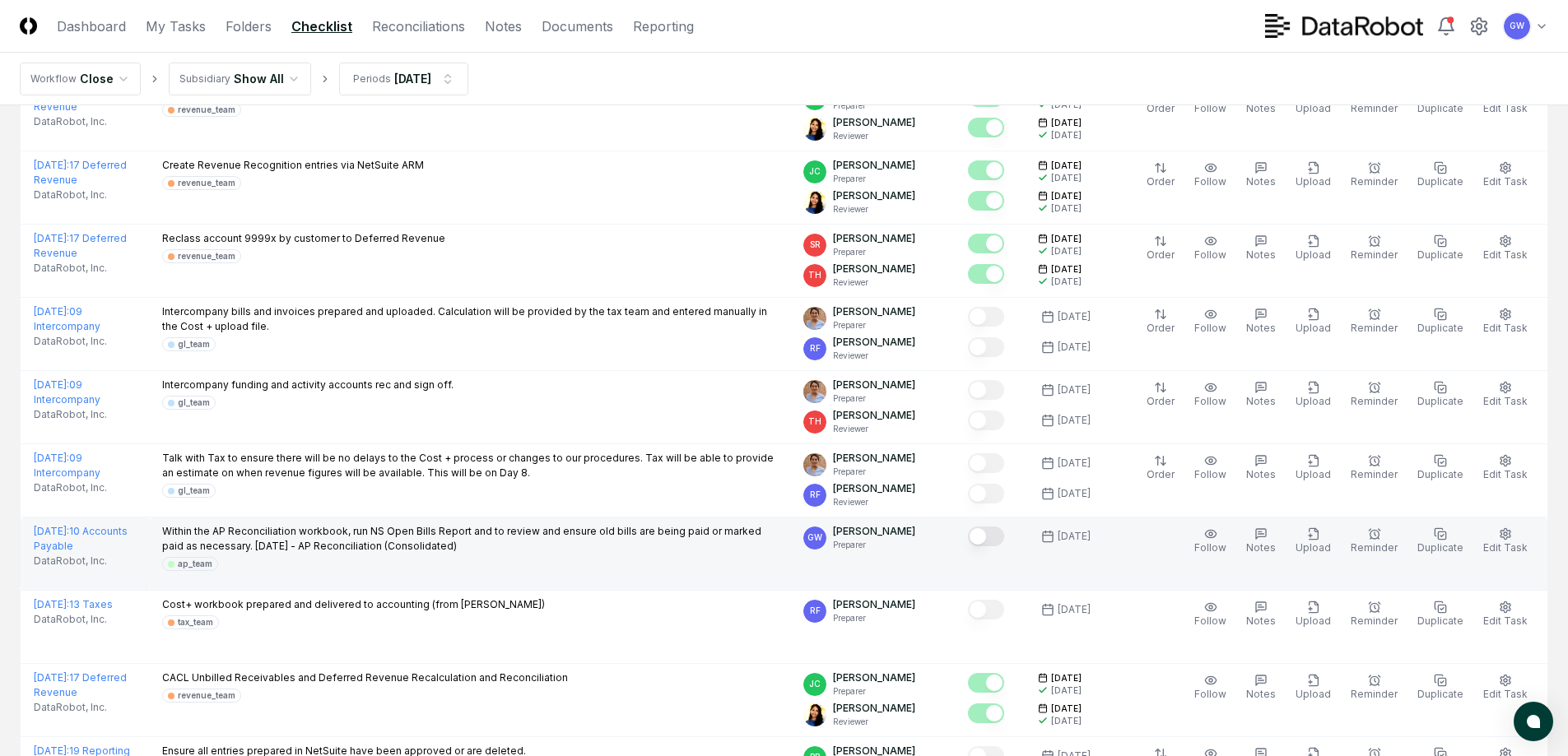
click at [999, 526] on button "Mark complete" at bounding box center [986, 536] width 37 height 20
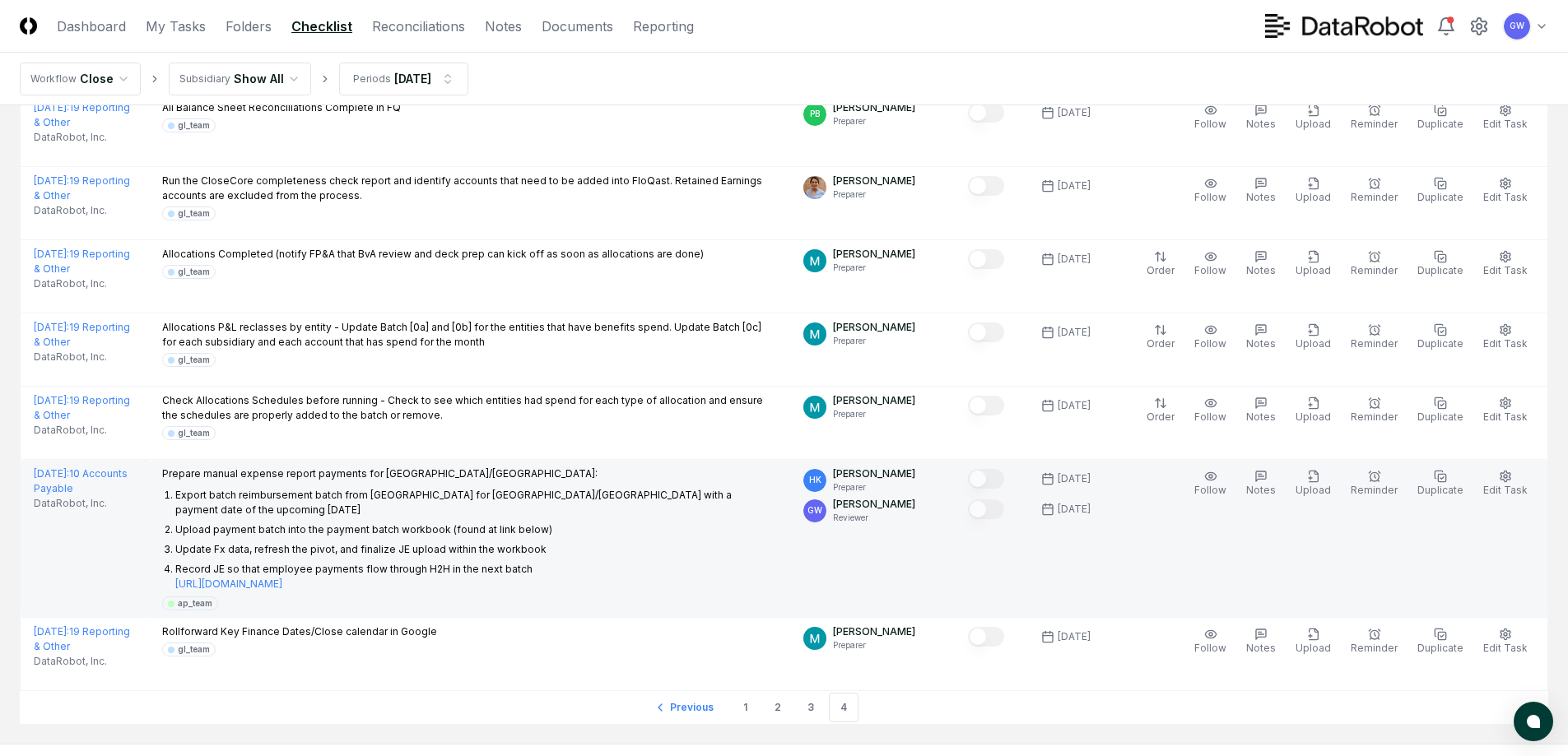
scroll to position [3267, 0]
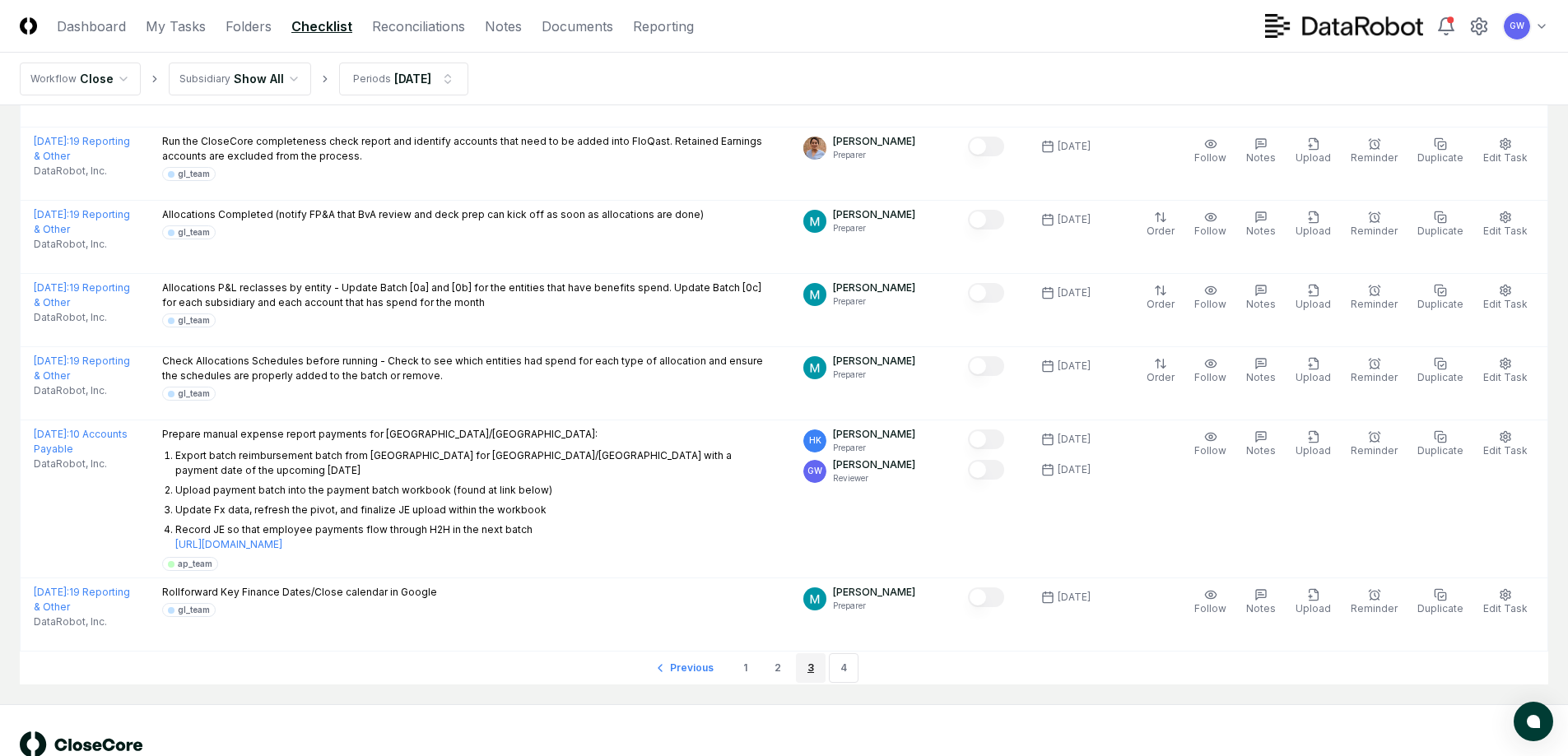
click at [808, 653] on link "3" at bounding box center [810, 668] width 29 height 29
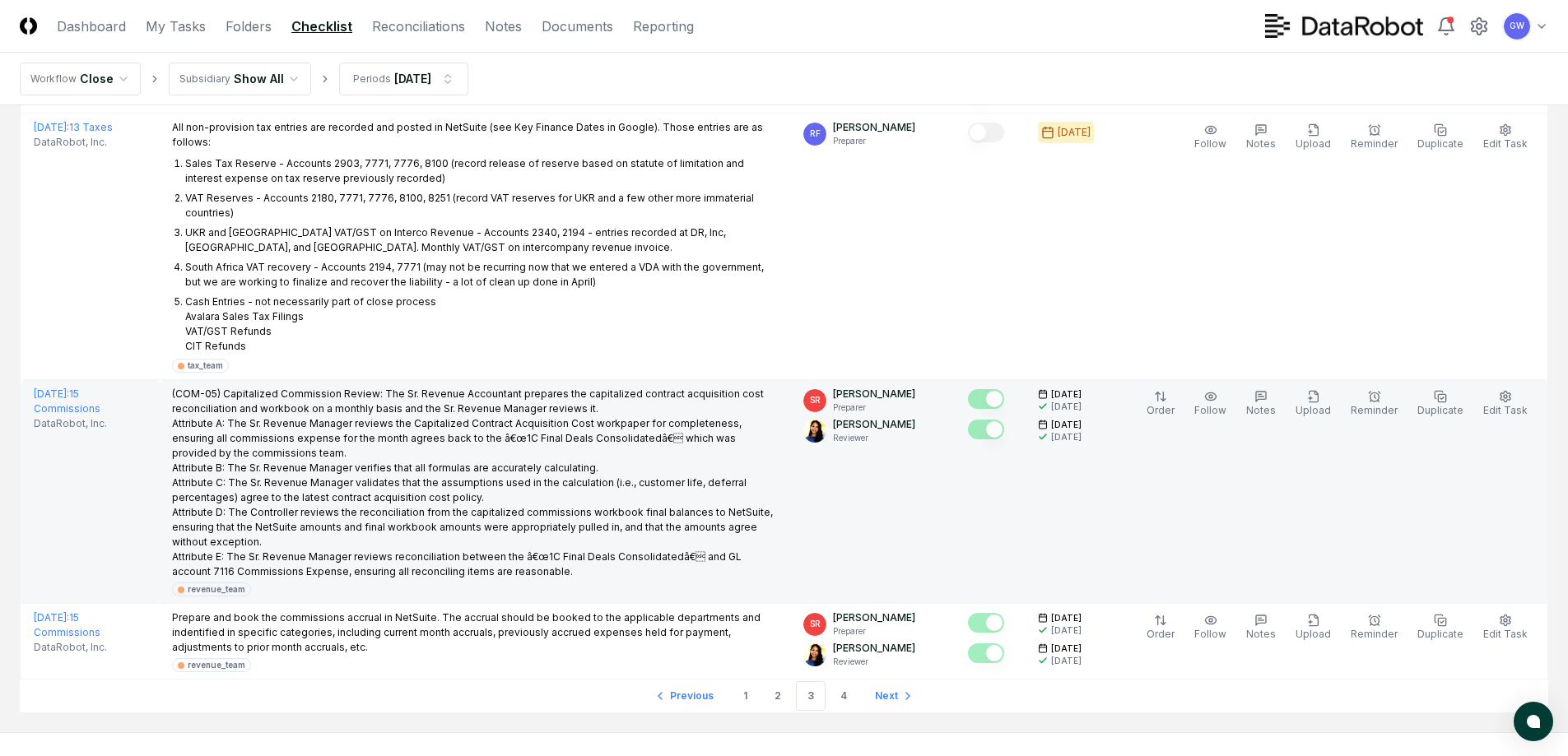
scroll to position [4033, 0]
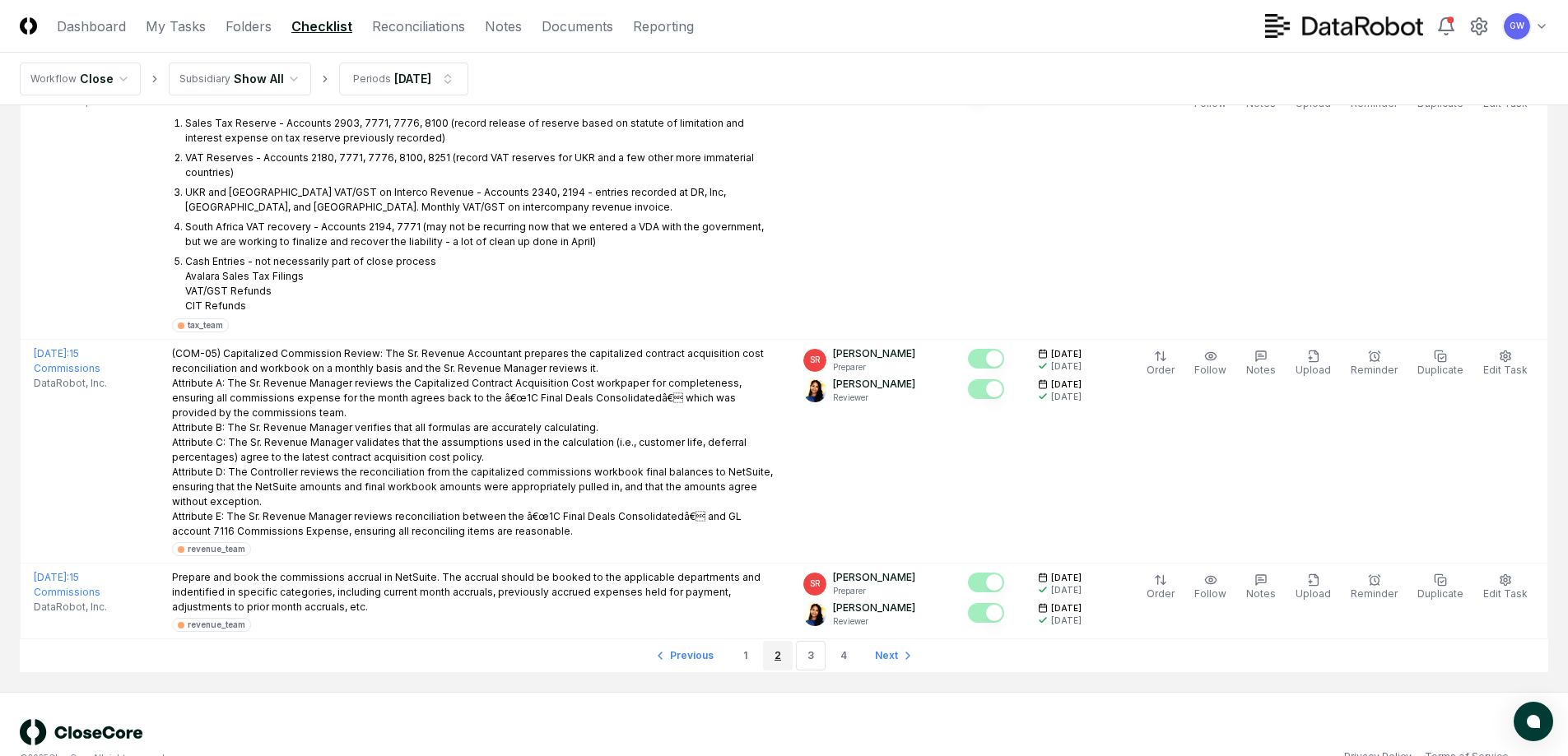
click at [779, 641] on link "2" at bounding box center [777, 655] width 29 height 29
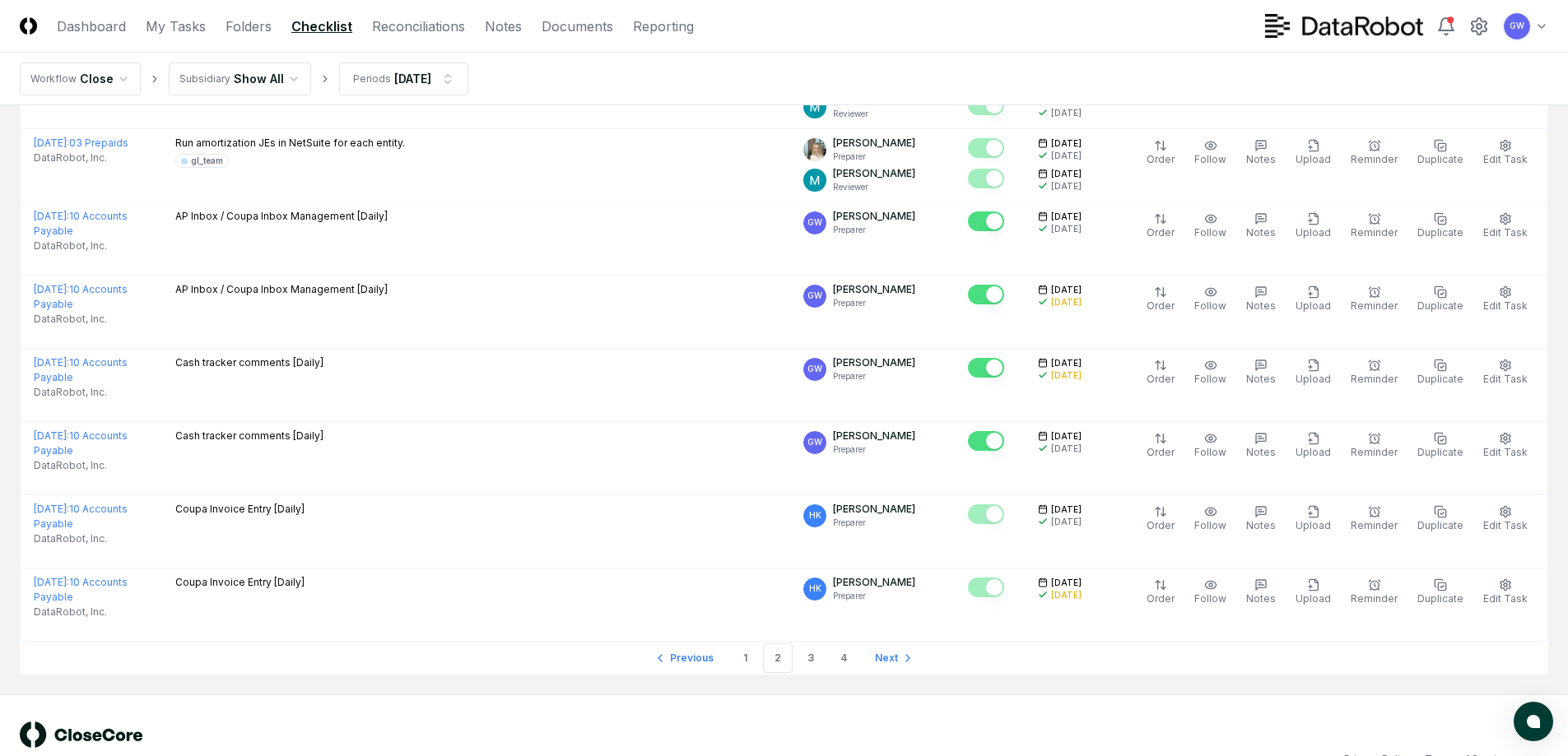
scroll to position [3471, 0]
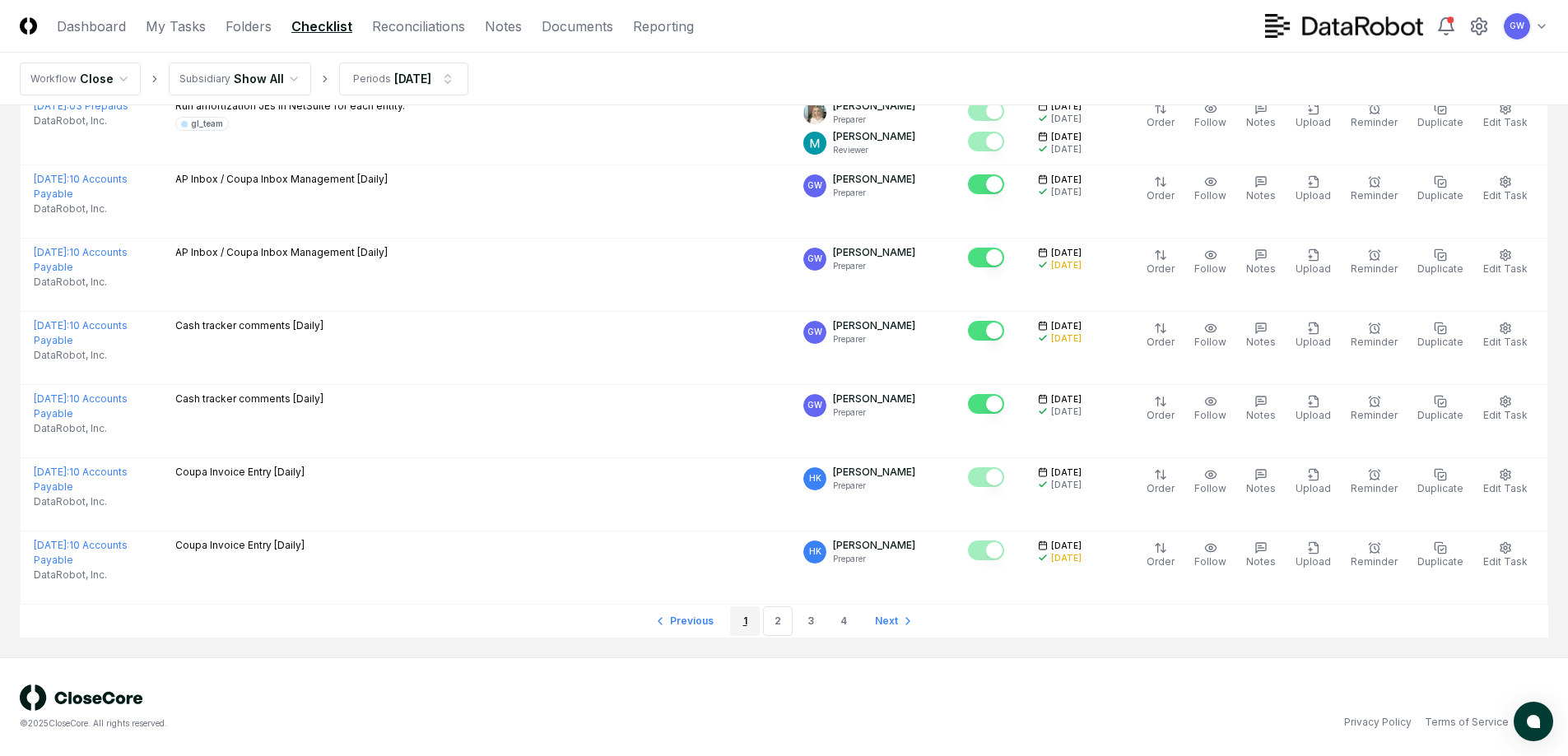
click at [745, 623] on link "1" at bounding box center [744, 620] width 29 height 29
